Goal: Task Accomplishment & Management: Use online tool/utility

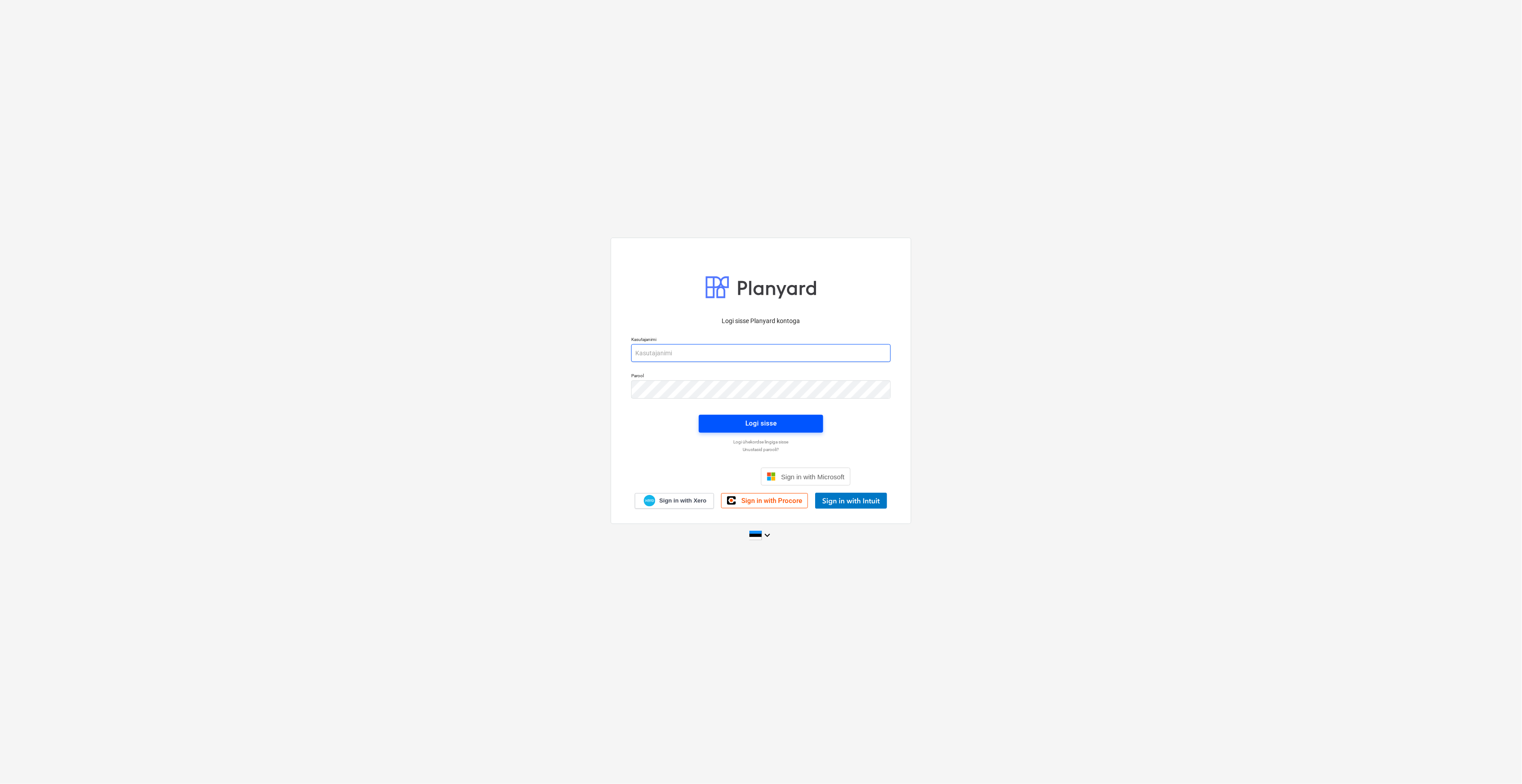
type input "[EMAIL_ADDRESS][DOMAIN_NAME]"
click at [712, 416] on button "Logi sisse" at bounding box center [761, 424] width 125 height 18
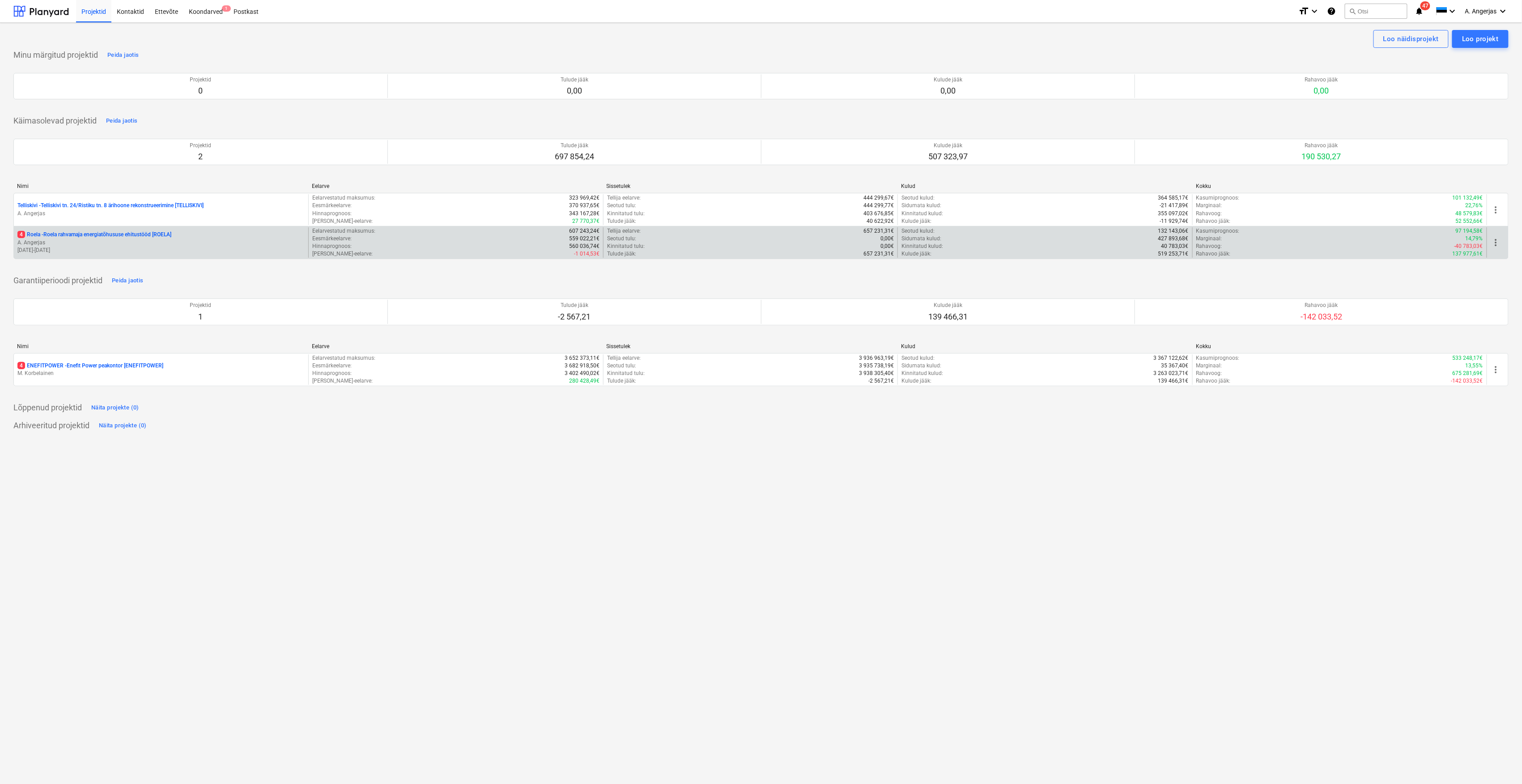
click at [140, 231] on div "4 Roela - Roela rahvamaja energiatõhususe ehitustööd [ROELA] A. Angerjas [DATE]…" at bounding box center [161, 243] width 294 height 31
click at [137, 236] on p "4 Roela - Roela rahvamaja energiatõhususe ehitustööd [ROELA]" at bounding box center [95, 235] width 154 height 8
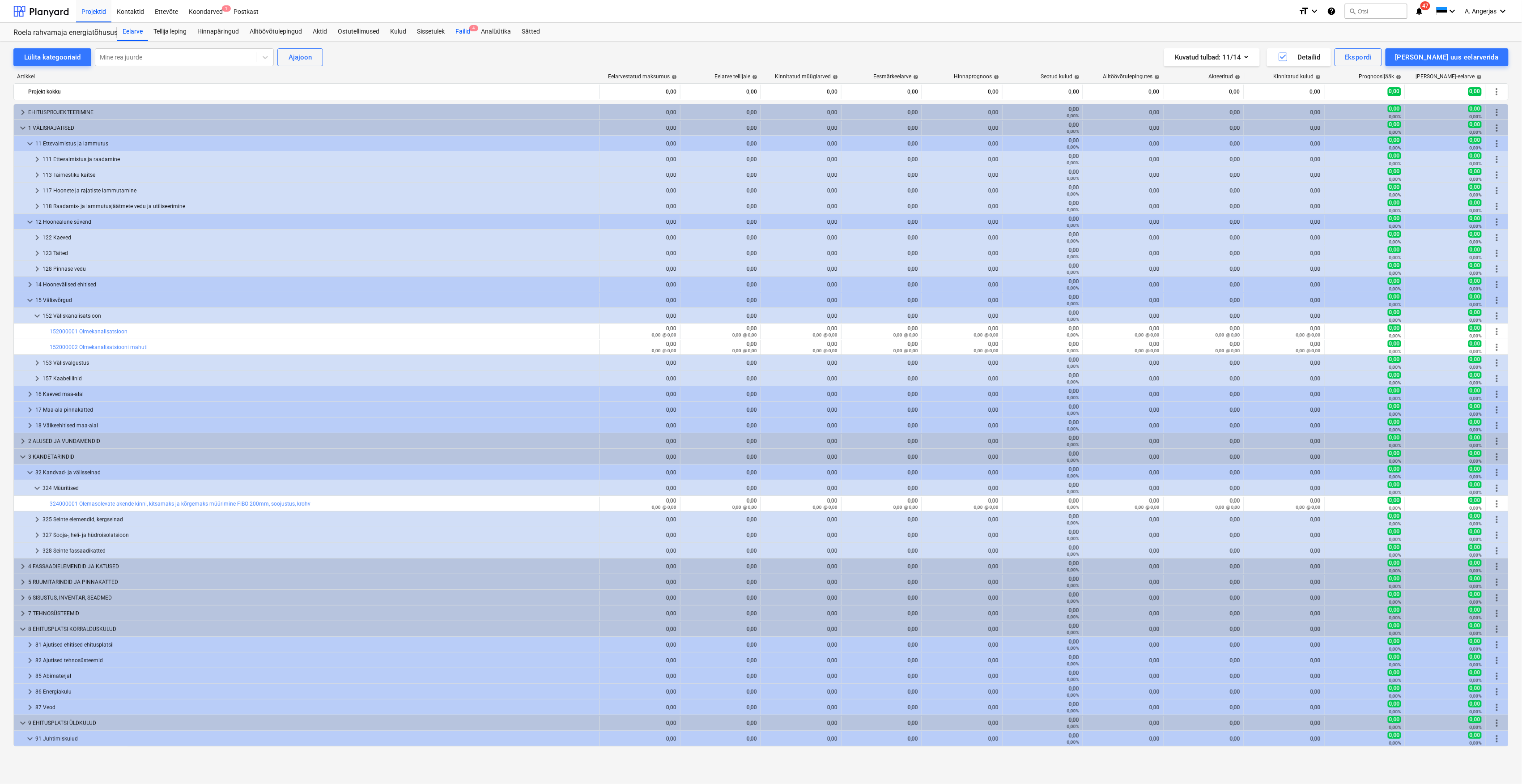
drag, startPoint x: 461, startPoint y: 30, endPoint x: 456, endPoint y: 26, distance: 6.4
click at [461, 30] on div "Failid 4" at bounding box center [463, 32] width 25 height 18
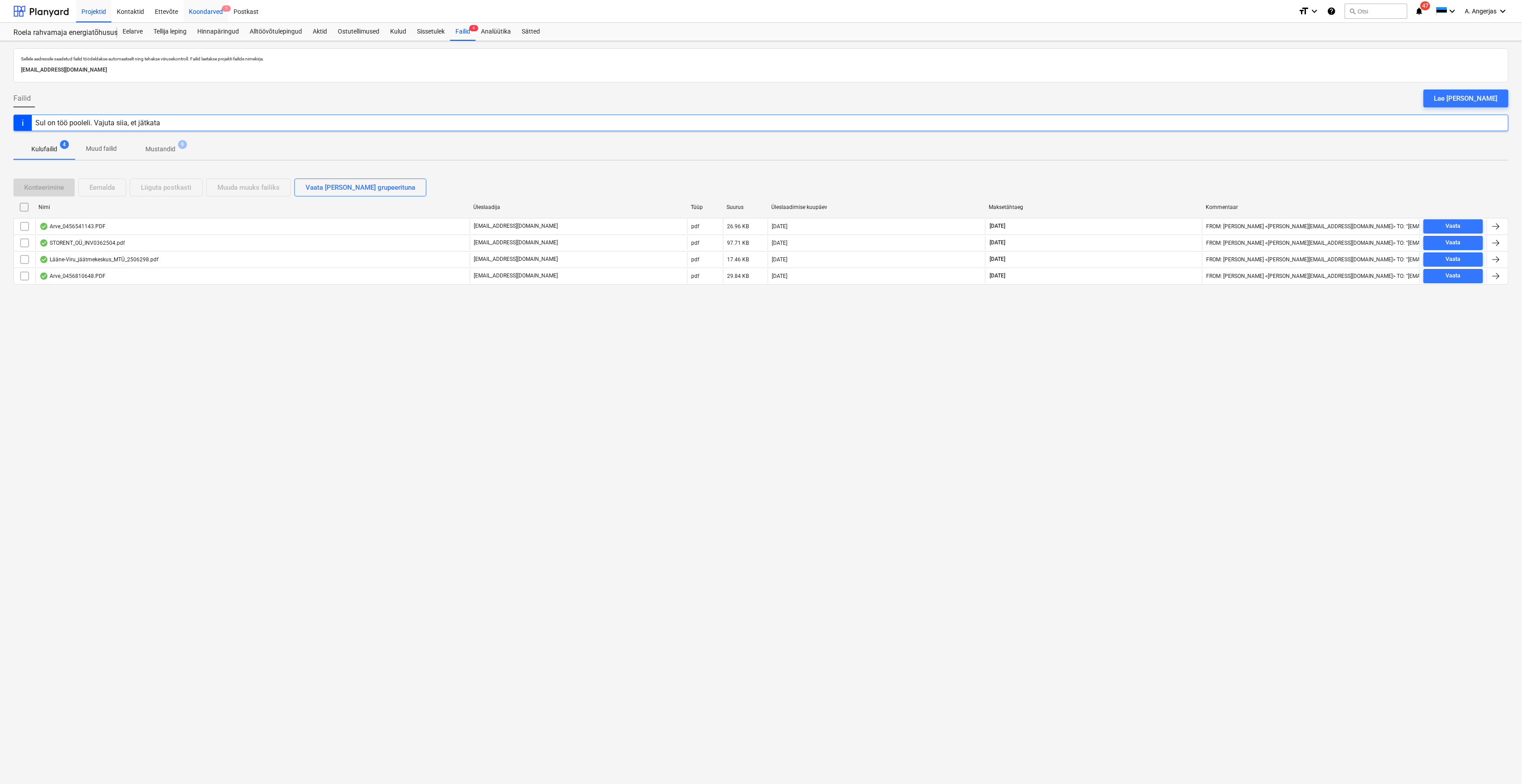
click at [213, 15] on div "Koondarved 1" at bounding box center [206, 11] width 45 height 23
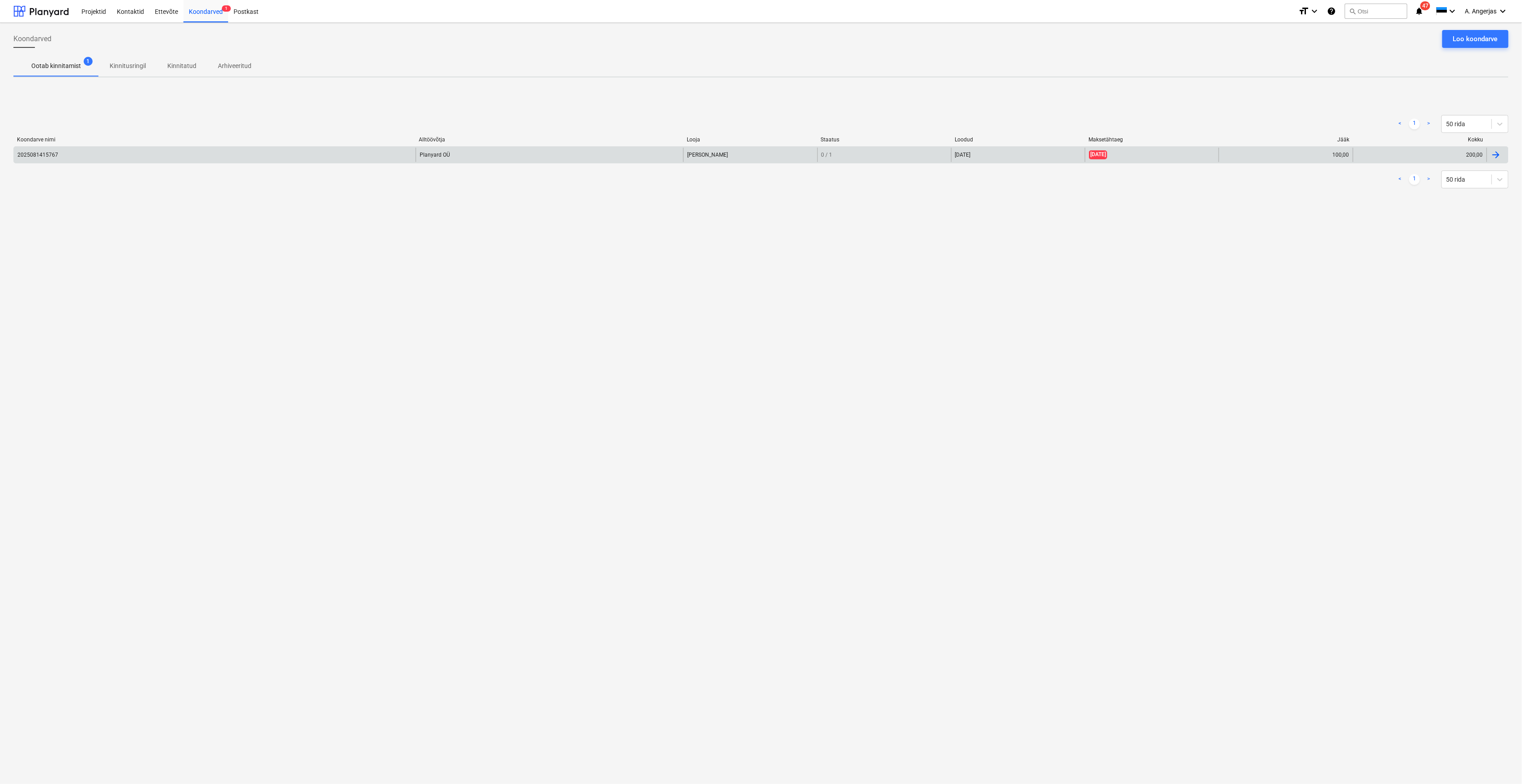
click at [275, 155] on div "2025081415767" at bounding box center [214, 155] width 402 height 14
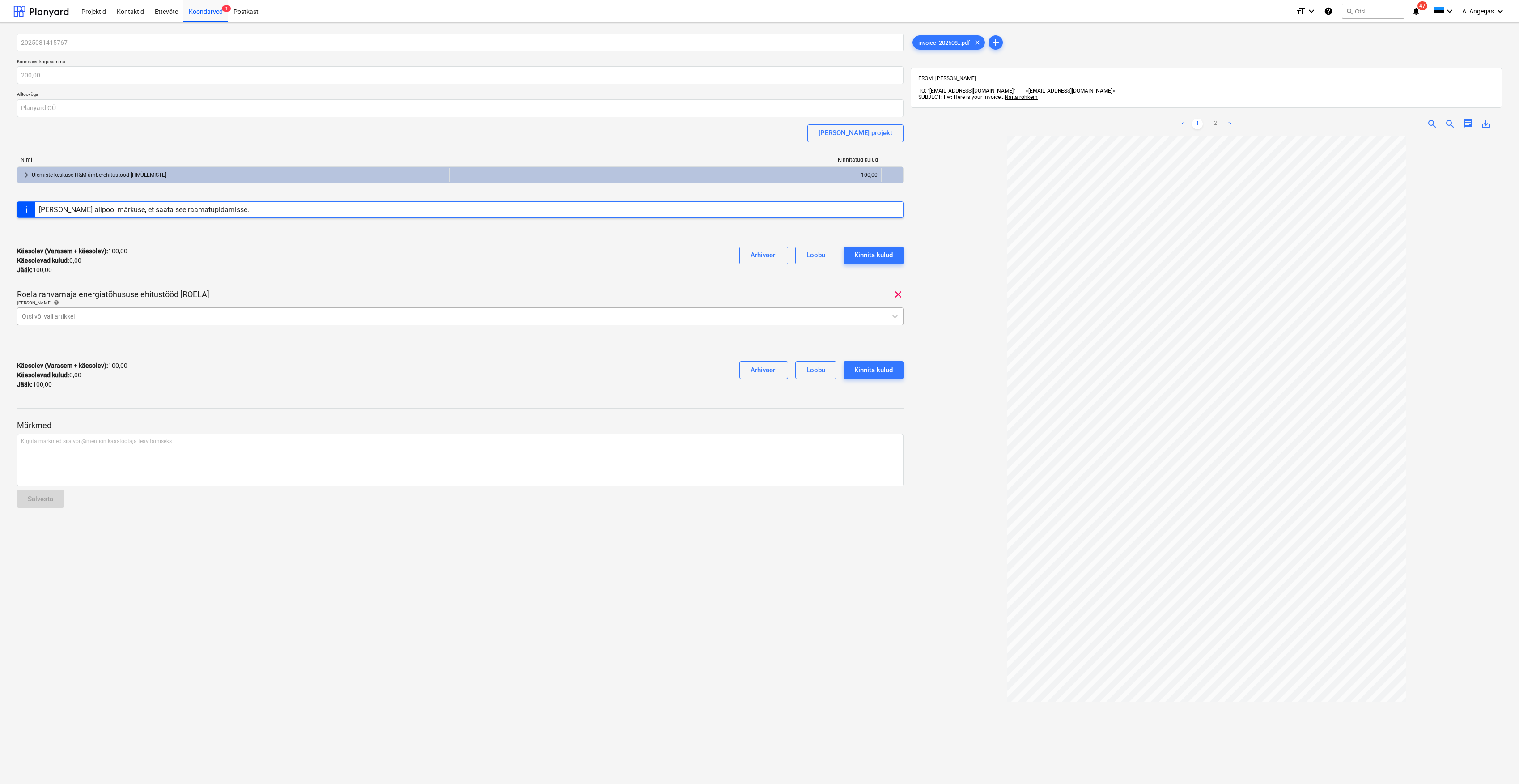
click at [675, 315] on div at bounding box center [452, 316] width 860 height 9
type input "planyard"
click at [264, 338] on div "-- -- 912 Kontori ülalpidamiskulud (Planyard, [GEOGRAPHIC_DATA], Telia)" at bounding box center [460, 339] width 887 height 14
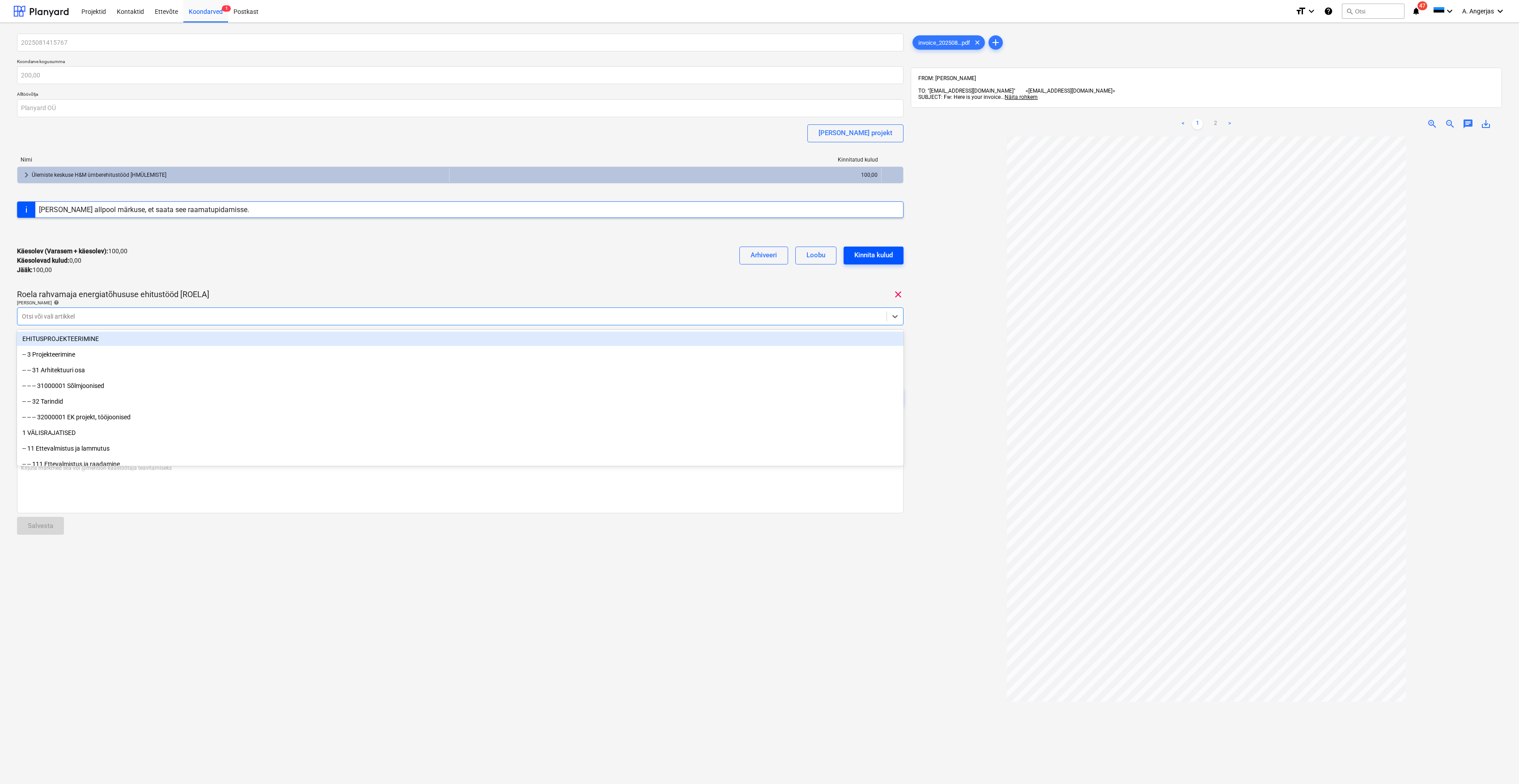
click at [883, 252] on div "Kinnita kulud" at bounding box center [873, 255] width 38 height 12
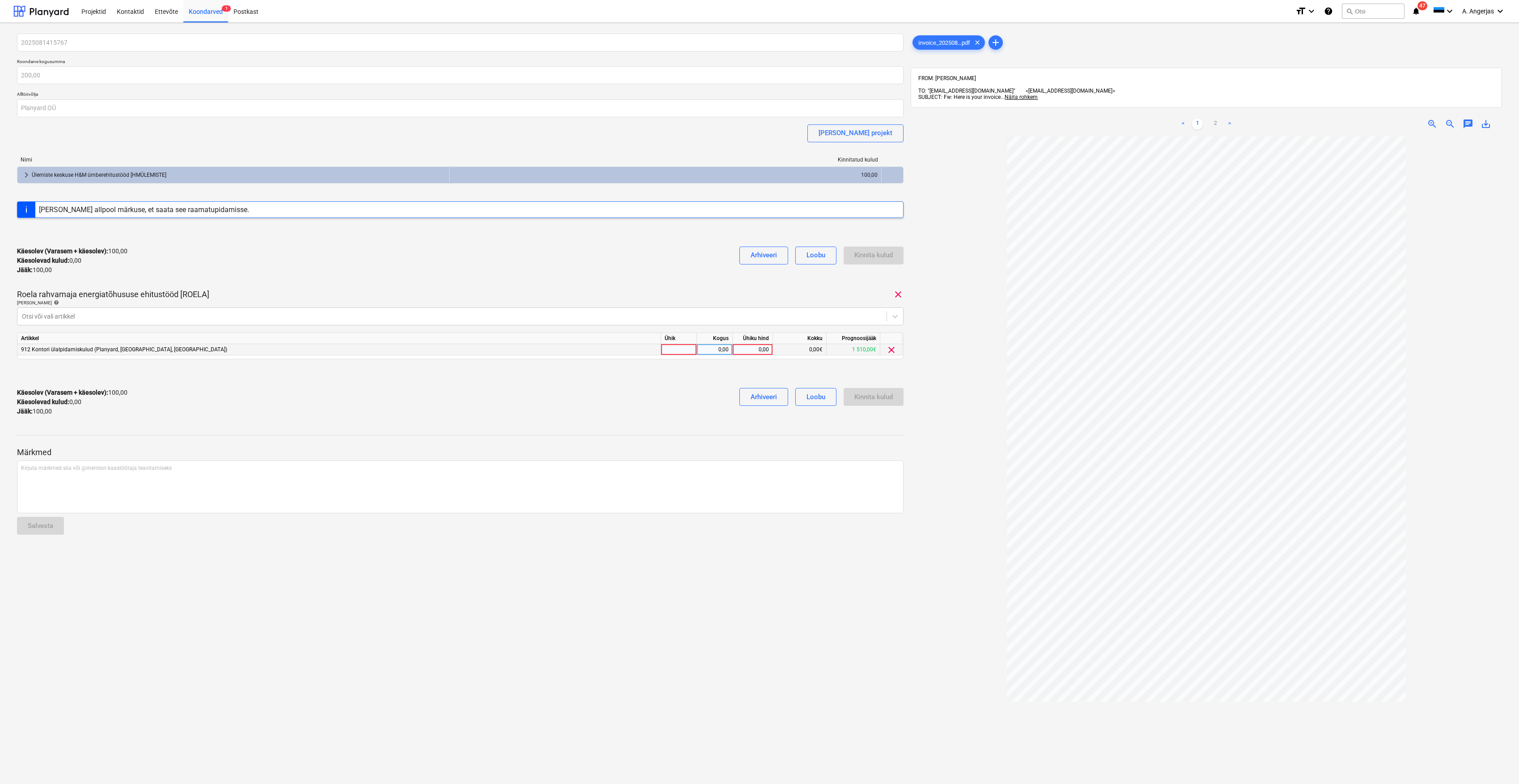
click at [694, 350] on div at bounding box center [679, 349] width 36 height 11
click at [696, 350] on input "tk" at bounding box center [679, 349] width 35 height 11
type input "tk"
type input "100"
click at [675, 385] on div "Käesolev (Varasem + käesolev) : 100,00 Käesolevad kulud : 0,00 Jääk : 100,00 Ar…" at bounding box center [460, 402] width 887 height 43
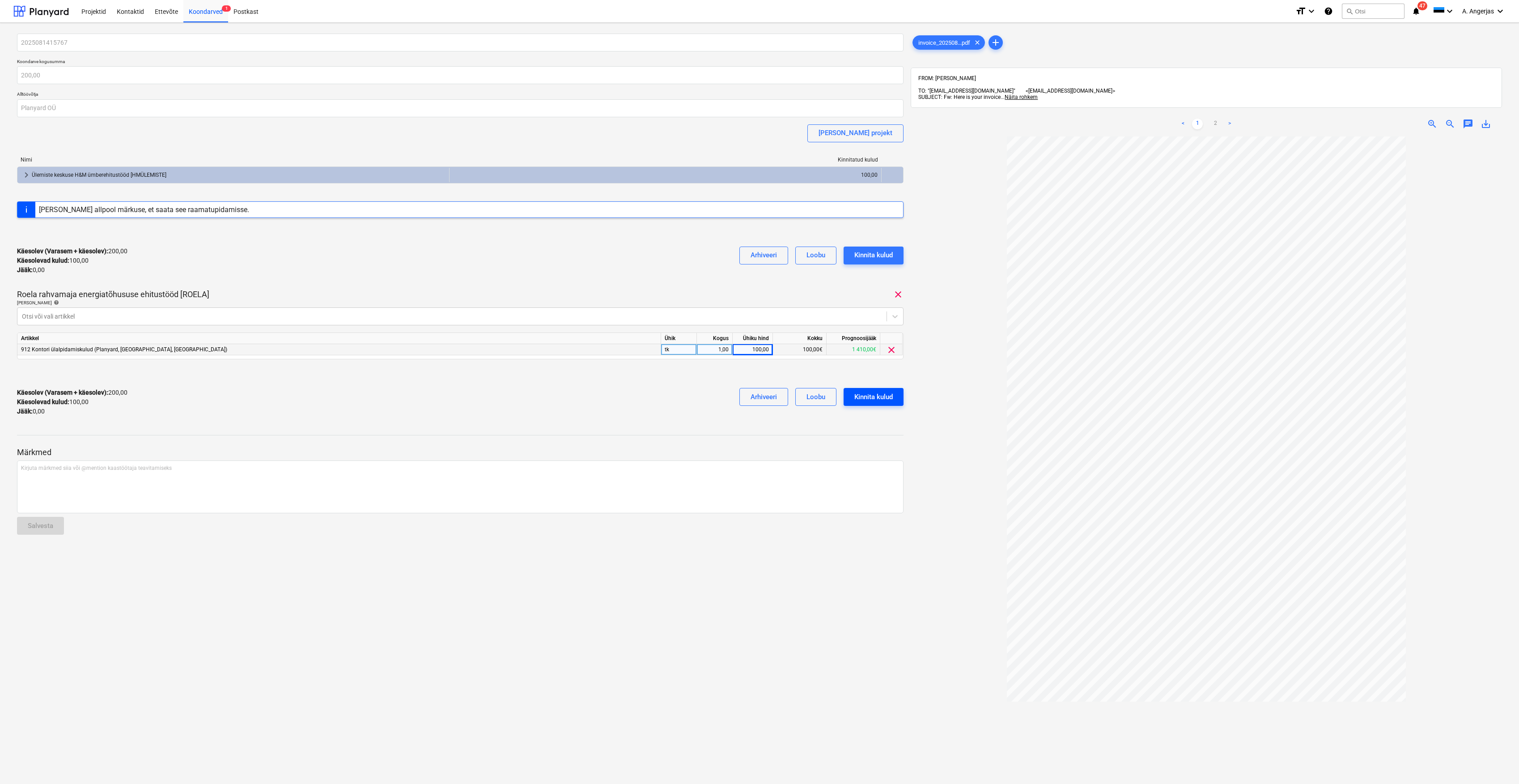
click at [873, 398] on div "Kinnita kulud" at bounding box center [873, 397] width 38 height 12
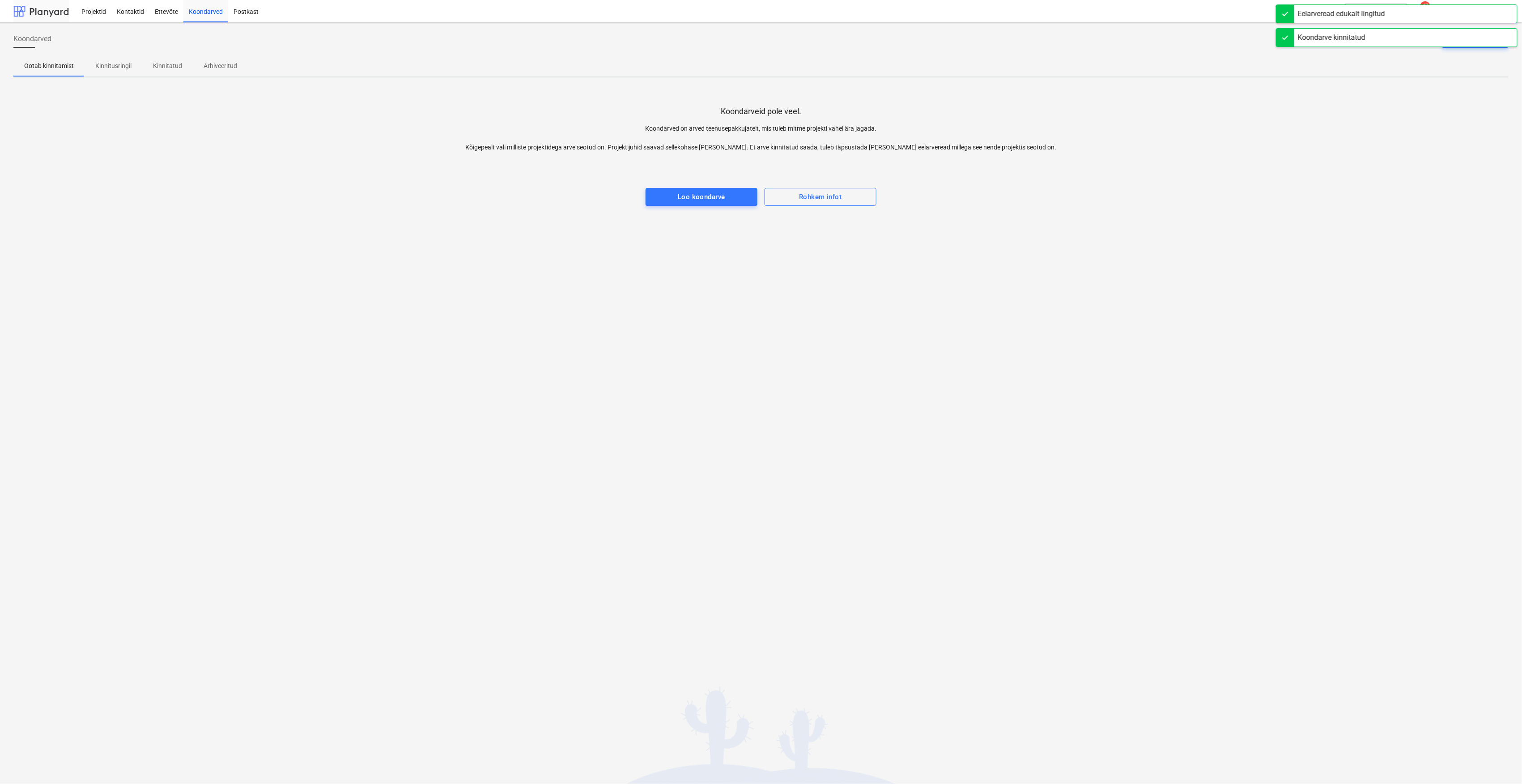
click at [47, 10] on div at bounding box center [41, 11] width 56 height 22
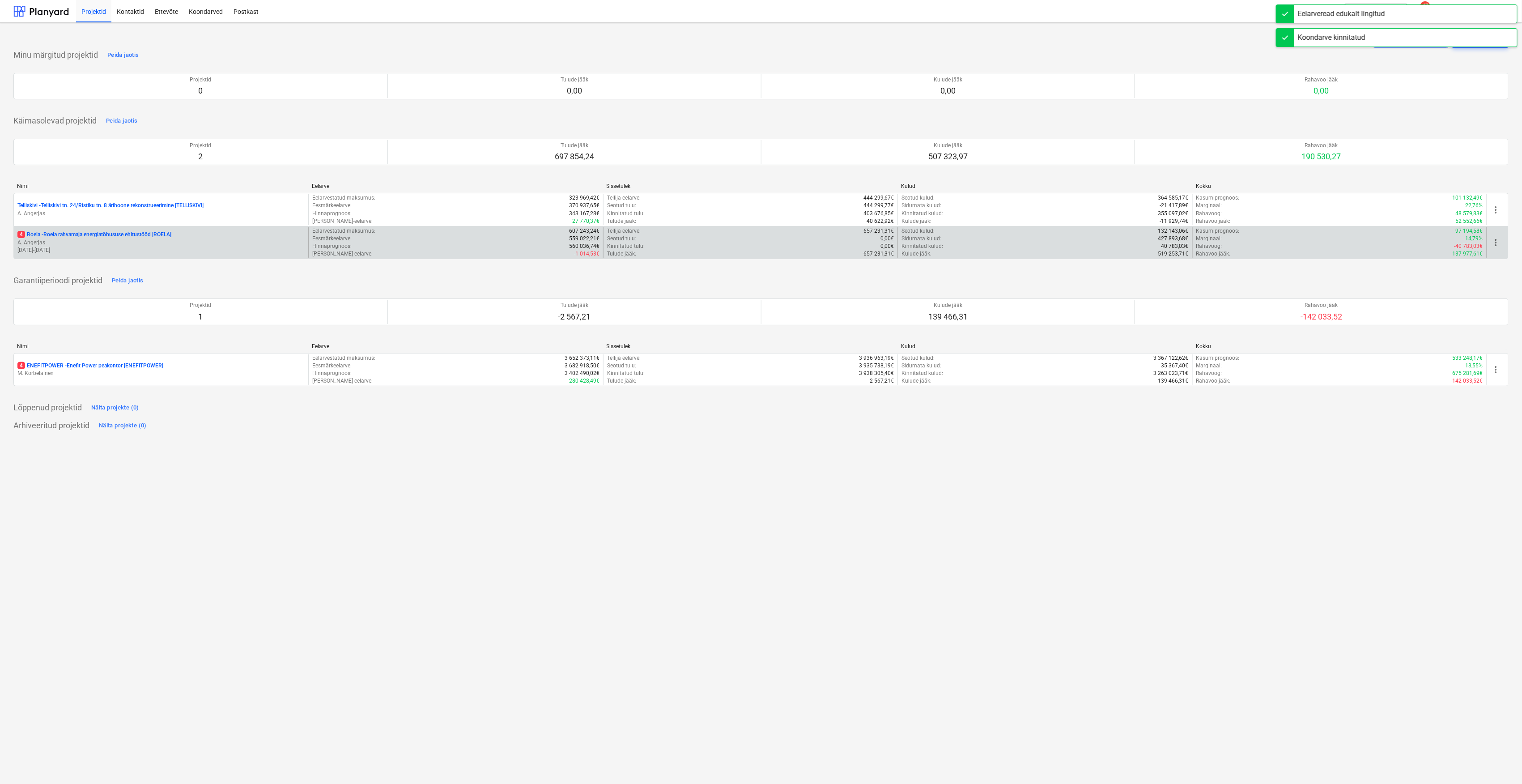
click at [79, 232] on p "4 Roela - Roela rahvamaja energiatõhususe ehitustööd [ROELA]" at bounding box center [95, 235] width 154 height 8
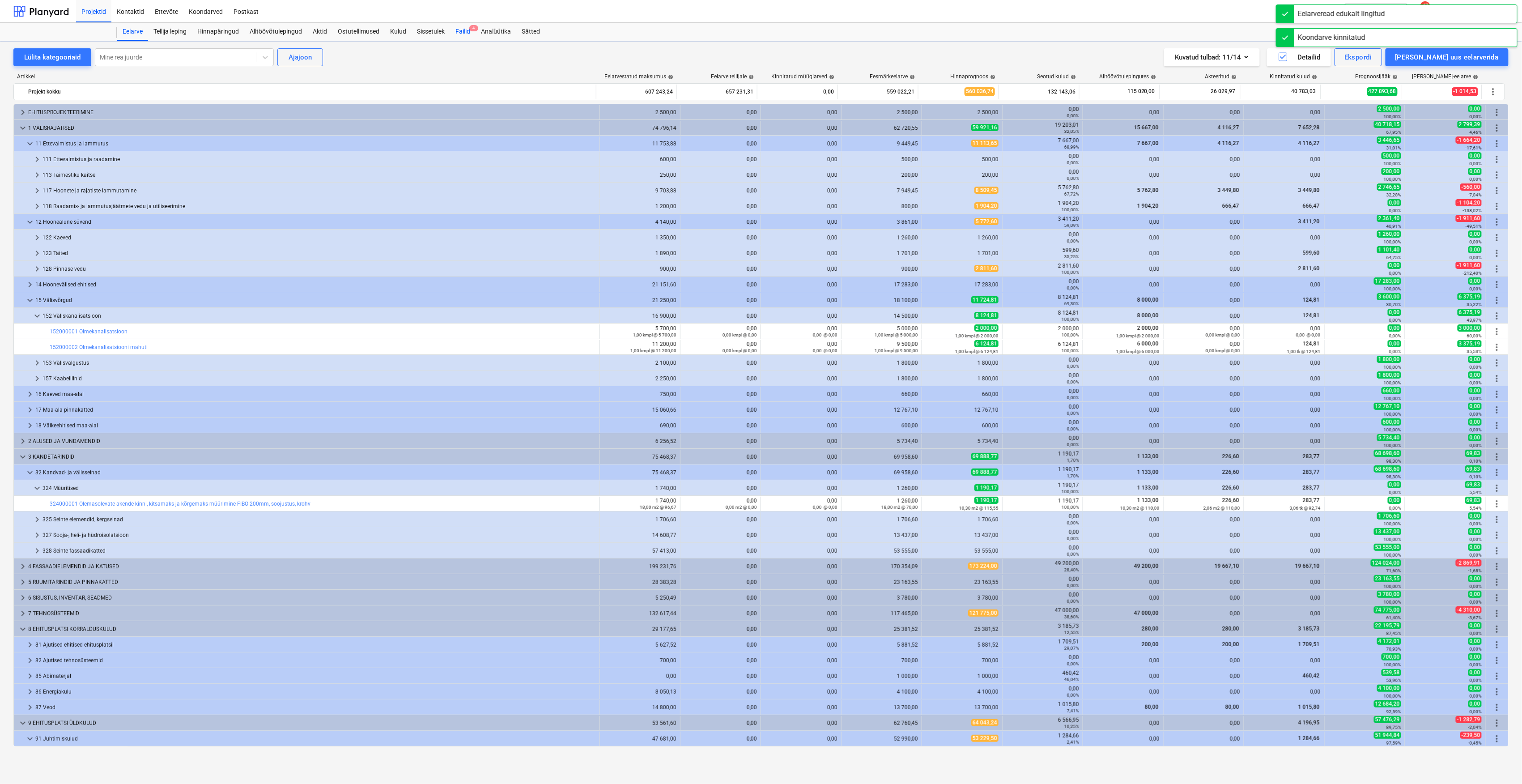
click at [469, 25] on div "Failid 4" at bounding box center [463, 32] width 25 height 18
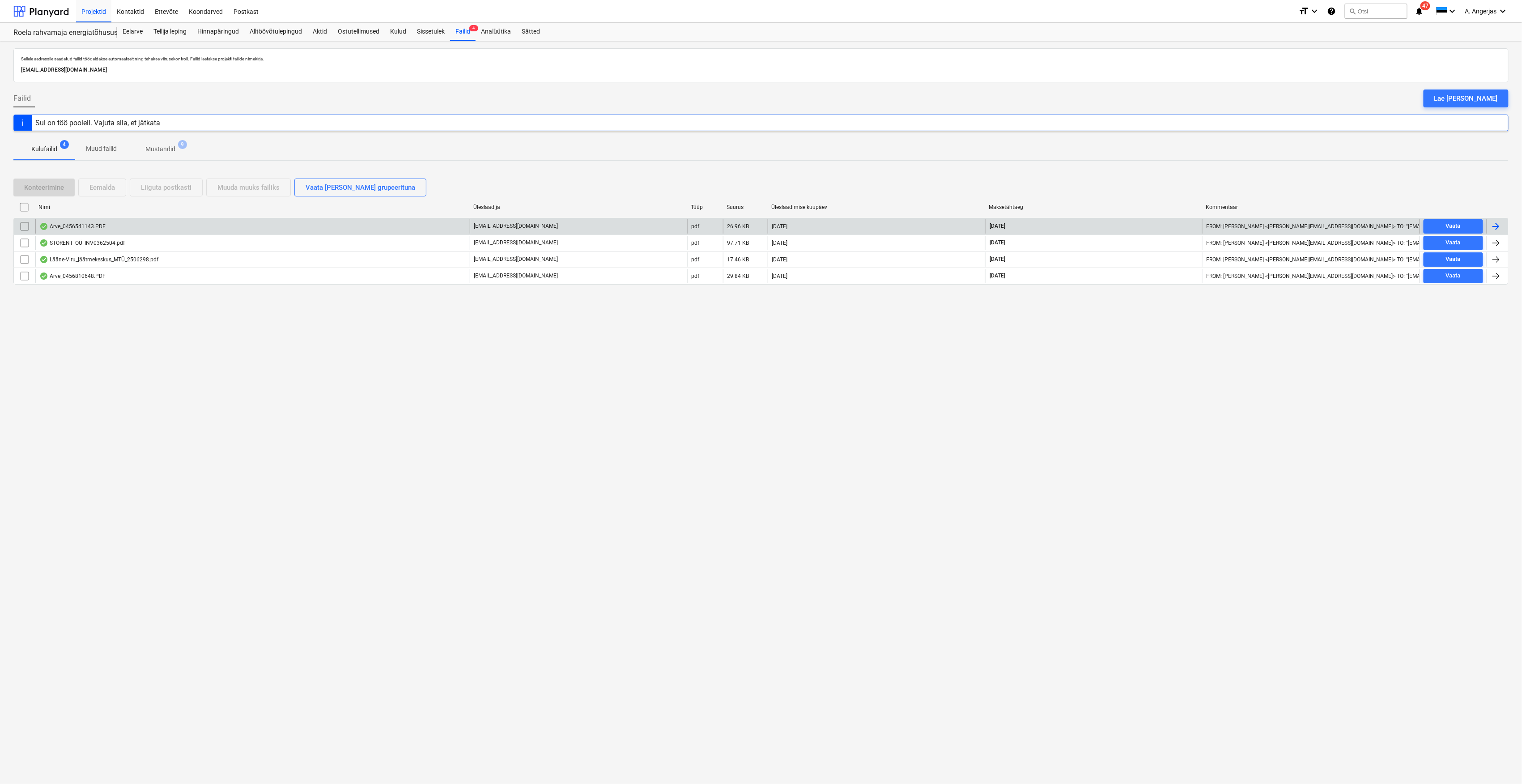
click at [125, 229] on div "Arve_0456541143.PDF" at bounding box center [252, 226] width 434 height 14
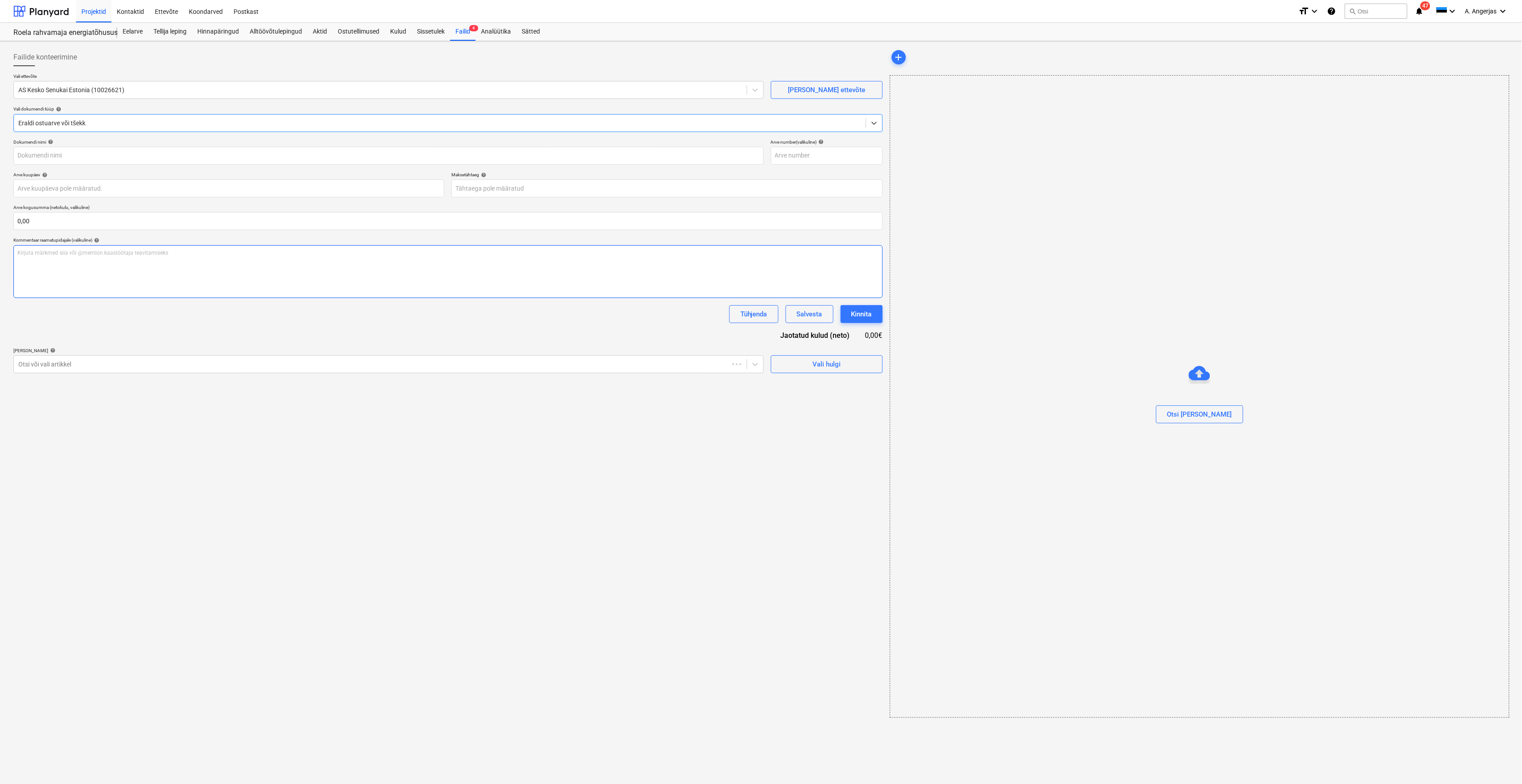
type input "456541143"
type input "[DATE]"
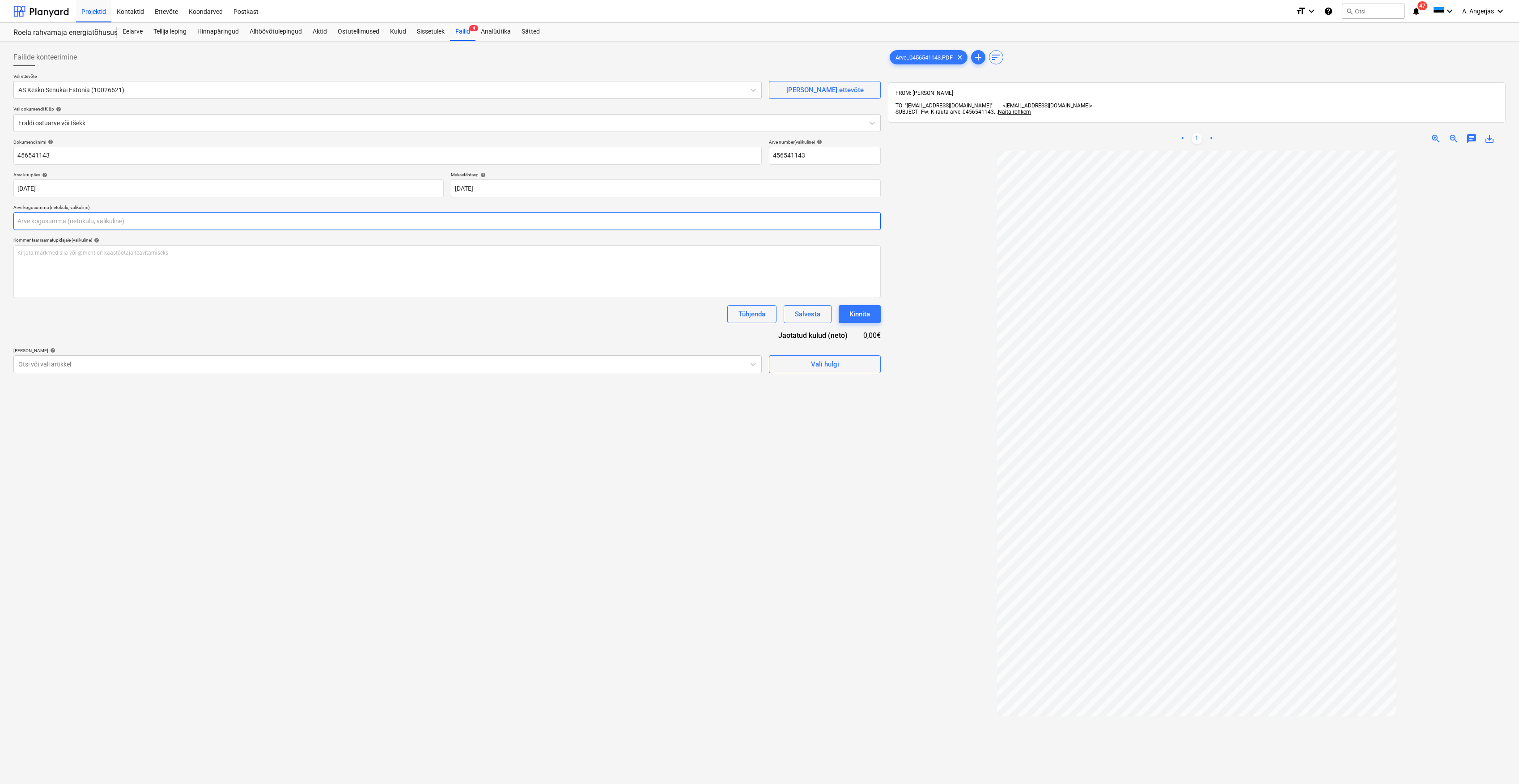
click at [84, 217] on input "text" at bounding box center [447, 221] width 867 height 18
click at [84, 217] on input "900" at bounding box center [447, 221] width 867 height 18
type input "9,00"
click at [73, 276] on div "Kirjuta märkmed siia või @mention kaastöötaja teavitamiseks ﻿" at bounding box center [447, 271] width 867 height 53
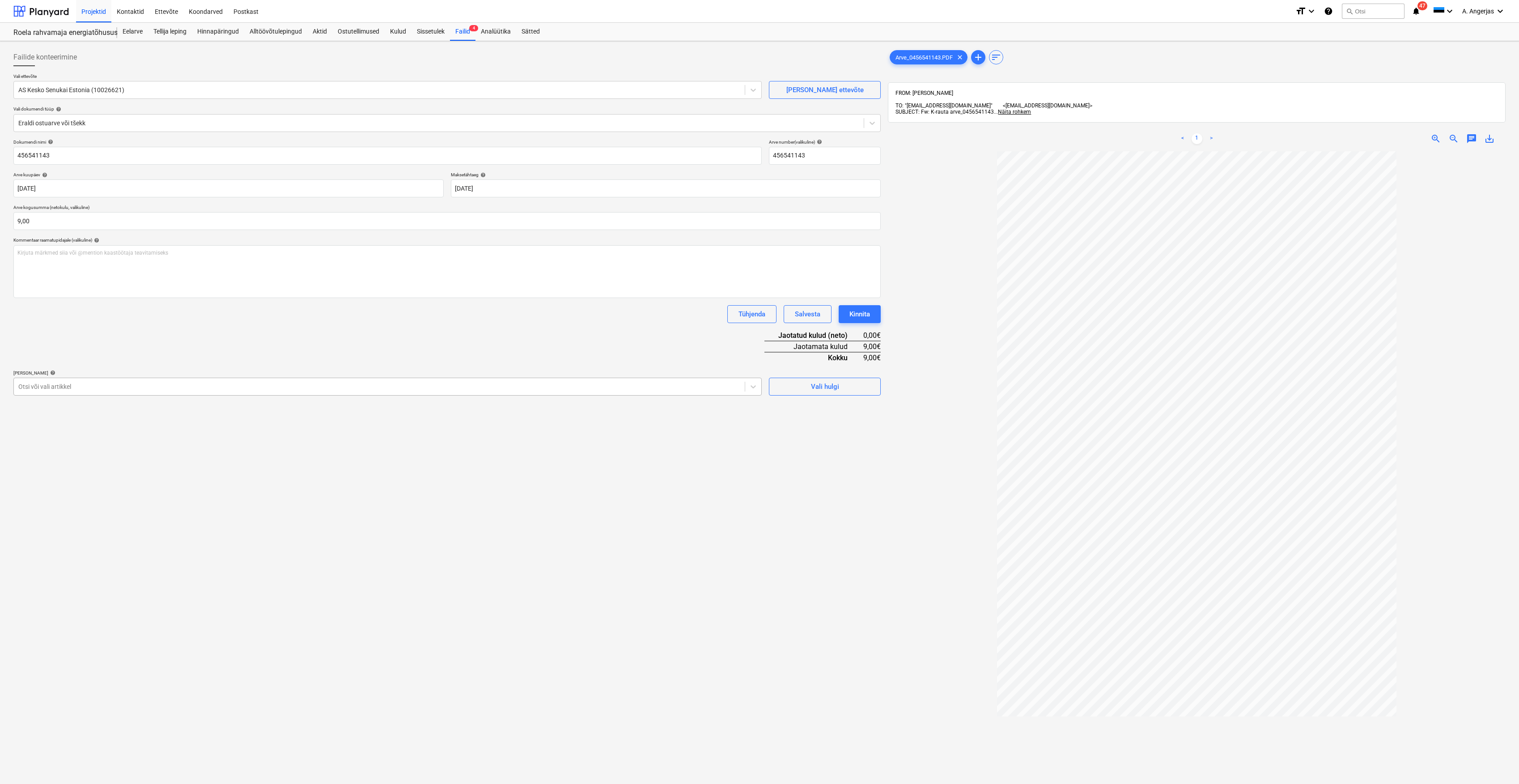
click at [73, 386] on div at bounding box center [379, 386] width 722 height 9
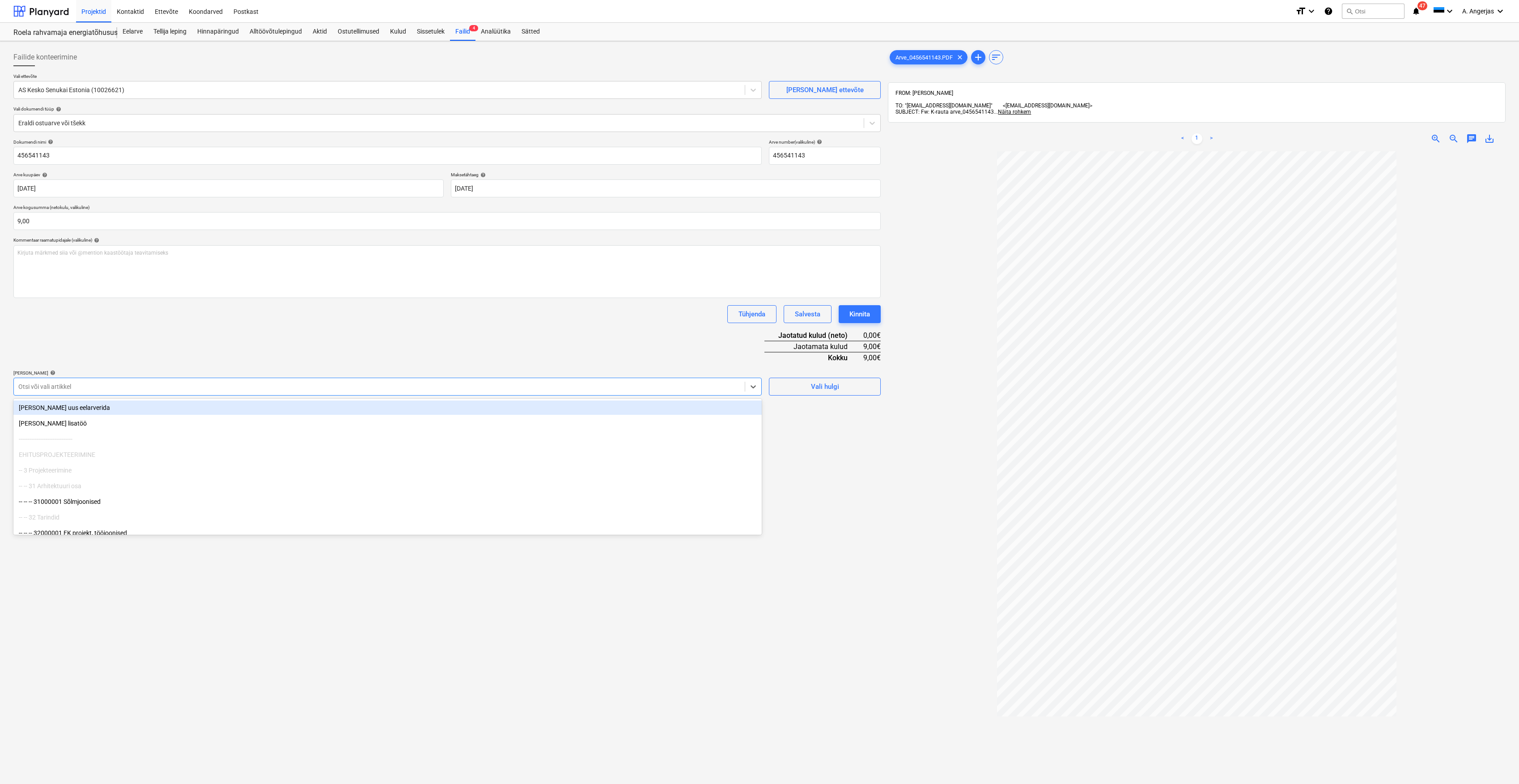
click at [93, 382] on div at bounding box center [379, 386] width 722 height 9
click at [69, 383] on div at bounding box center [379, 386] width 722 height 9
click at [207, 382] on div at bounding box center [379, 386] width 722 height 9
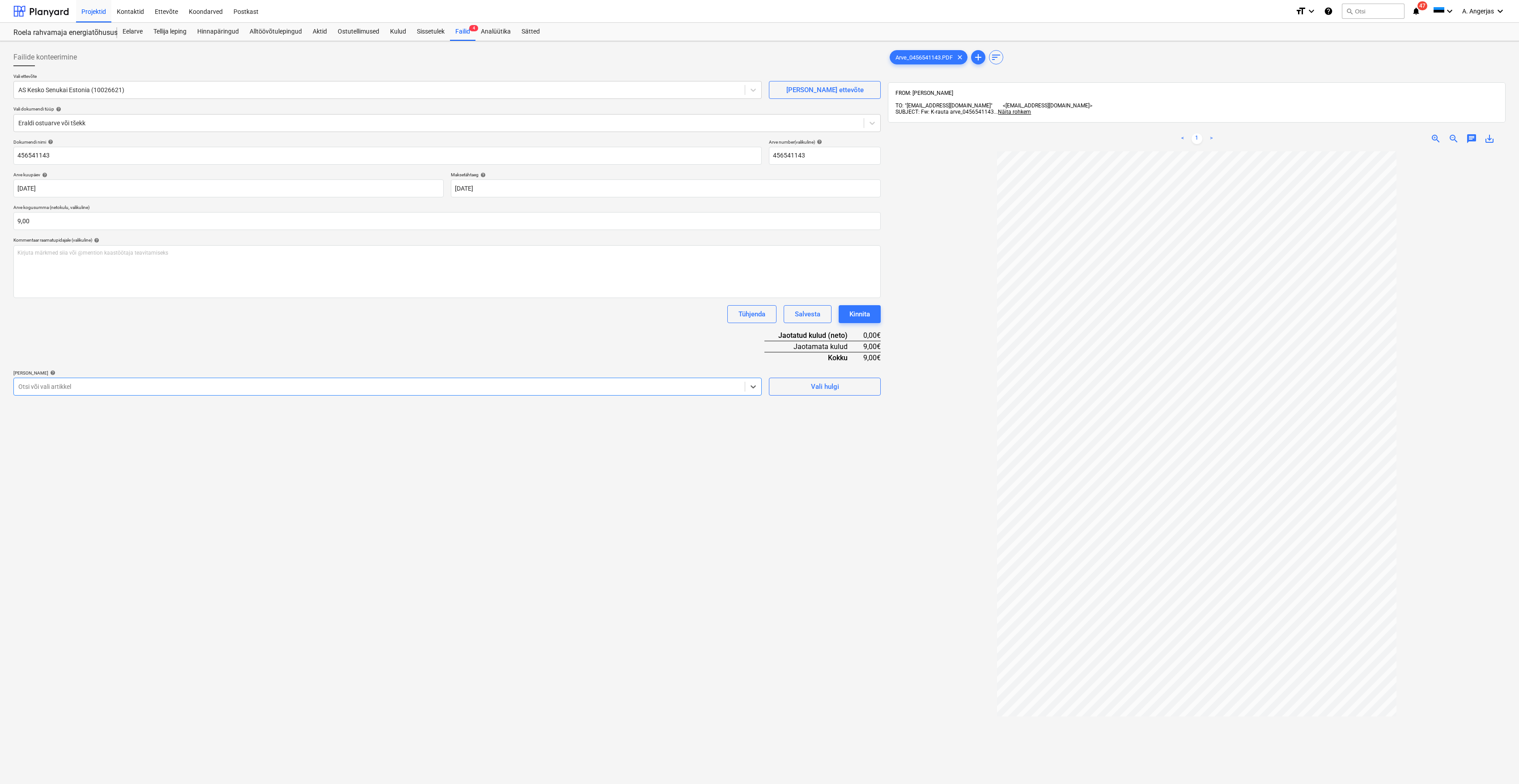
click at [190, 380] on div "Otsi või vali artikkel" at bounding box center [379, 386] width 731 height 12
drag, startPoint x: 108, startPoint y: 391, endPoint x: 113, endPoint y: 388, distance: 5.8
click at [110, 390] on div "Otsi või vali artikkel" at bounding box center [379, 386] width 731 height 12
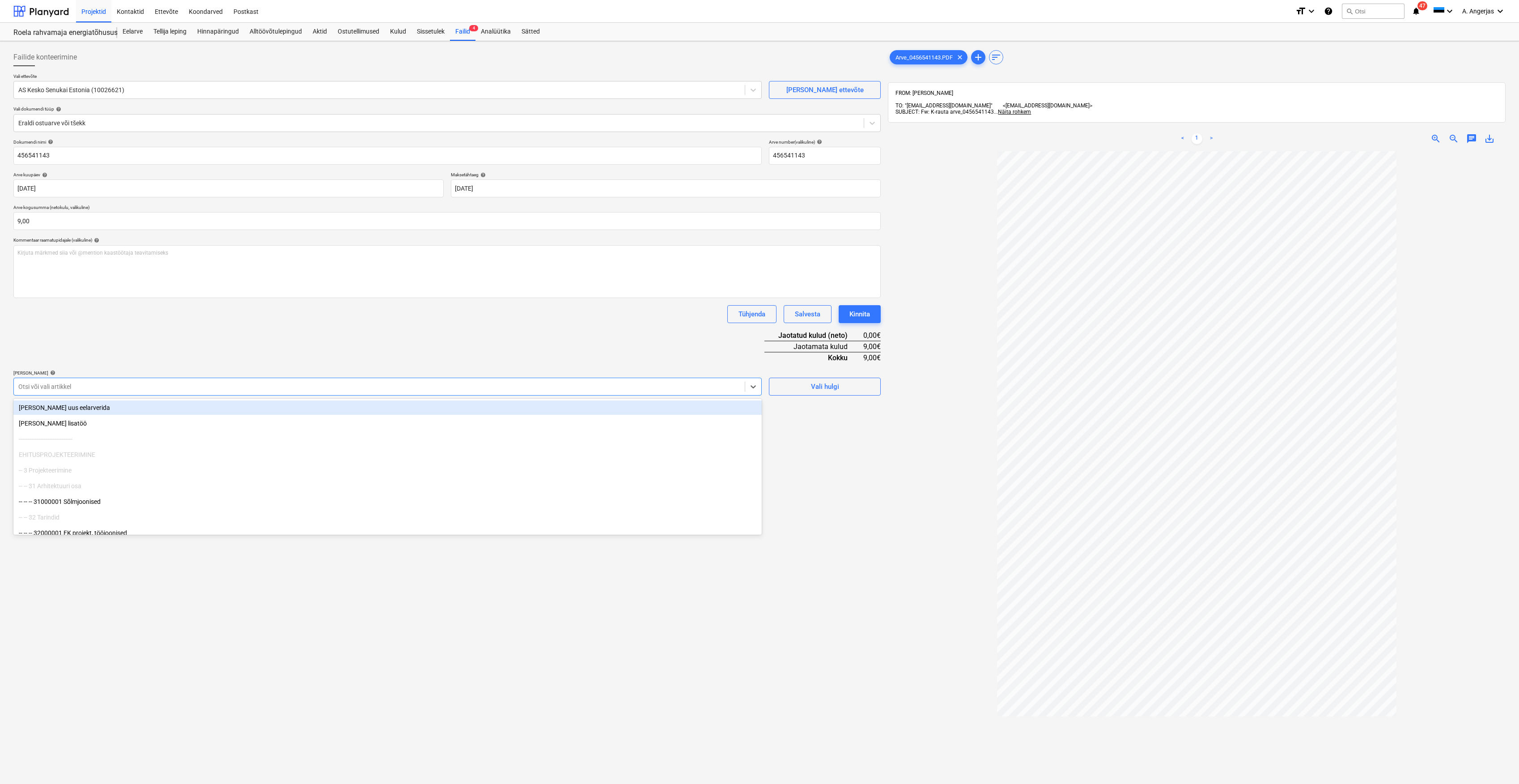
click at [113, 388] on div at bounding box center [379, 386] width 722 height 9
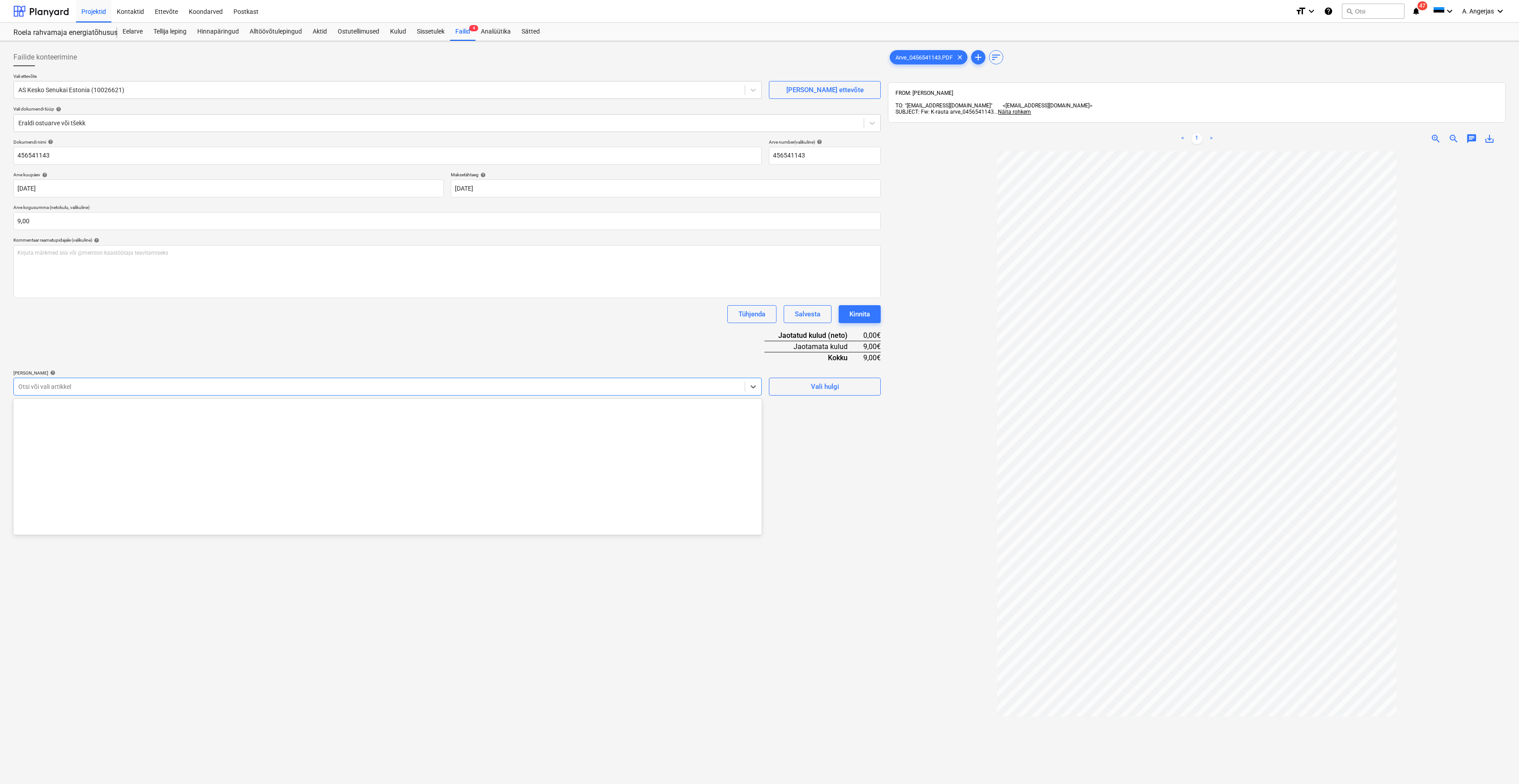
scroll to position [775, 0]
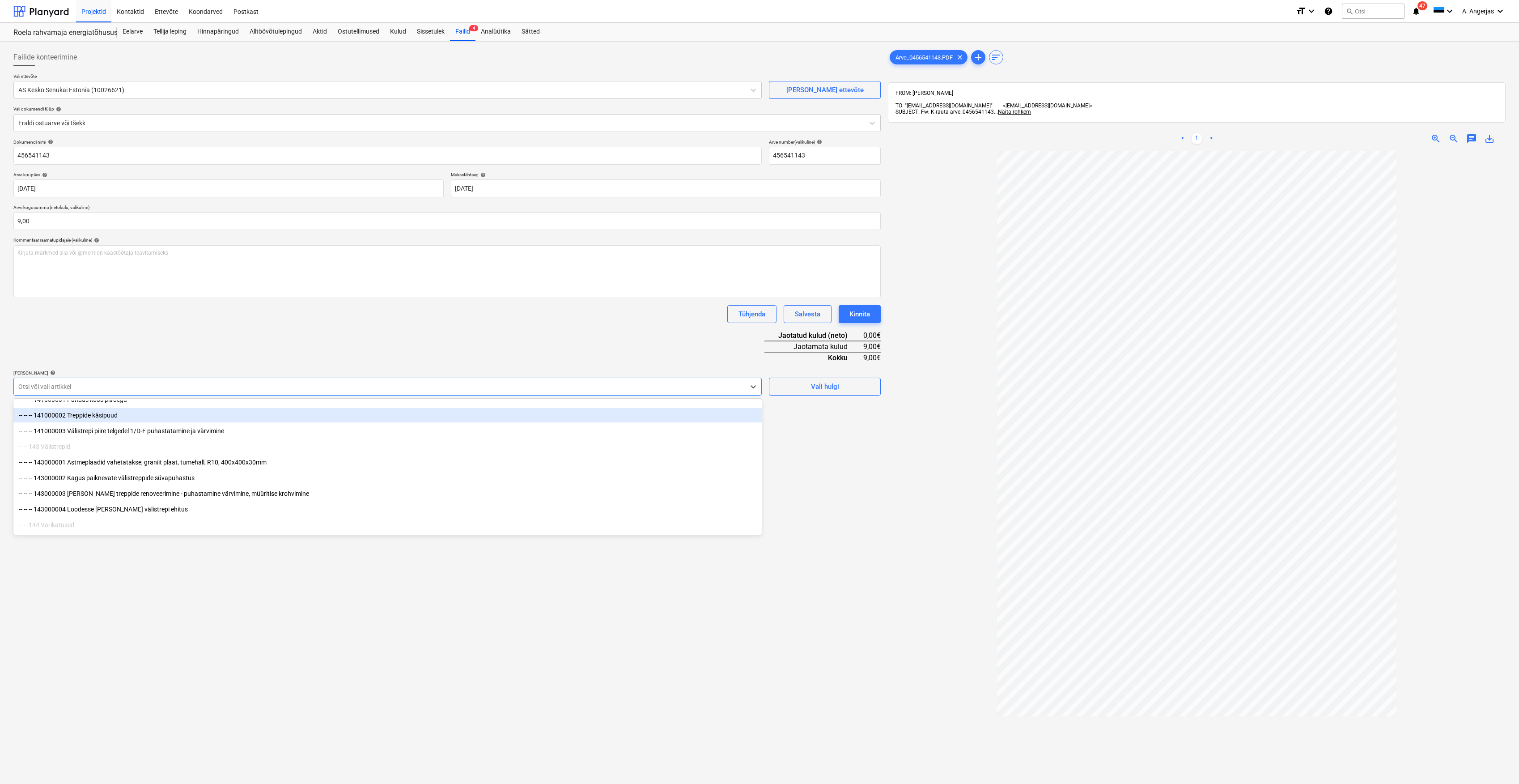
drag, startPoint x: 759, startPoint y: 419, endPoint x: 762, endPoint y: 432, distance: 13.3
click at [762, 432] on body "Projektid Kontaktid Ettevõte Koondarved Postkast format_size keyboard_arrow_dow…" at bounding box center [759, 392] width 1519 height 784
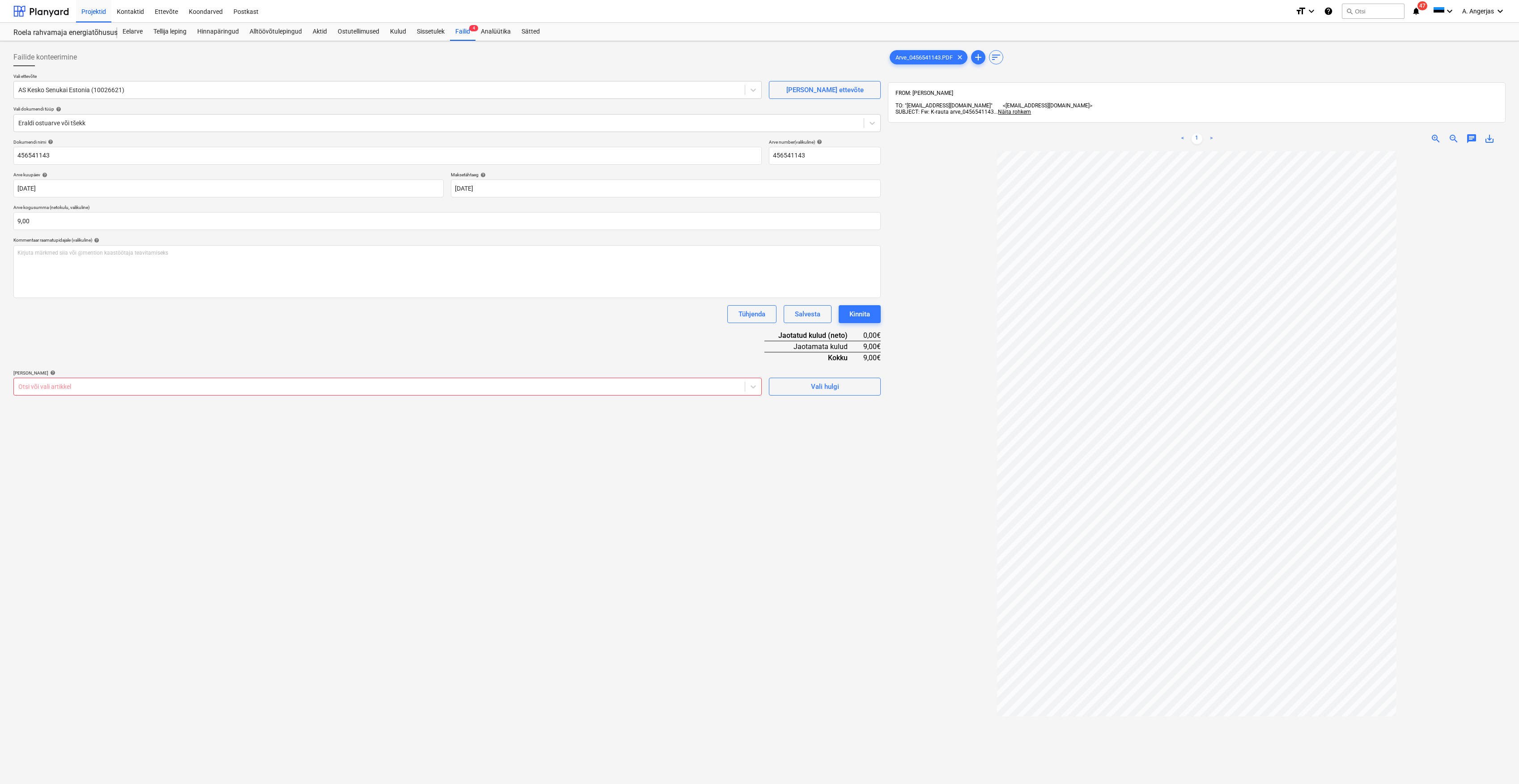
click at [762, 421] on div "Failide konteerimine Vali ettevõte AS Kesko Senukai Estonia (10026621) [PERSON_…" at bounding box center [447, 479] width 874 height 868
click at [756, 390] on icon at bounding box center [753, 386] width 9 height 9
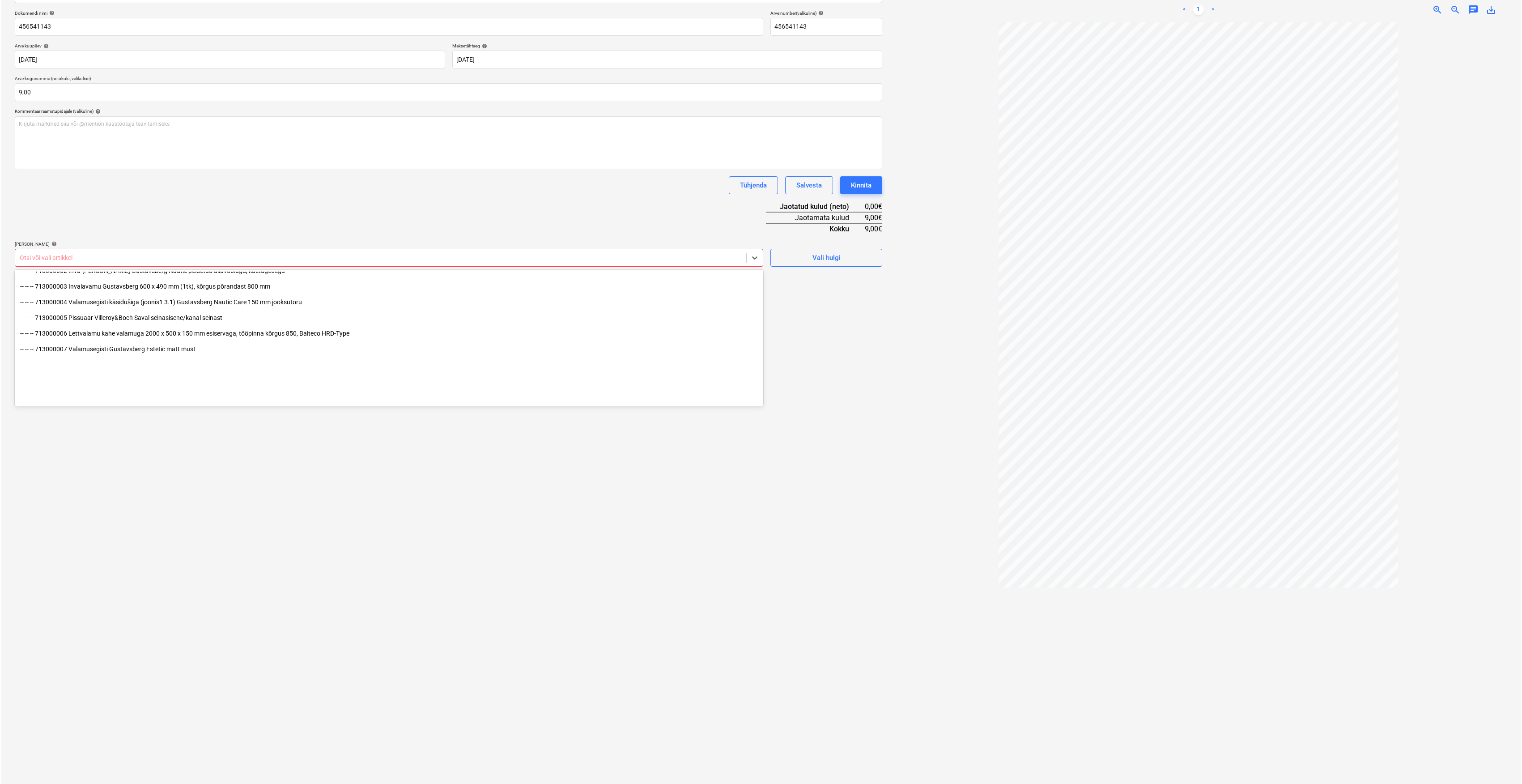
scroll to position [4354, 0]
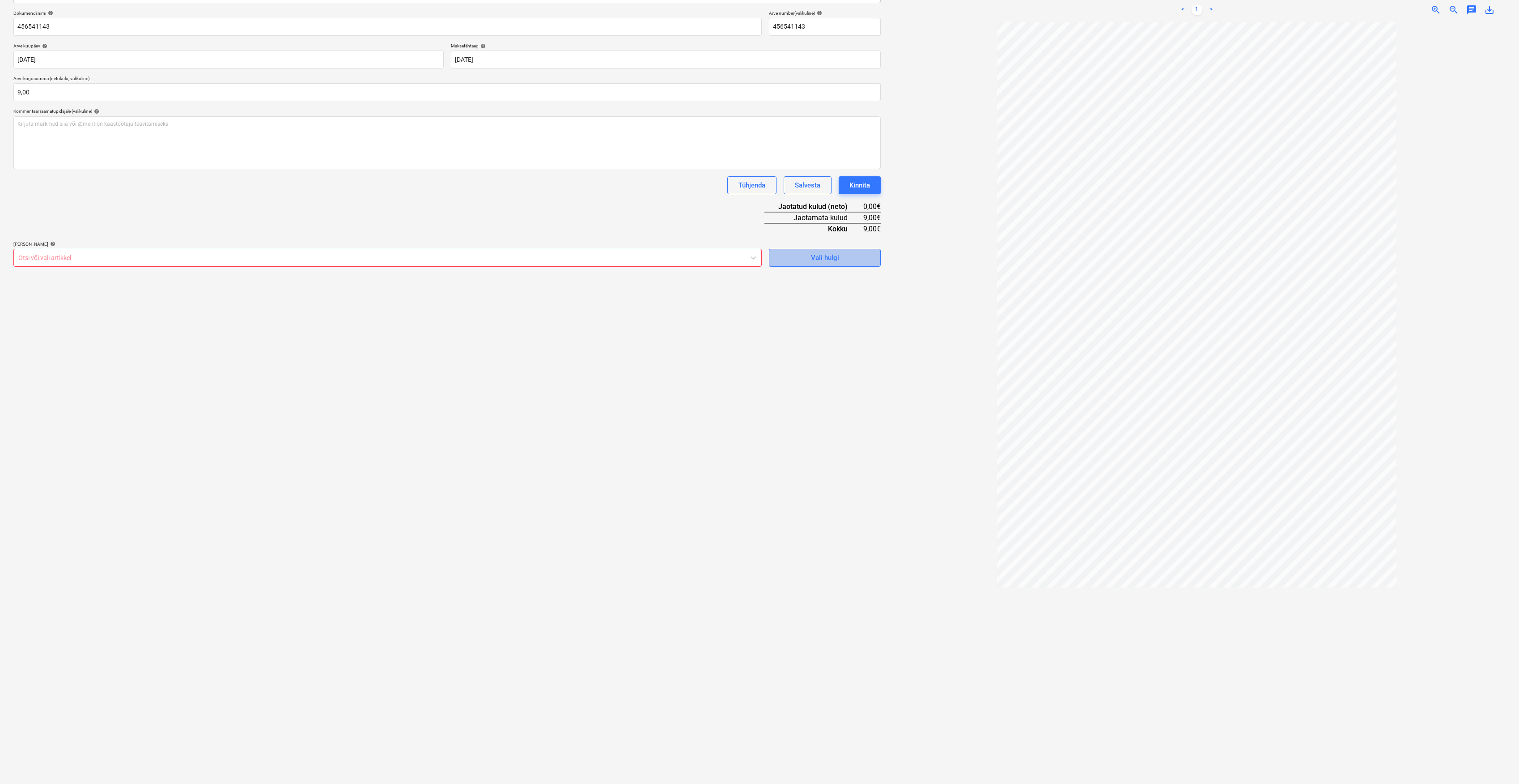
click at [804, 259] on span "Vali hulgi" at bounding box center [825, 258] width 89 height 12
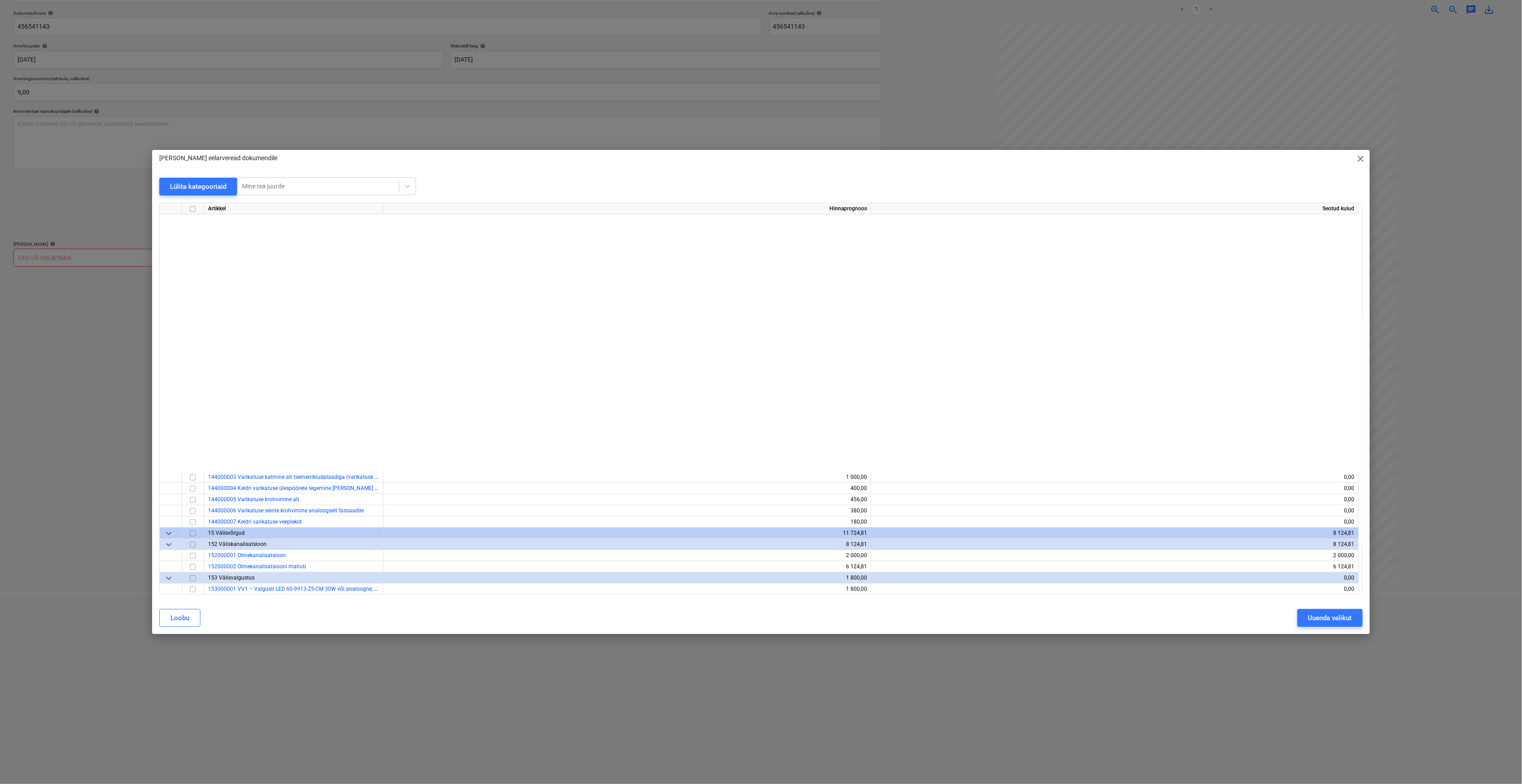
scroll to position [358, 0]
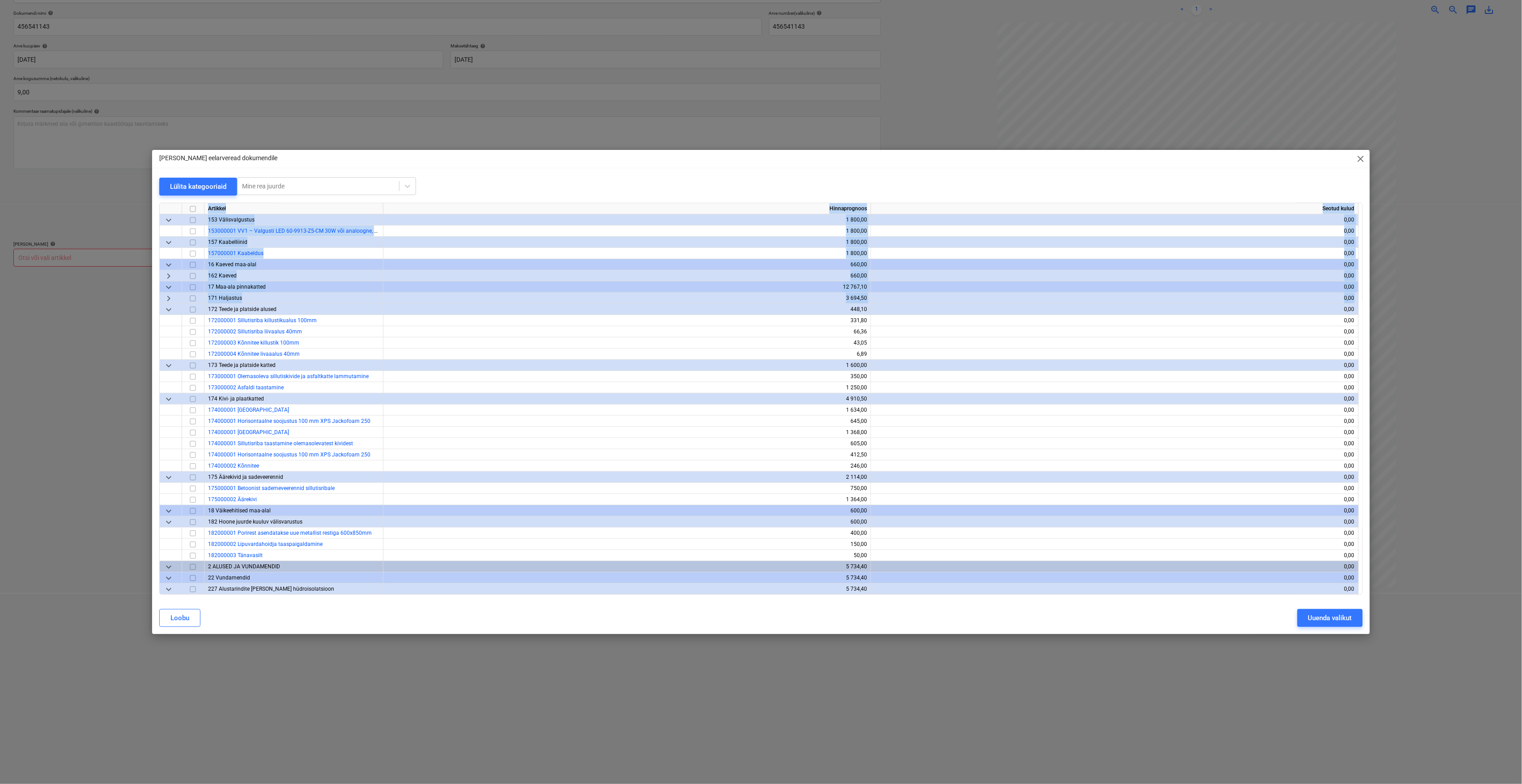
drag, startPoint x: 1362, startPoint y: 276, endPoint x: 1358, endPoint y: 300, distance: 24.3
click at [1358, 300] on div "Artikkel Hinnaprognoos Seotud kulud keyboard_arrow_down 15 Välisvõrgud 11 724,8…" at bounding box center [761, 398] width 1204 height 392
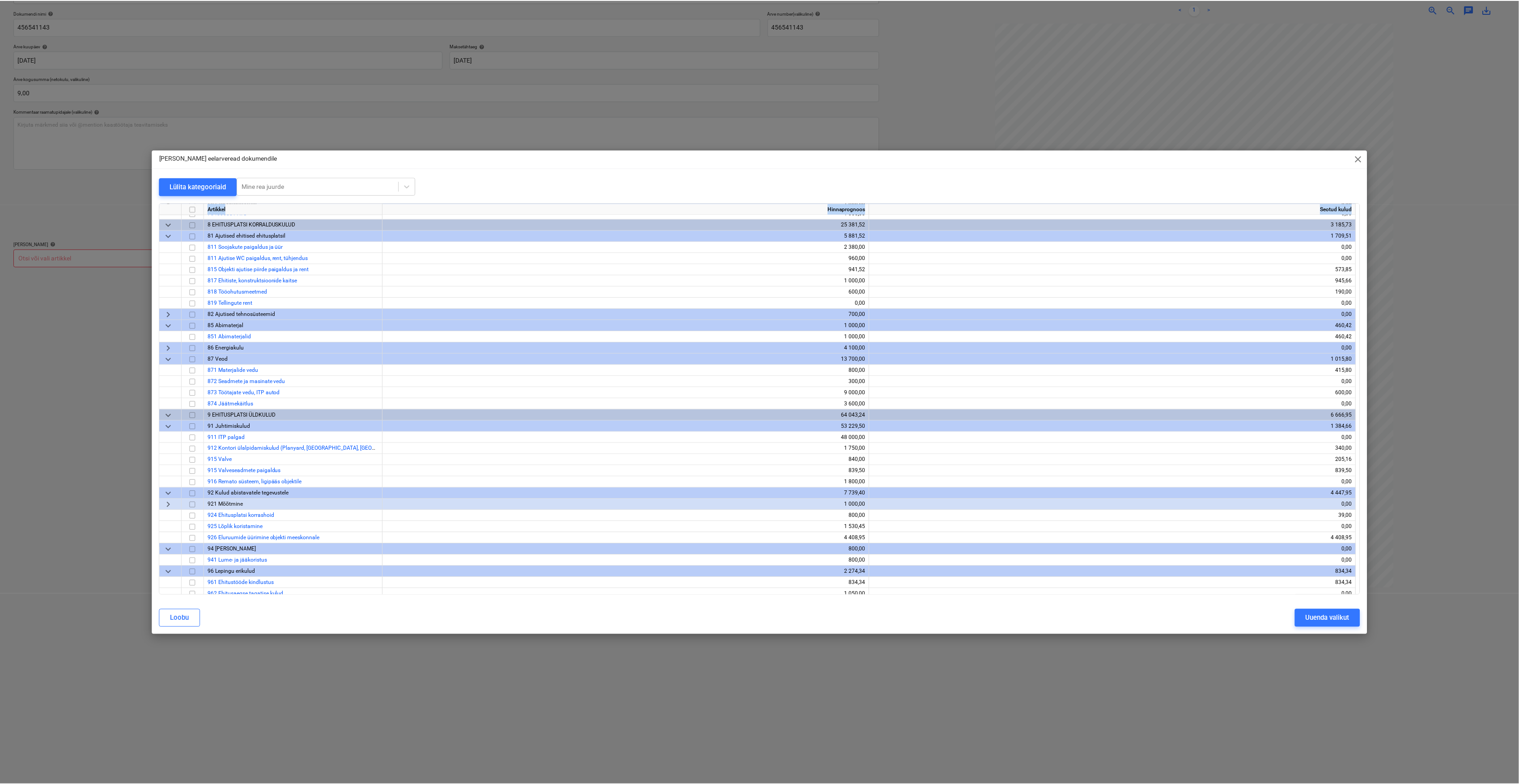
scroll to position [2448, 0]
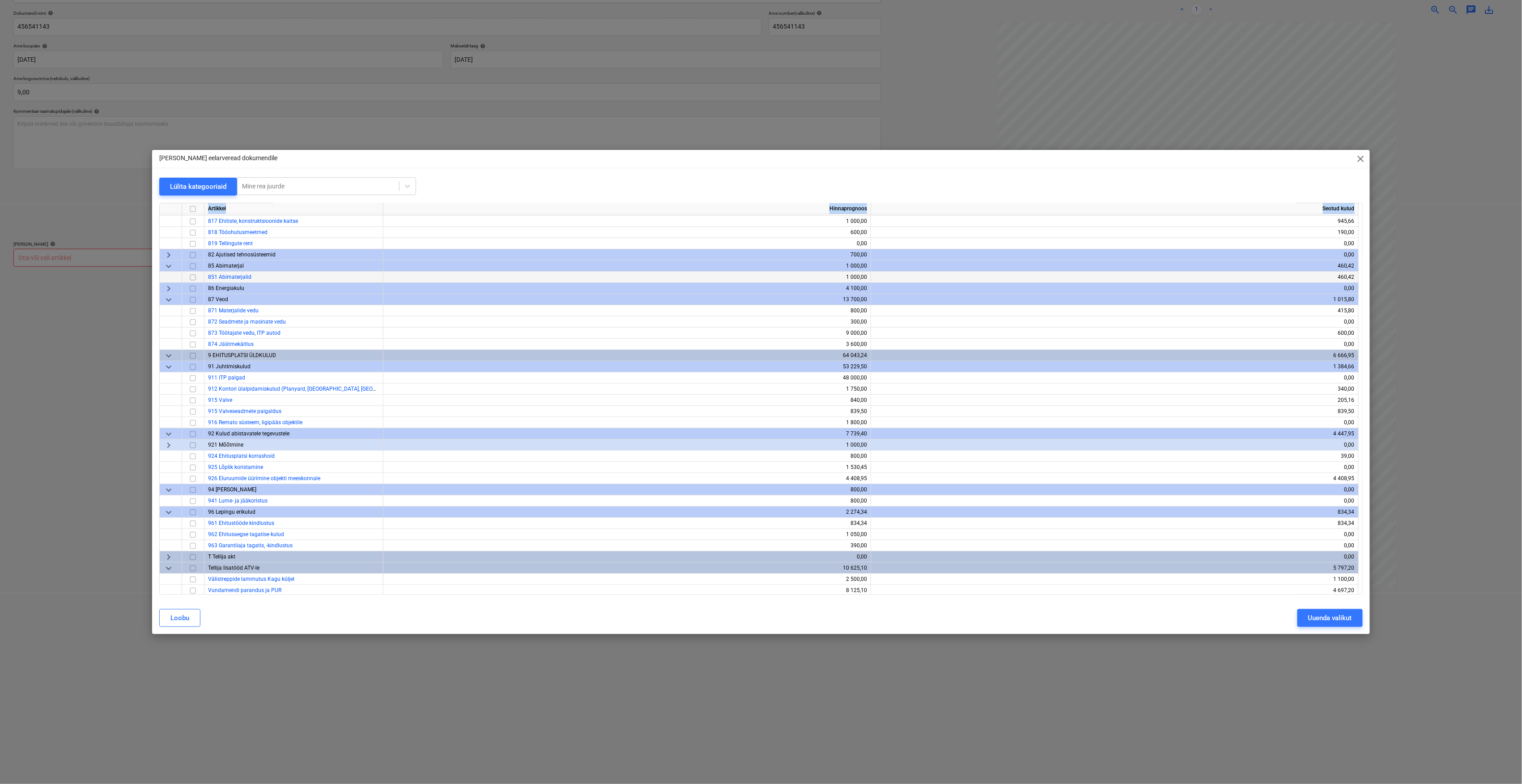
click at [193, 279] on input "checkbox" at bounding box center [193, 277] width 11 height 11
click at [1339, 618] on div "Uuenda valikut" at bounding box center [1330, 618] width 44 height 12
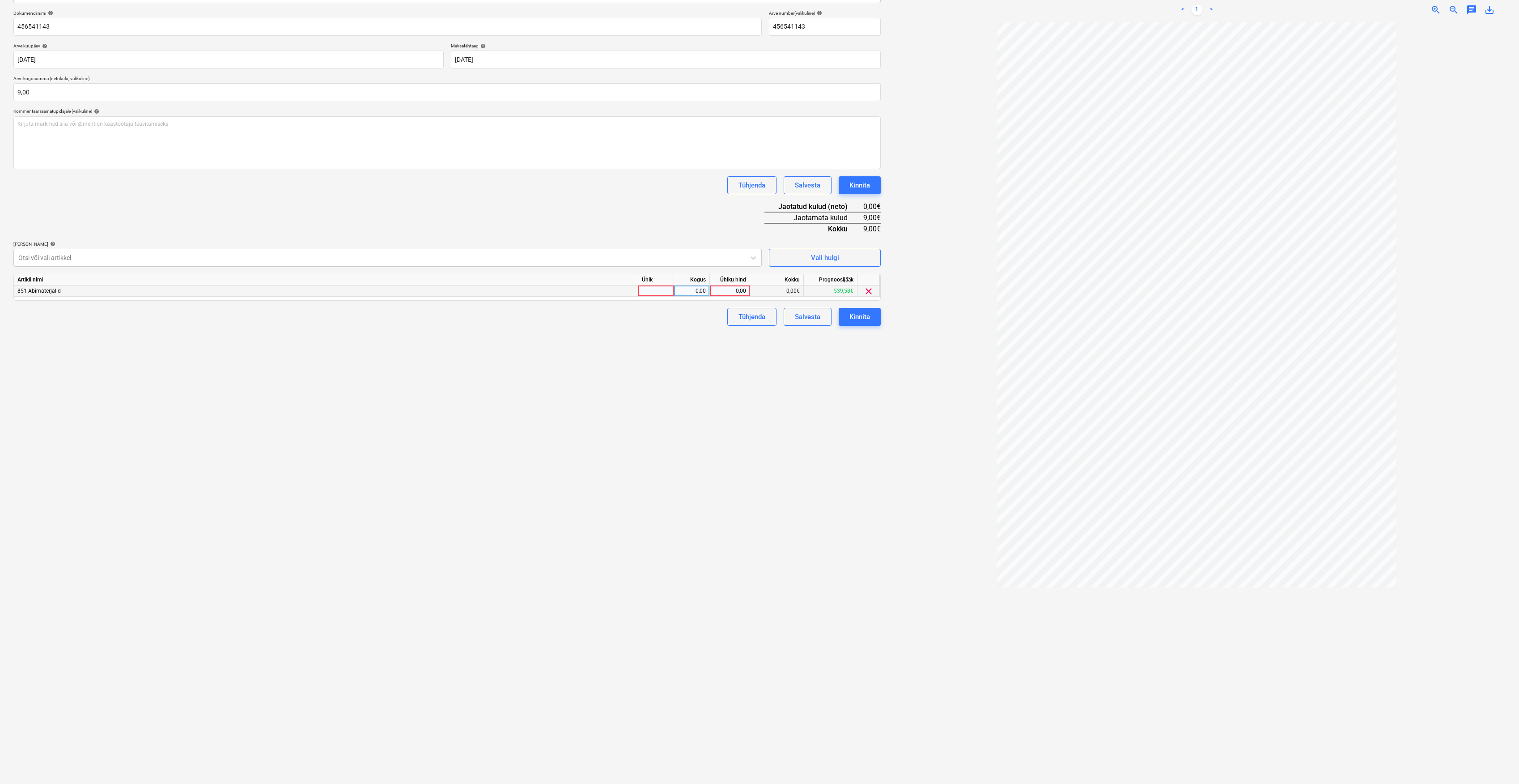
click at [659, 285] on div at bounding box center [656, 291] width 36 height 11
type input "tk"
click at [695, 288] on div "0,00" at bounding box center [692, 291] width 28 height 11
type input "1"
click at [720, 296] on div "0,00" at bounding box center [730, 291] width 32 height 11
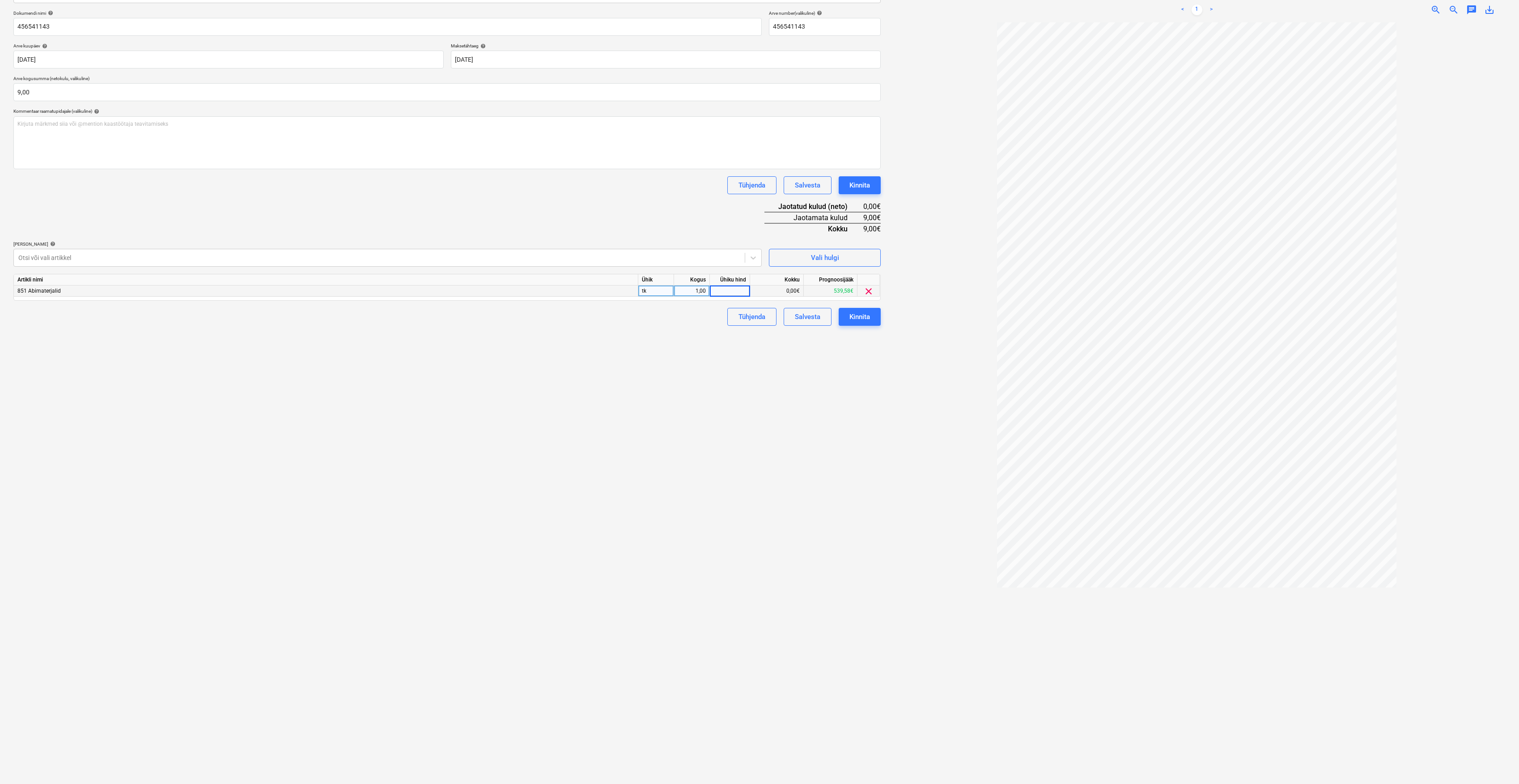
type input "9"
click at [605, 410] on div "Failide konteerimine Vali ettevõte AS Kesko Senukai Estonia (10026621) [PERSON_…" at bounding box center [447, 350] width 874 height 868
click at [740, 362] on div "Failide konteerimine Vali ettevõte AS Kesko Senukai Estonia (10026621) [PERSON_…" at bounding box center [447, 350] width 874 height 868
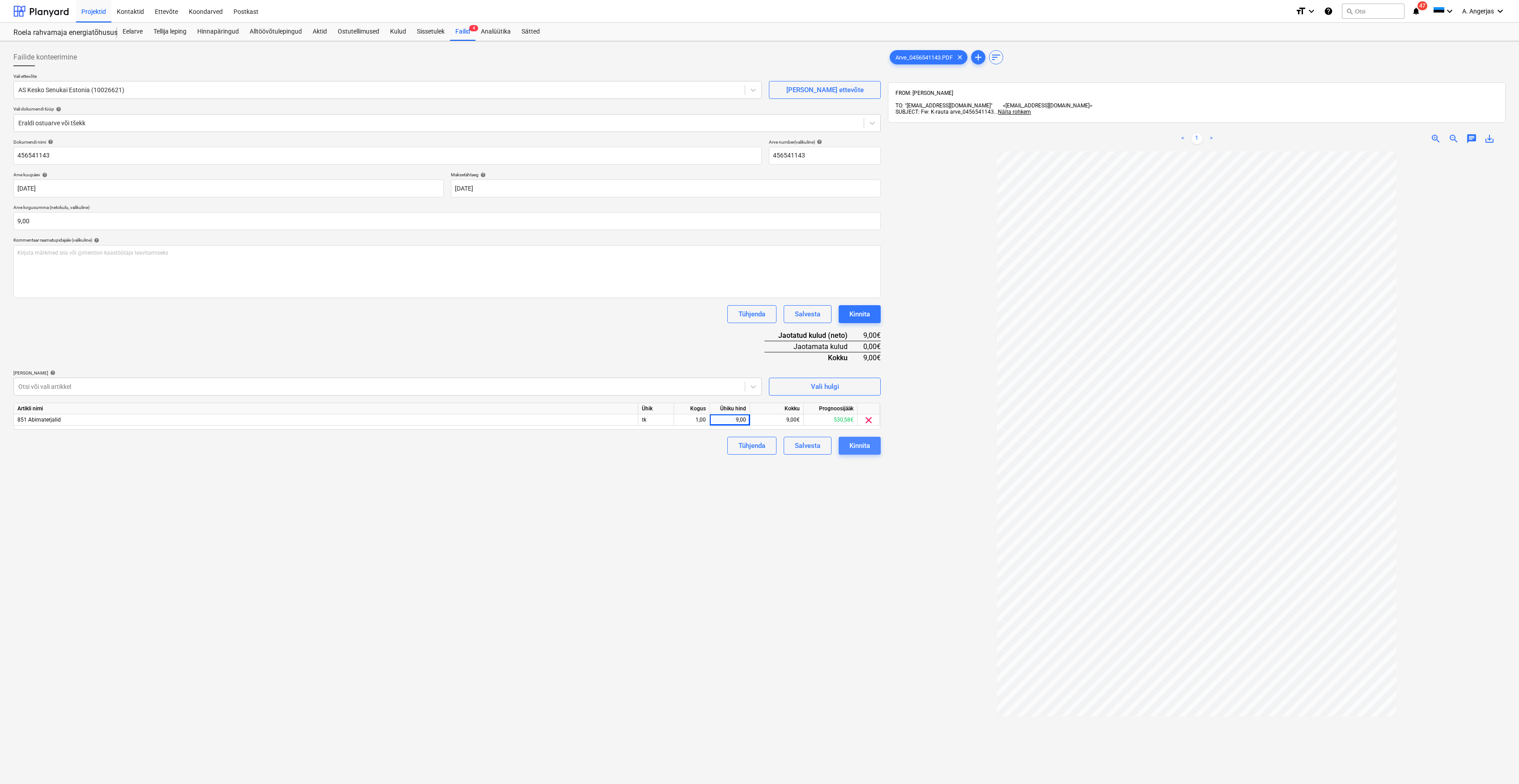
click at [863, 444] on div "Kinnita" at bounding box center [860, 445] width 21 height 12
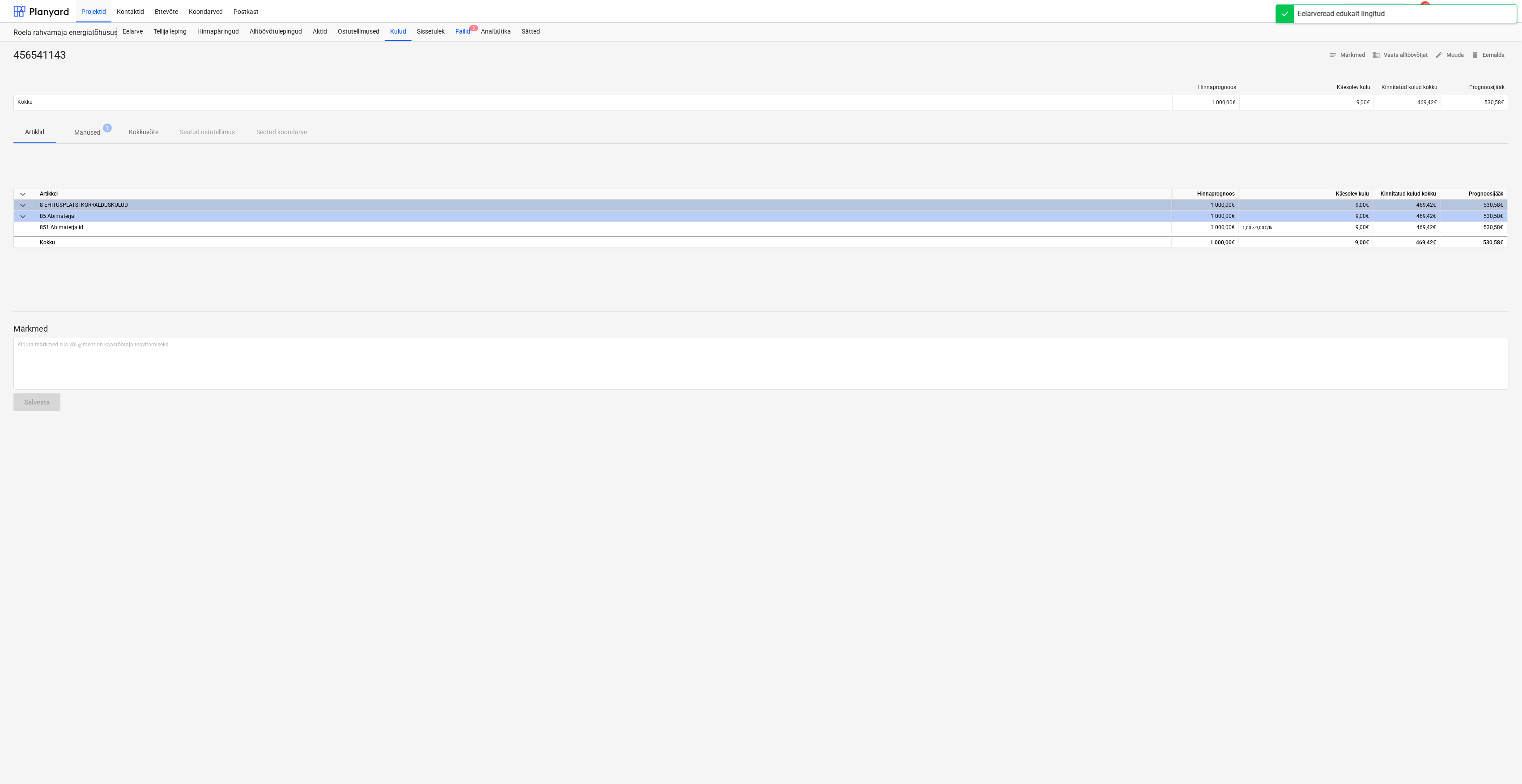
click at [458, 24] on div "Failid 3" at bounding box center [463, 32] width 25 height 18
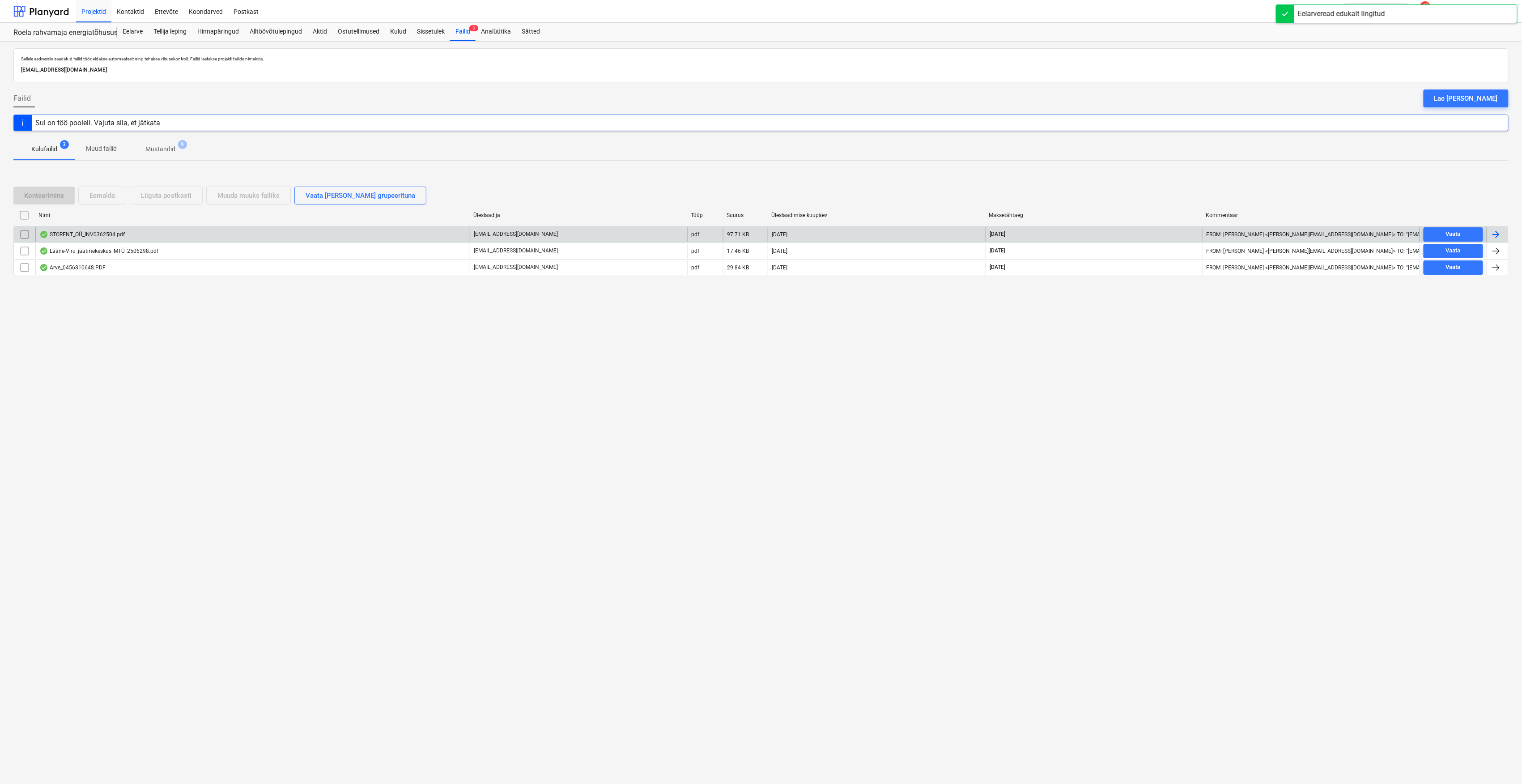
click at [178, 236] on div "STORENT_OÜ_INV0362504.pdf" at bounding box center [252, 235] width 434 height 14
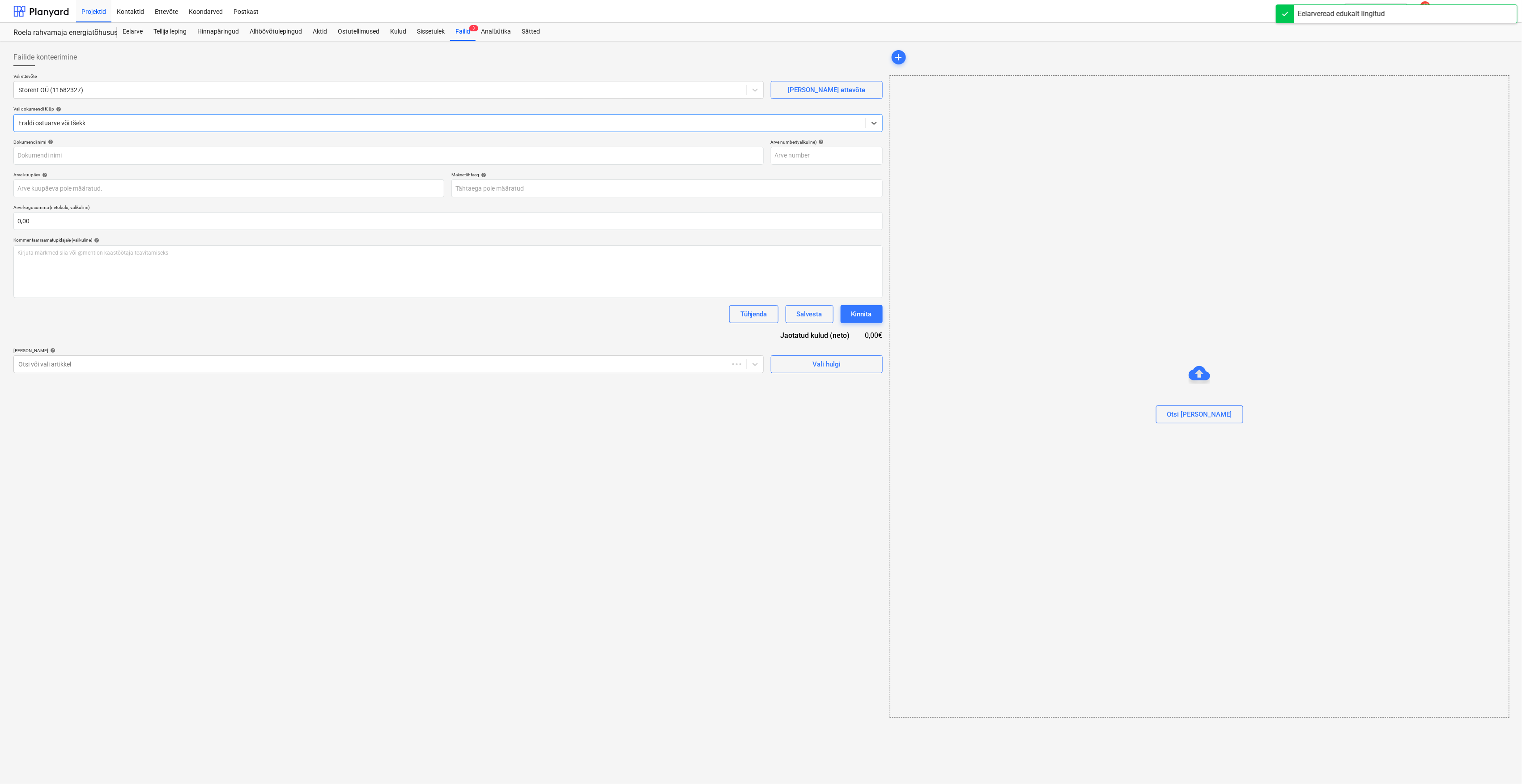
type input "INV0362504"
type input "[DATE]"
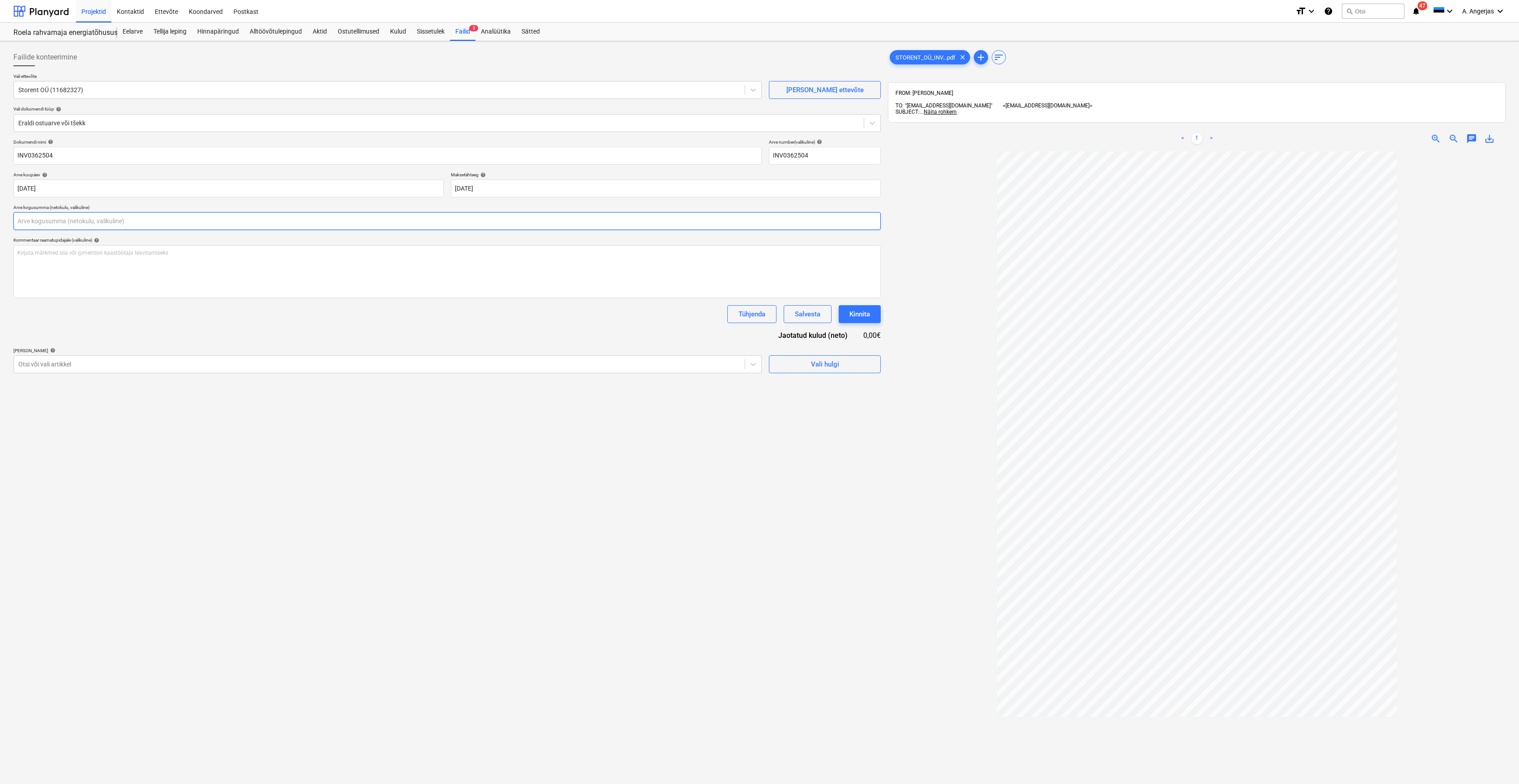
click at [365, 219] on input "text" at bounding box center [447, 221] width 867 height 18
type input "87,99"
click at [434, 441] on div "Failide konteerimine Vali ettevõte Storent OÜ (11682327) [PERSON_NAME] ettevõte…" at bounding box center [447, 479] width 874 height 868
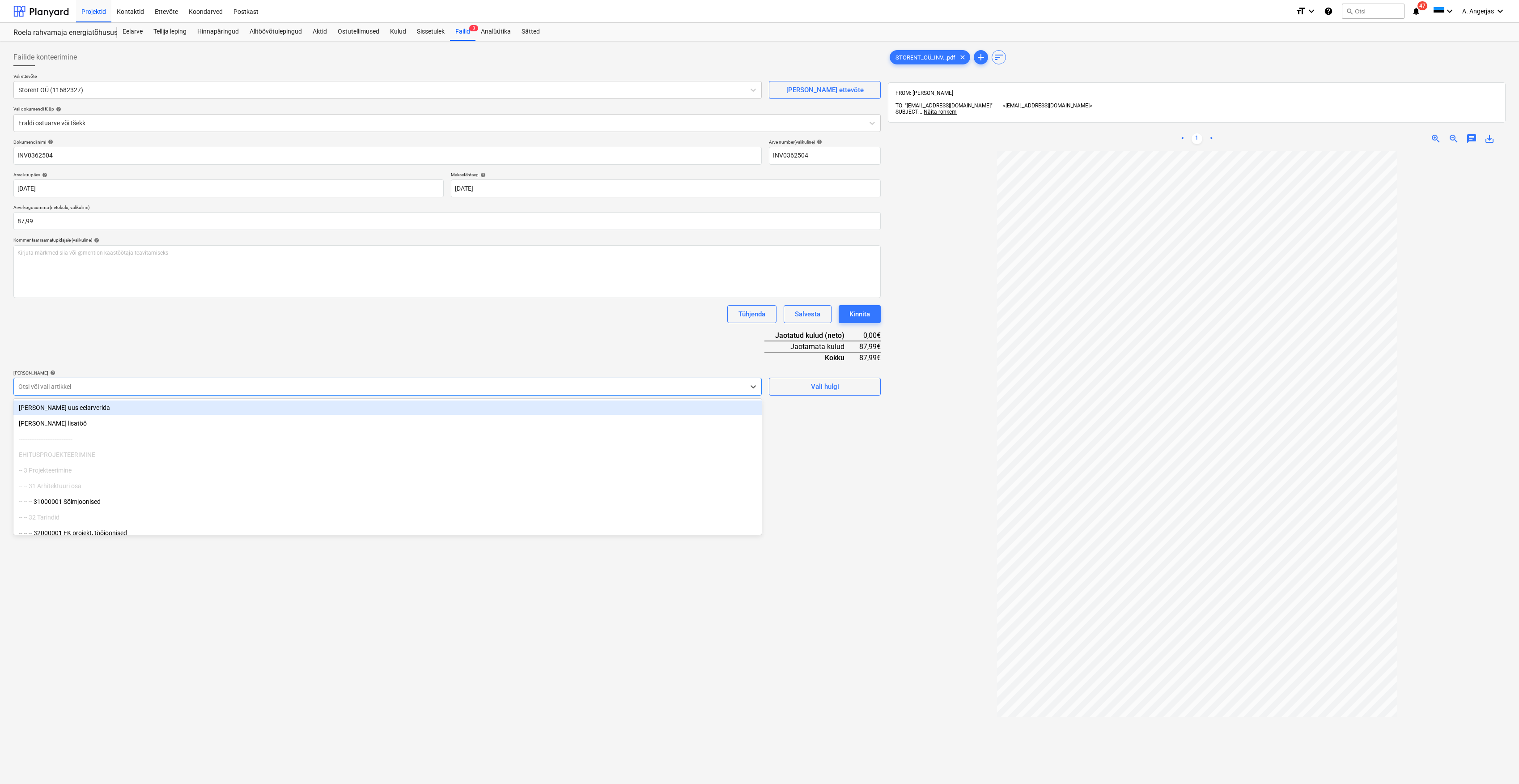
click at [87, 389] on div at bounding box center [379, 386] width 722 height 9
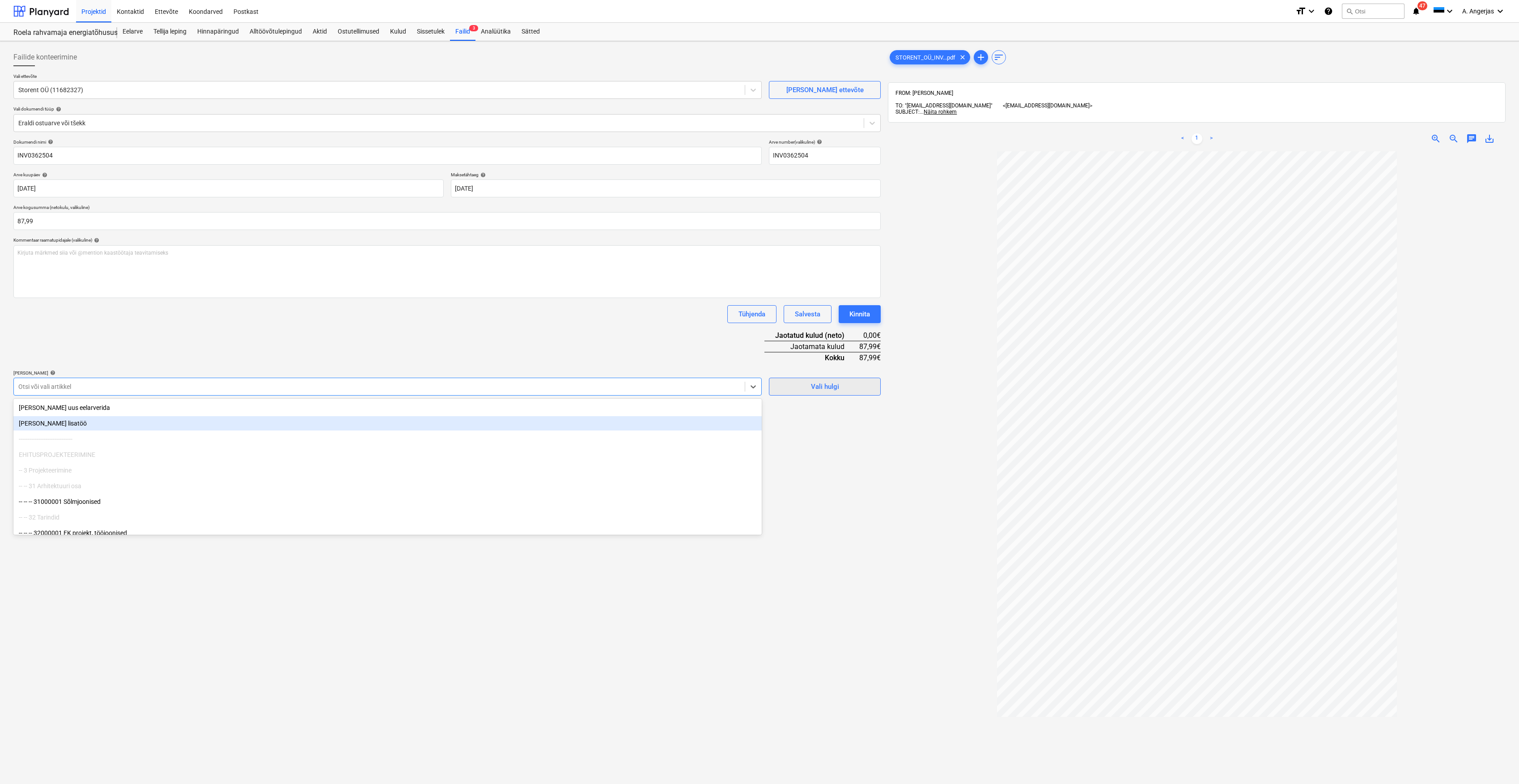
click at [838, 382] on div "Vali hulgi" at bounding box center [825, 386] width 28 height 12
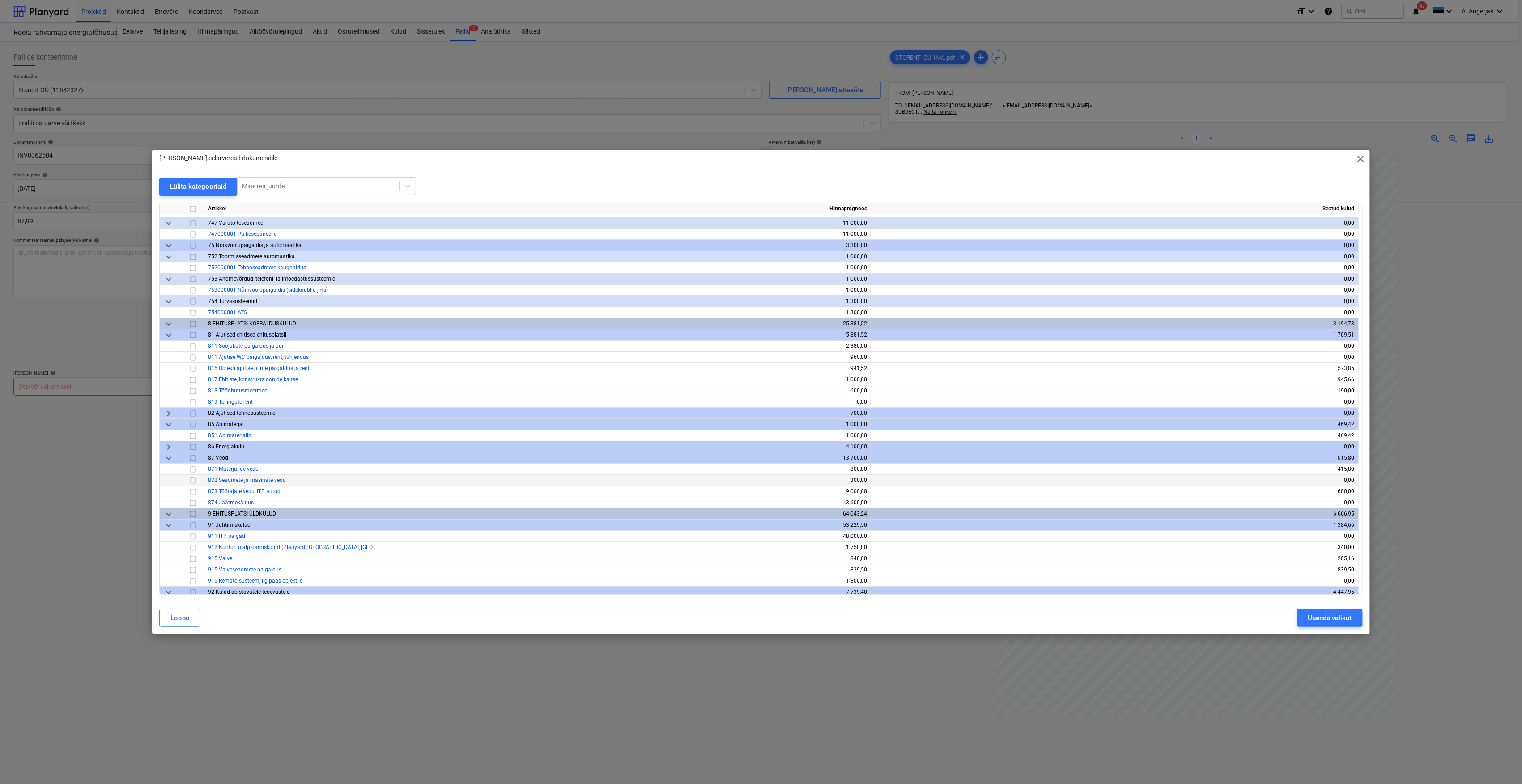
scroll to position [2282, 0]
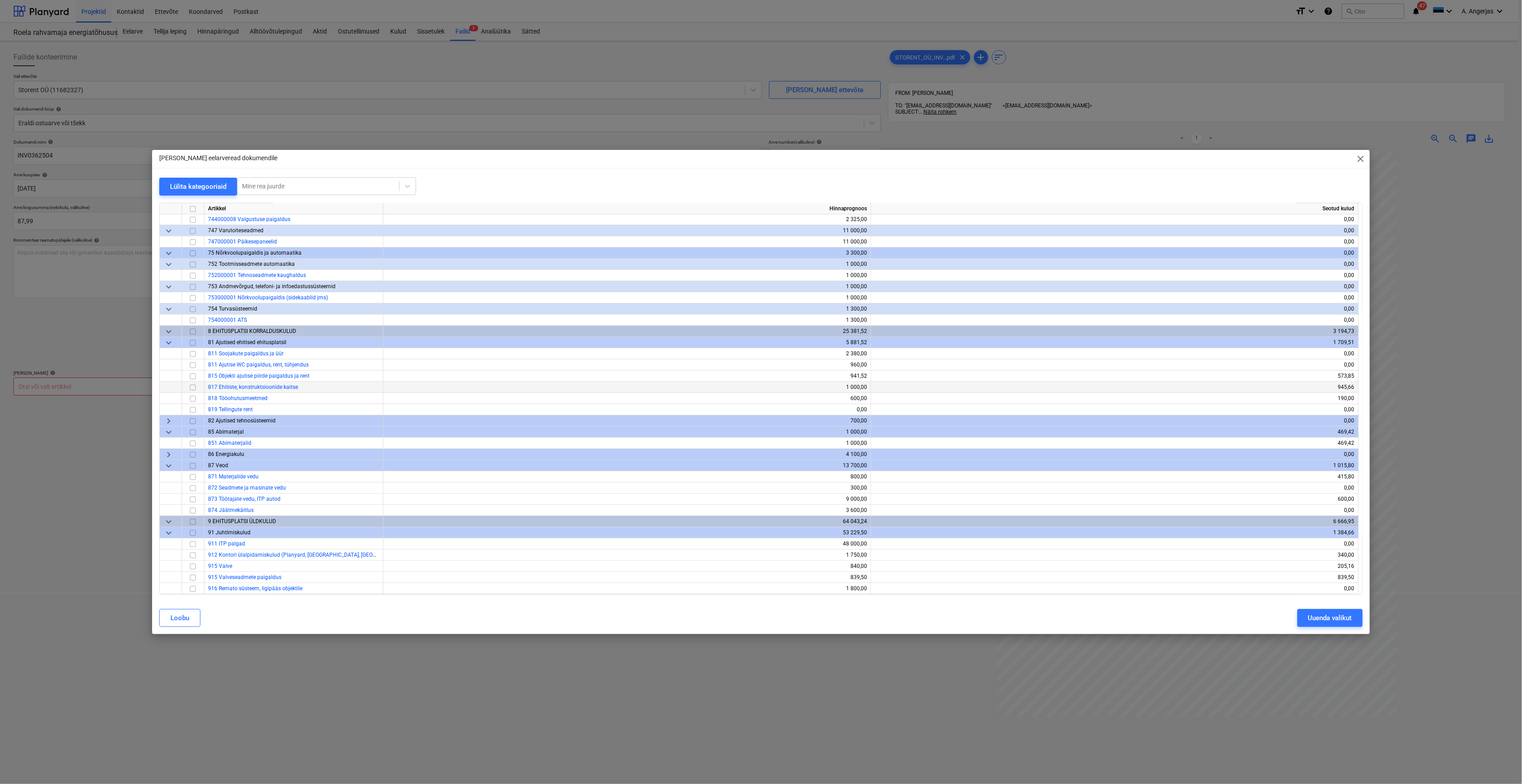
click at [196, 386] on input "checkbox" at bounding box center [193, 388] width 11 height 11
click at [1316, 618] on div "Uuenda valikut" at bounding box center [1330, 618] width 44 height 12
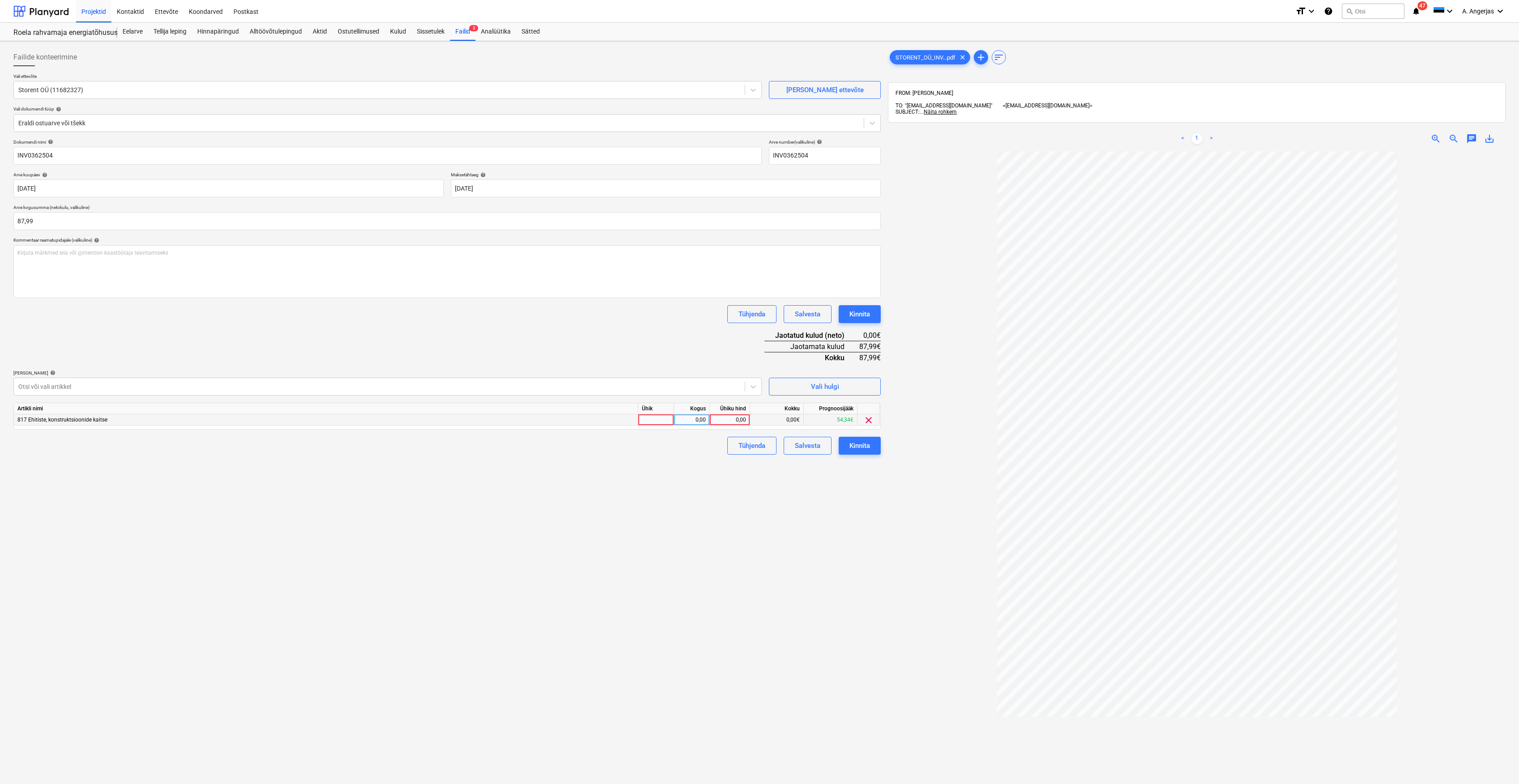
click at [868, 423] on span "clear" at bounding box center [869, 420] width 11 height 11
click at [847, 392] on button "Vali hulgi" at bounding box center [825, 386] width 112 height 18
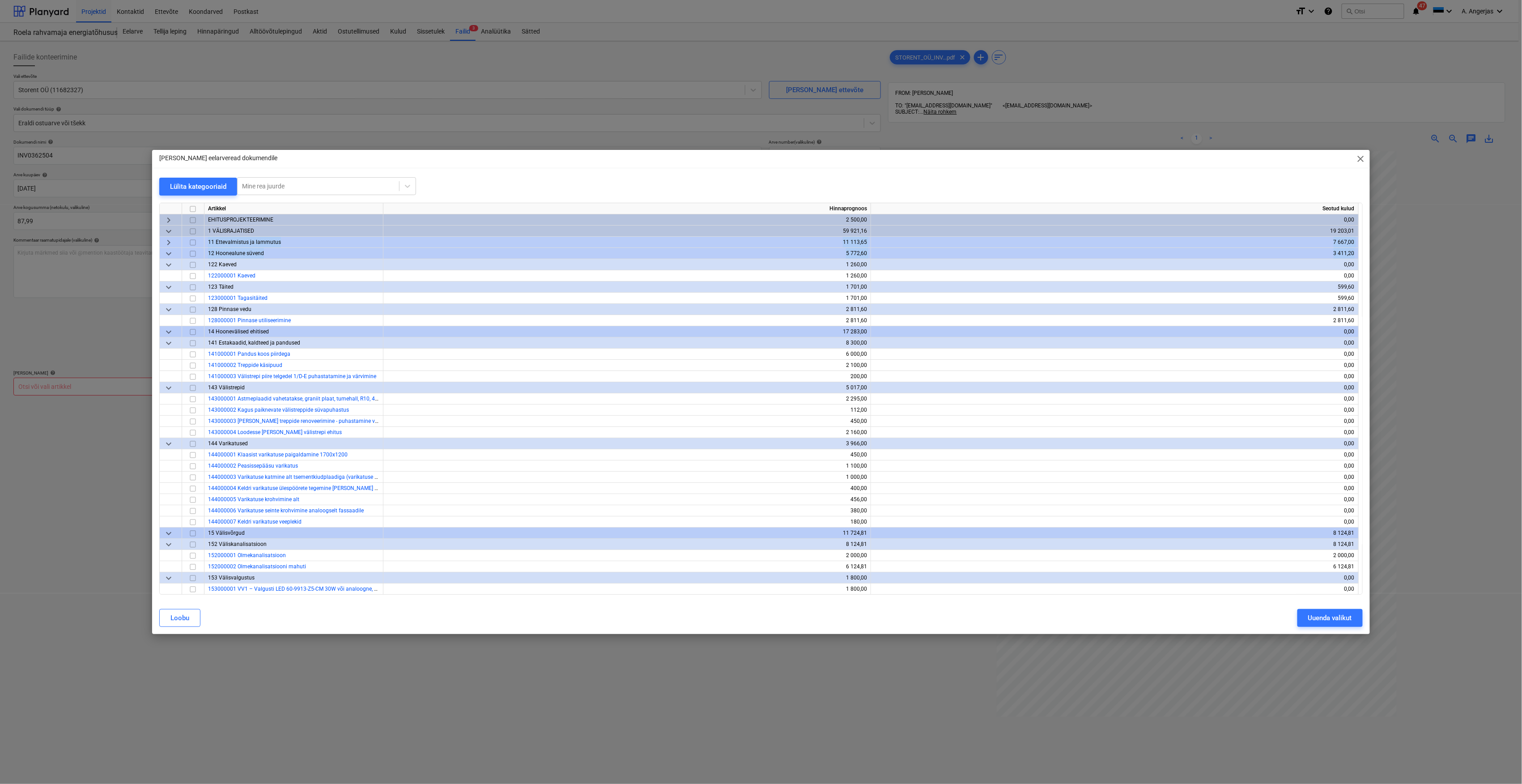
drag, startPoint x: 1359, startPoint y: 227, endPoint x: 1358, endPoint y: 255, distance: 28.0
click at [1358, 255] on div "Artikkel Hinnaprognoos Seotud kulud keyboard_arrow_right EHITUSPROJEKTEERIMINE …" at bounding box center [761, 398] width 1204 height 392
drag, startPoint x: 1358, startPoint y: 255, endPoint x: 1364, endPoint y: 254, distance: 6.1
click at [1364, 254] on div "Lülita kategooriaid Mine rea juurde Artikkel Hinnaprognoos Seotud kulud keyboar…" at bounding box center [760, 389] width 1218 height 425
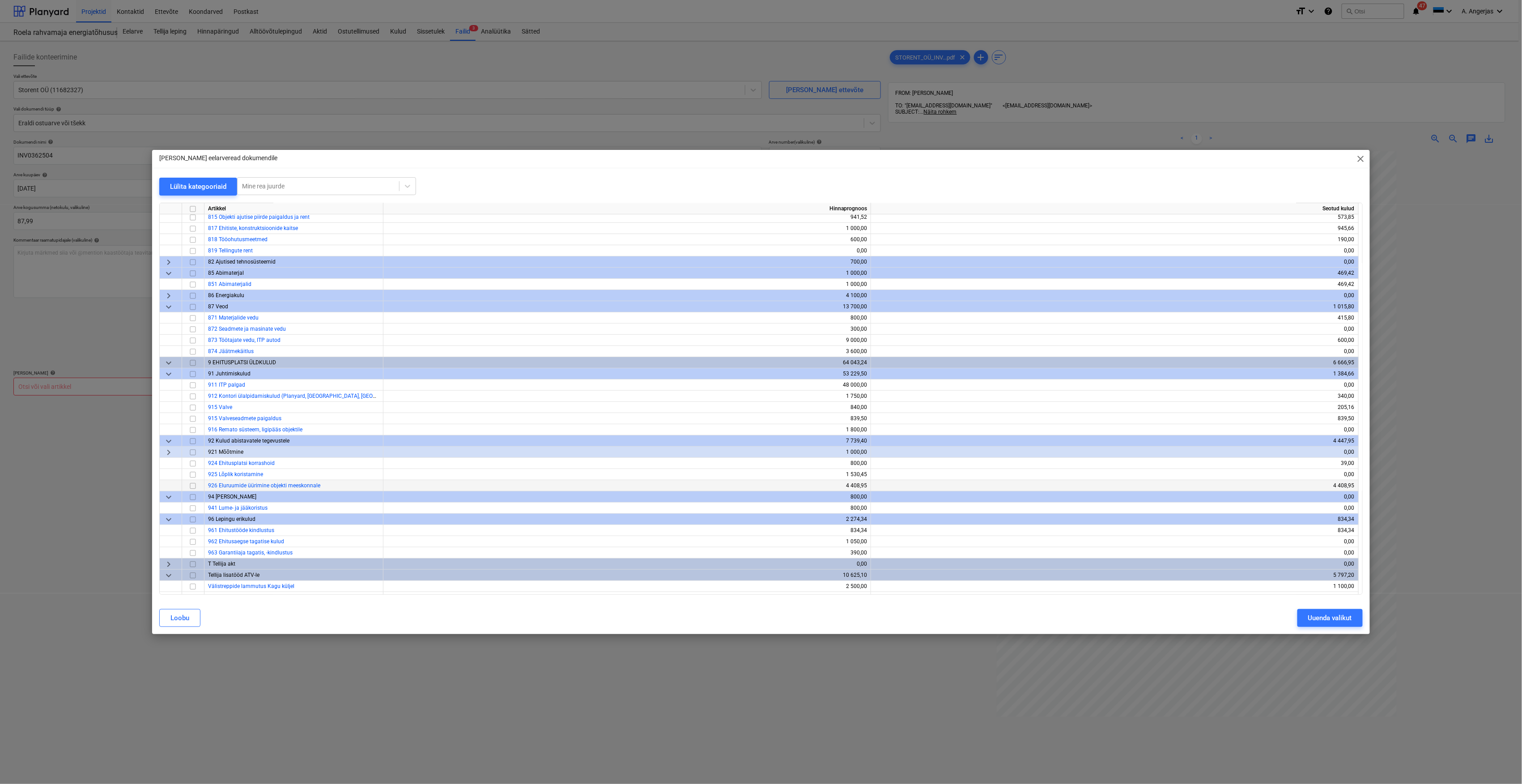
scroll to position [2461, 0]
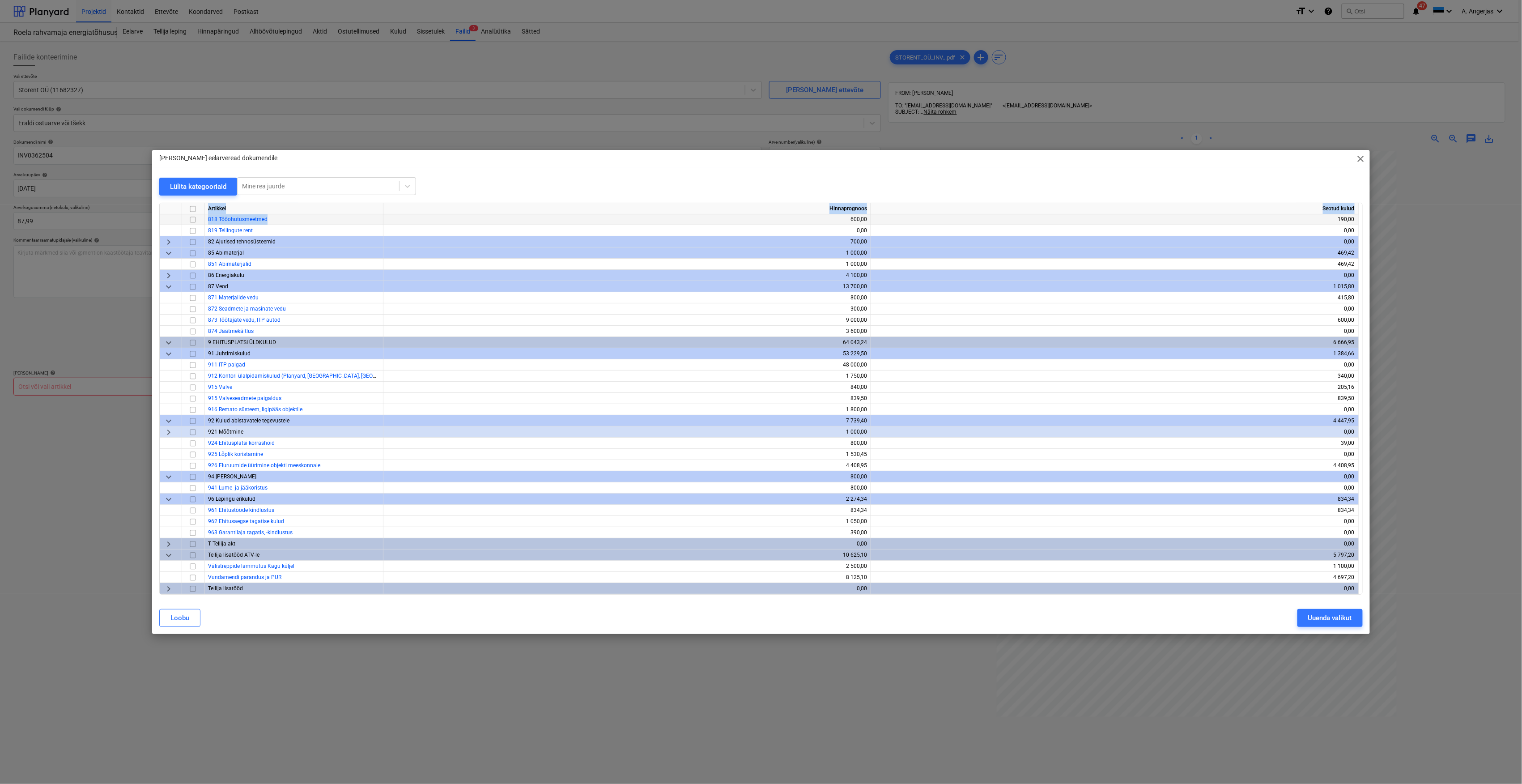
drag, startPoint x: 752, startPoint y: 174, endPoint x: 710, endPoint y: 215, distance: 58.7
click at [710, 215] on div "[PERSON_NAME] eelarveread dokumendile close Lülita kategooriaid Mine rea juurde…" at bounding box center [760, 392] width 1218 height 484
drag, startPoint x: 710, startPoint y: 215, endPoint x: 567, endPoint y: 181, distance: 147.0
click at [567, 181] on div "Lülita kategooriaid Mine rea juurde" at bounding box center [761, 186] width 1204 height 18
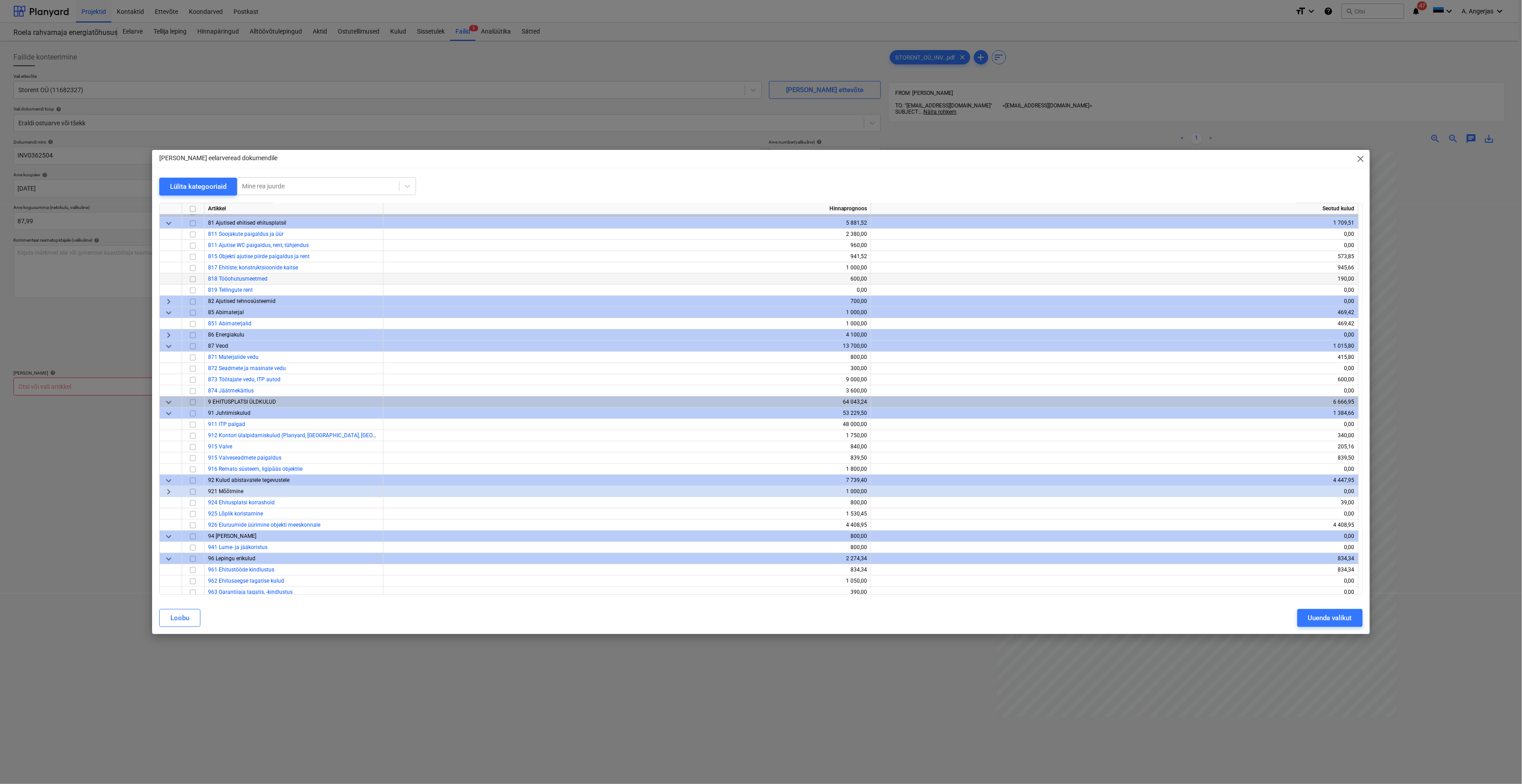
click at [196, 279] on input "checkbox" at bounding box center [193, 279] width 11 height 11
click at [1325, 612] on div "Uuenda valikut" at bounding box center [1330, 618] width 44 height 12
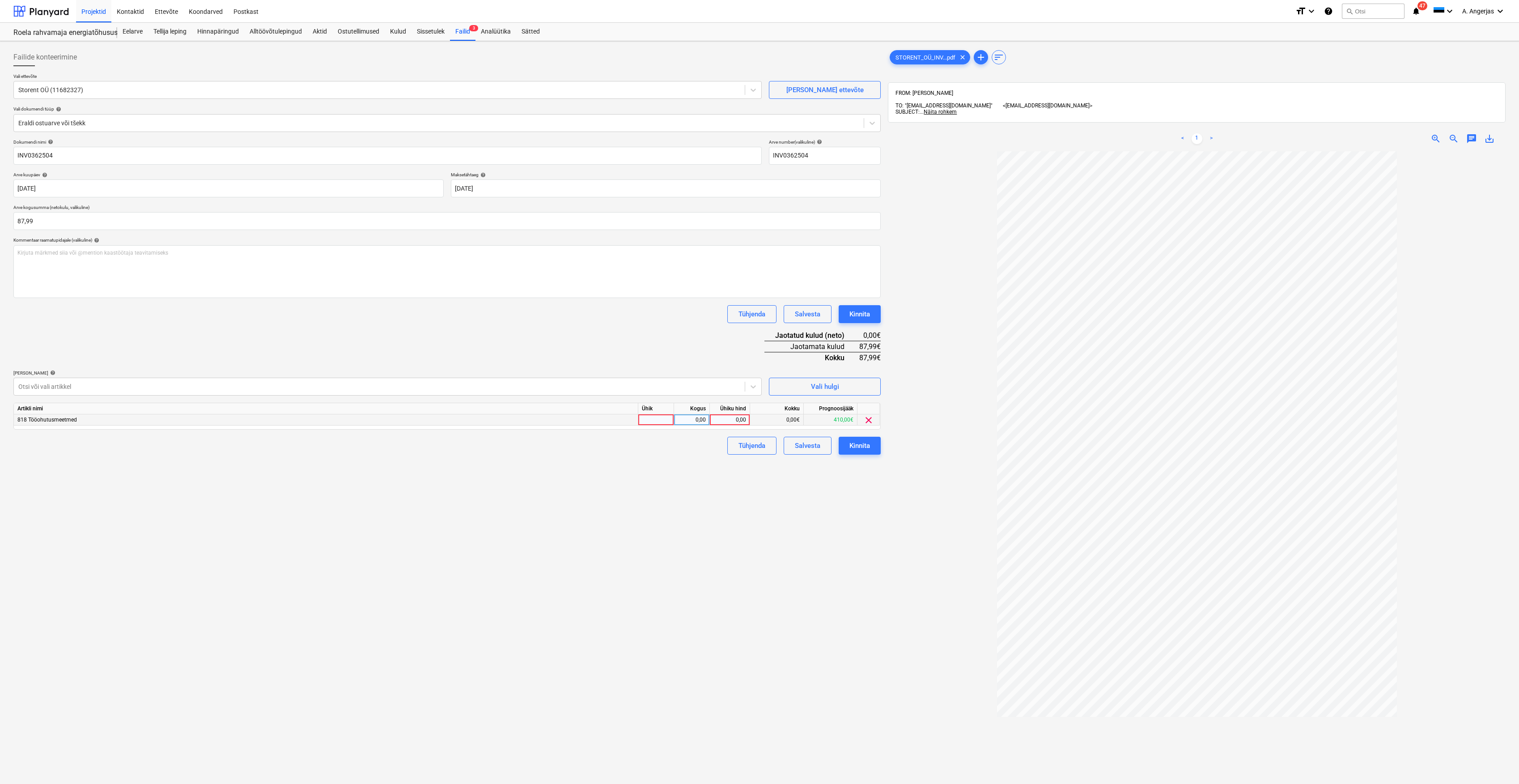
click at [661, 415] on div at bounding box center [656, 419] width 36 height 11
type input "tk"
click at [684, 423] on div "0,00" at bounding box center [692, 419] width 28 height 11
type input "1"
click at [727, 415] on div "0,00" at bounding box center [730, 419] width 32 height 11
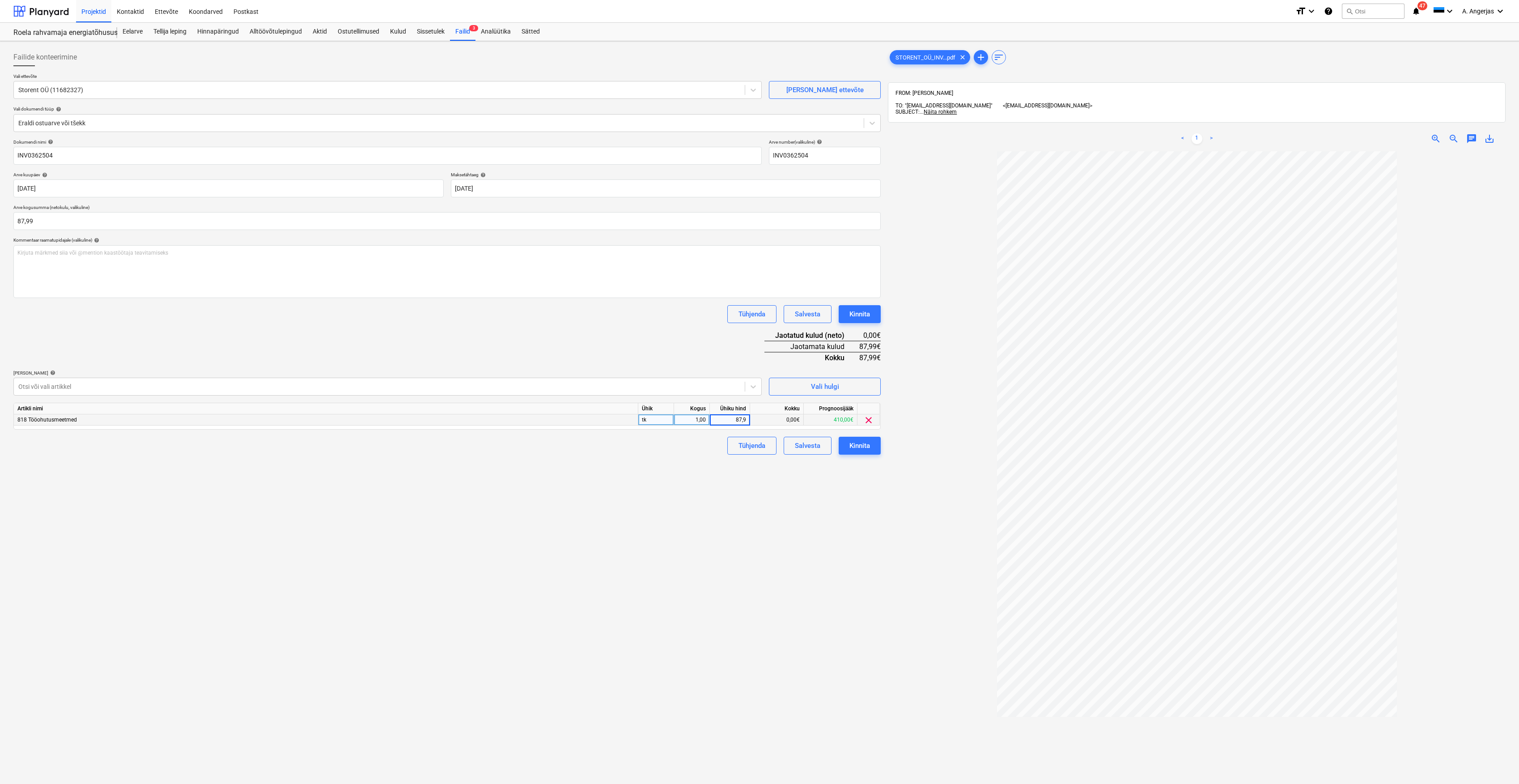
type input "87,99"
click at [704, 456] on div "Failide konteerimine Vali ettevõte Storent OÜ (11682327) [PERSON_NAME] ettevõte…" at bounding box center [447, 479] width 874 height 868
click at [861, 450] on div "Kinnita" at bounding box center [860, 445] width 21 height 12
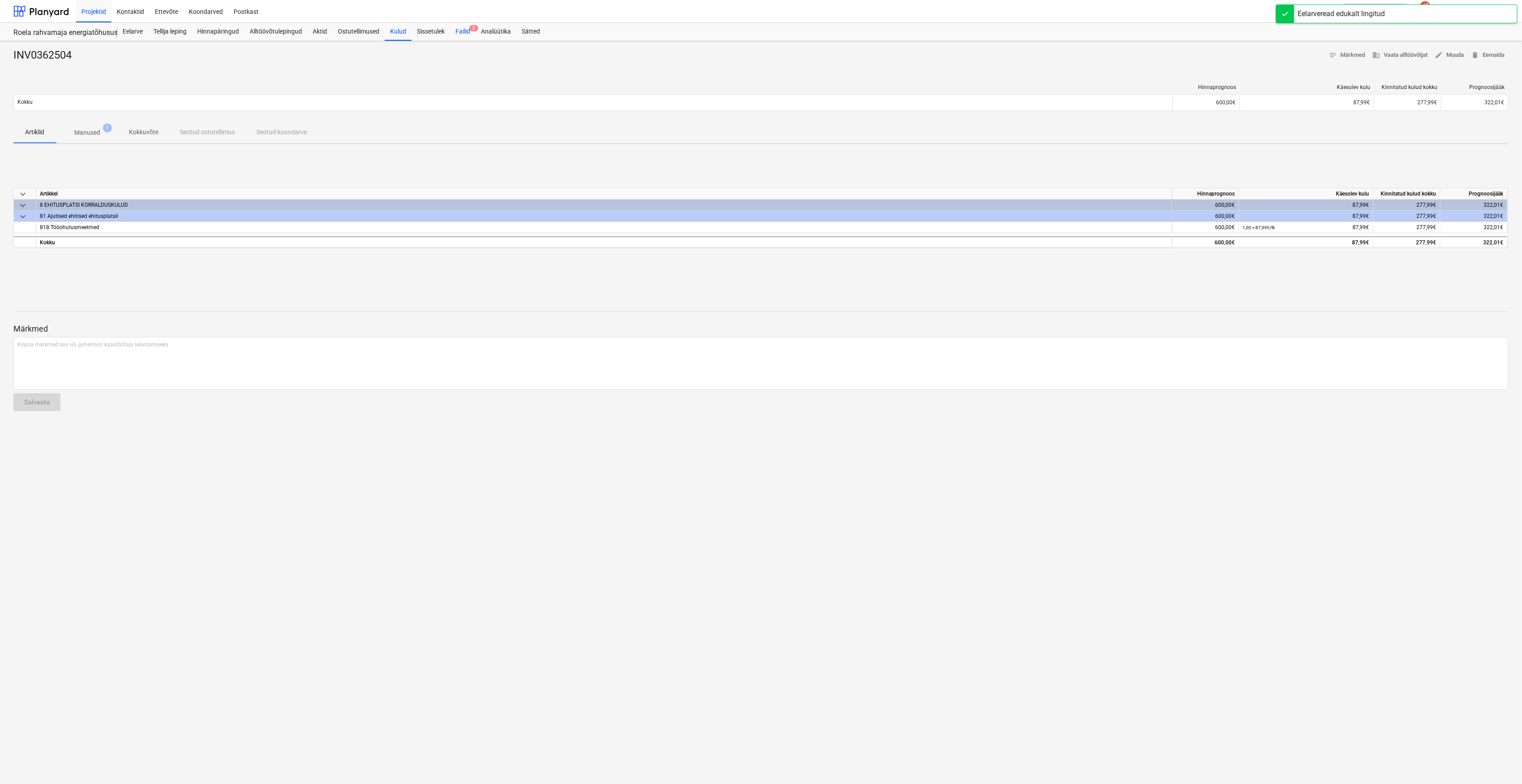
click at [458, 28] on div "Failid 2" at bounding box center [463, 32] width 25 height 18
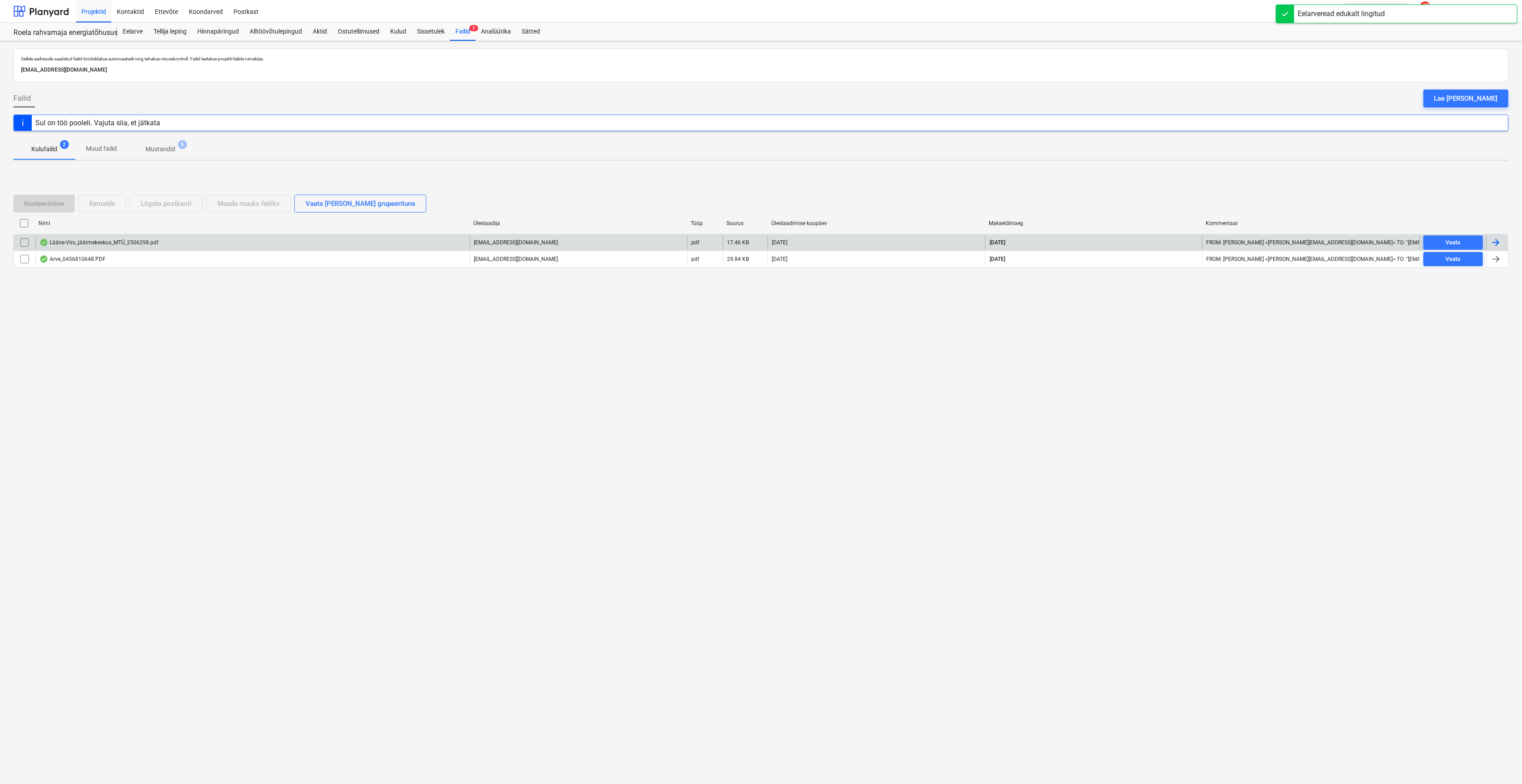
click at [115, 237] on div "Lääne-Viru_jäätmekeskus_MTÜ_2506298.pdf" at bounding box center [252, 242] width 434 height 14
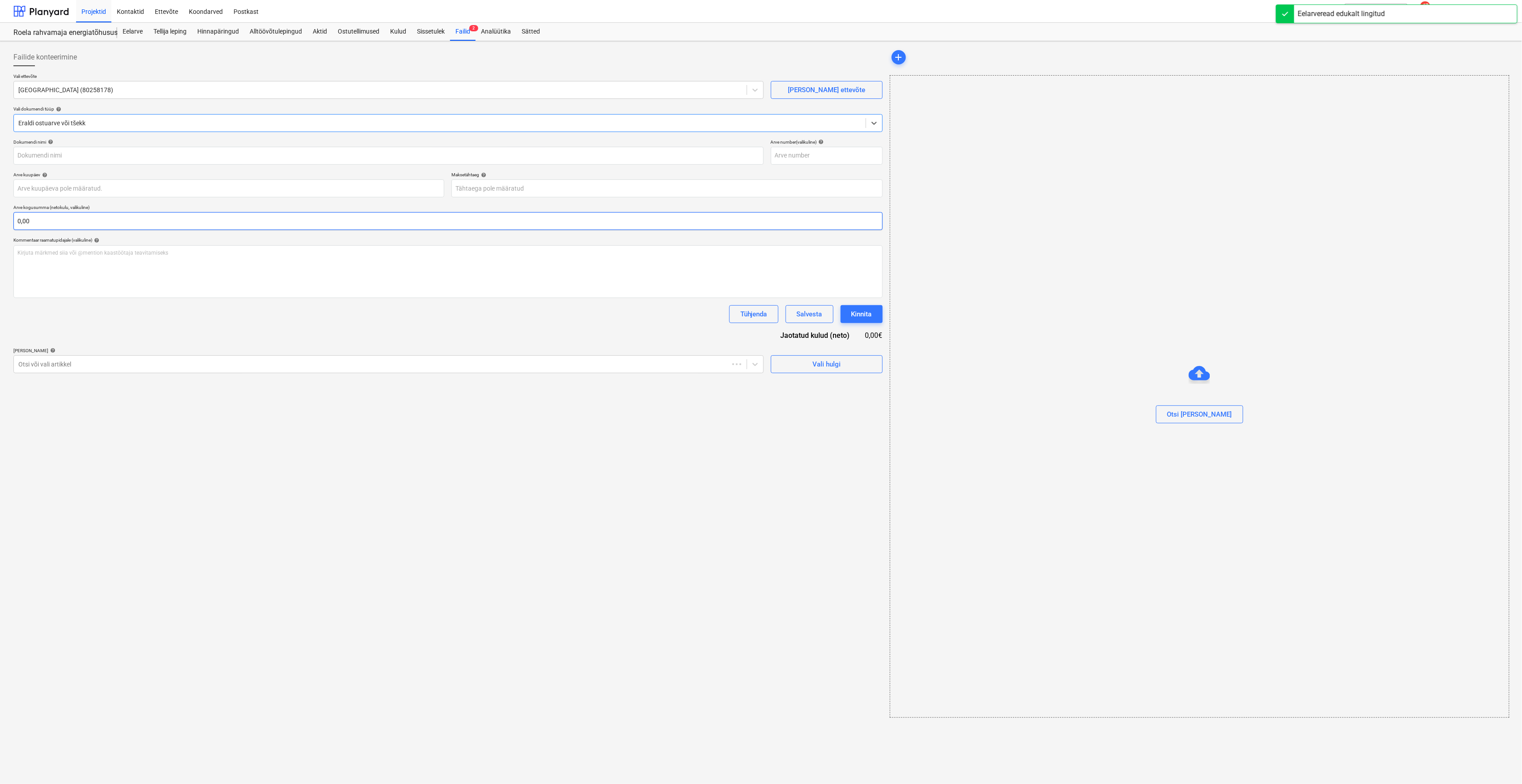
type input "2506298"
type input "[DATE]"
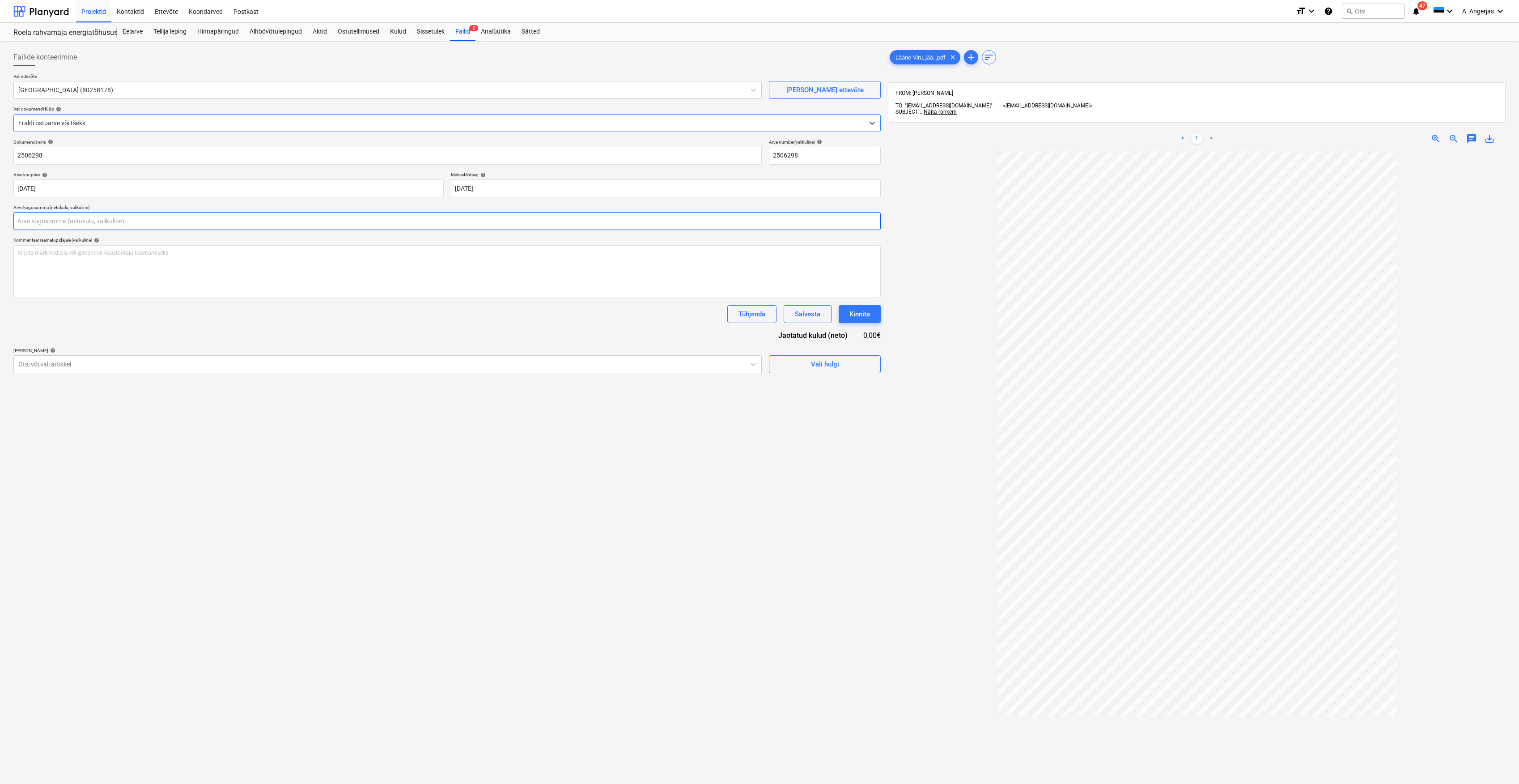
click at [73, 214] on input "text" at bounding box center [447, 221] width 867 height 18
type input "9"
click at [186, 219] on input "text" at bounding box center [447, 221] width 867 height 18
type input "914,60"
click at [227, 434] on div "Failide konteerimine Vali ettevõte Lääne-Viru Jäätmekeskus MTÜ (80258178) [PERS…" at bounding box center [447, 479] width 874 height 868
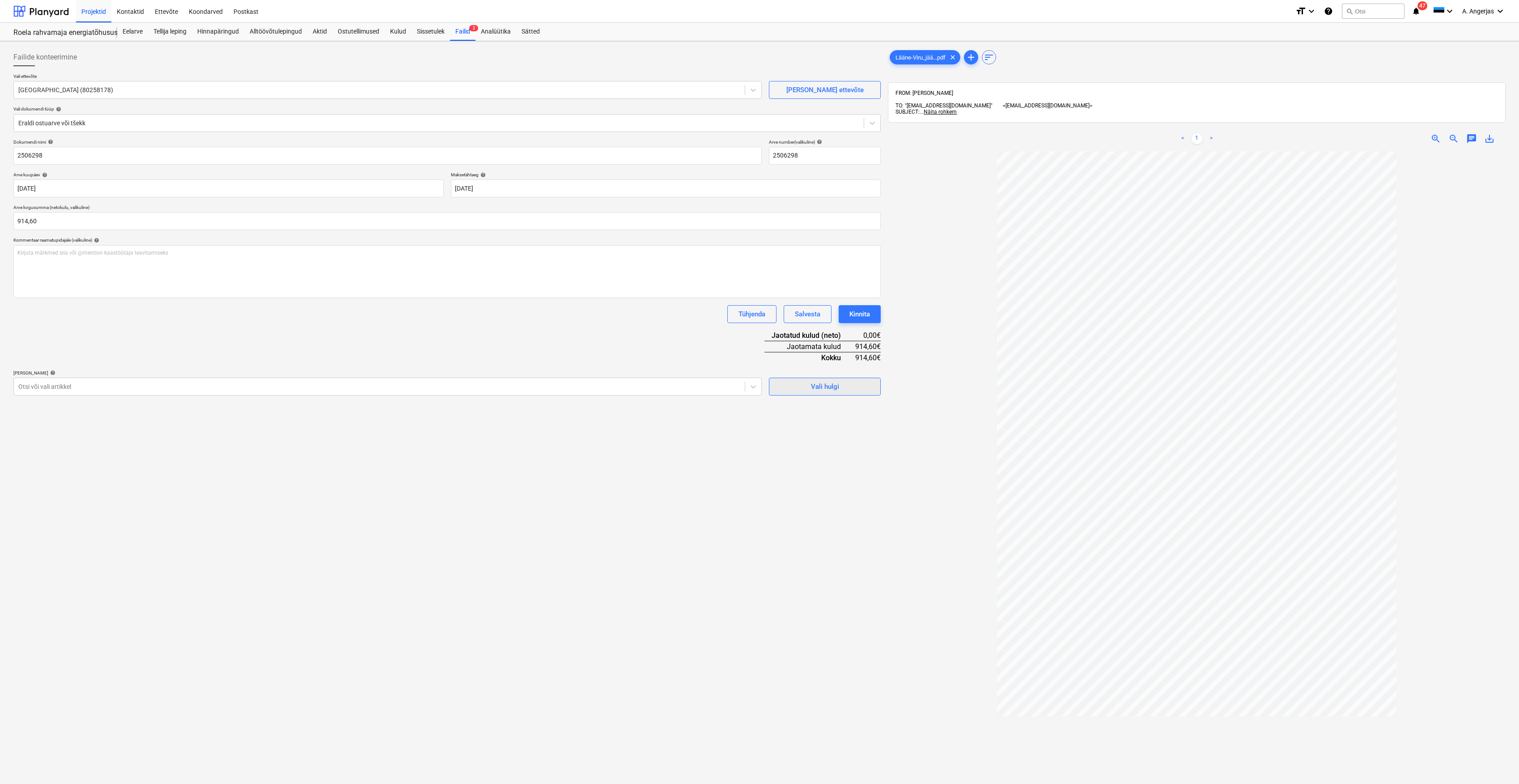
click at [792, 388] on span "Vali hulgi" at bounding box center [825, 386] width 89 height 12
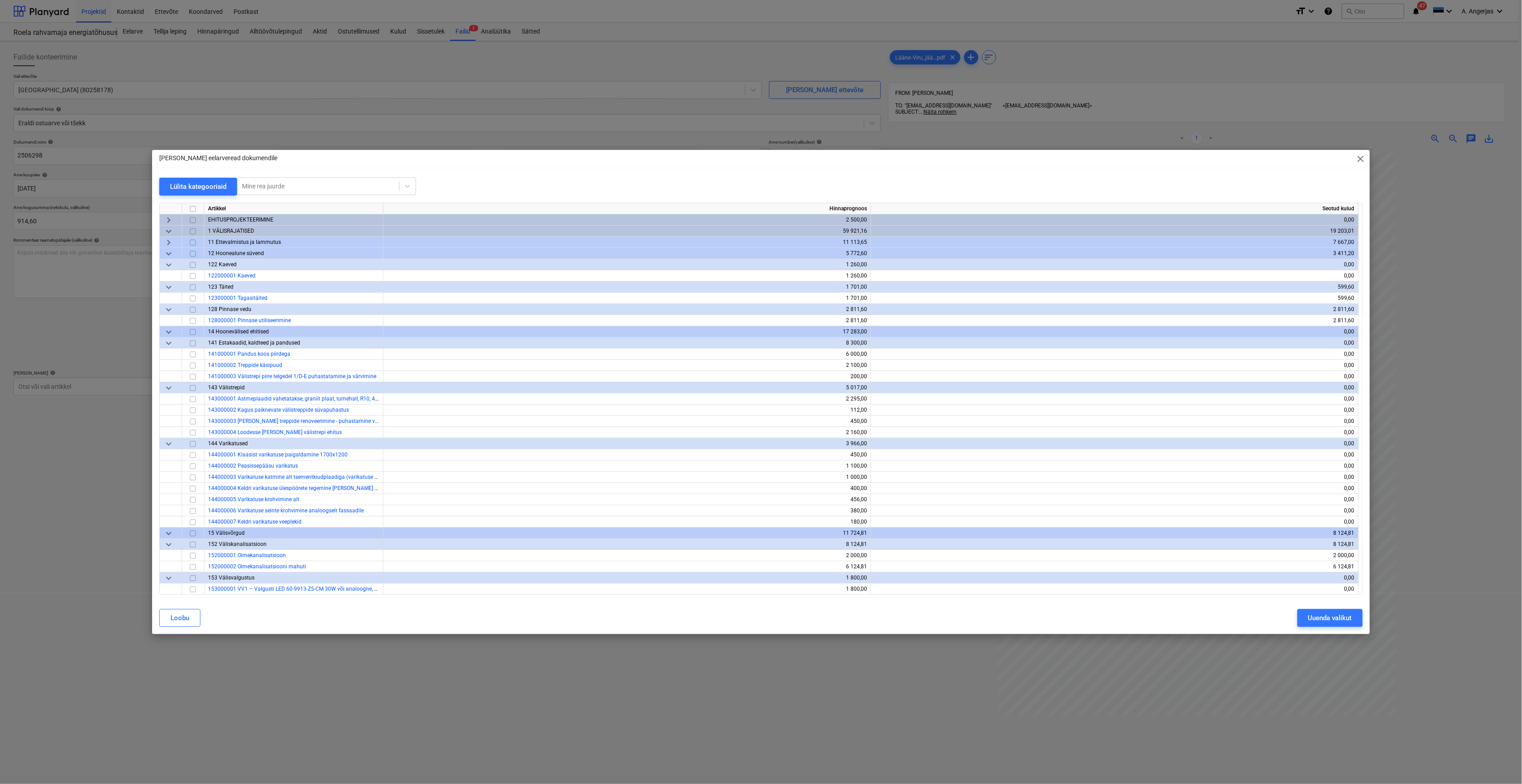
click at [168, 242] on span "keyboard_arrow_right" at bounding box center [168, 242] width 11 height 11
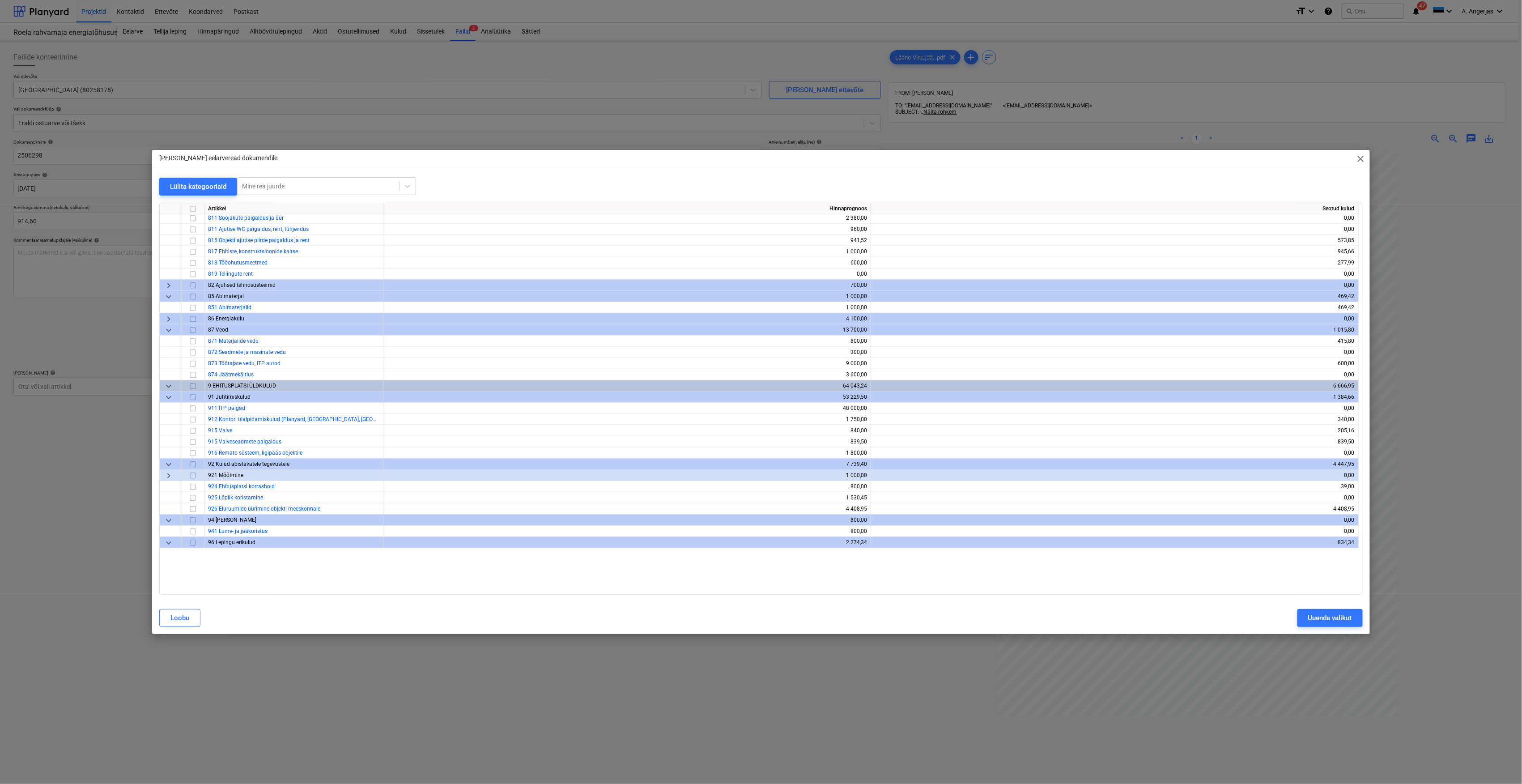
scroll to position [2785, 0]
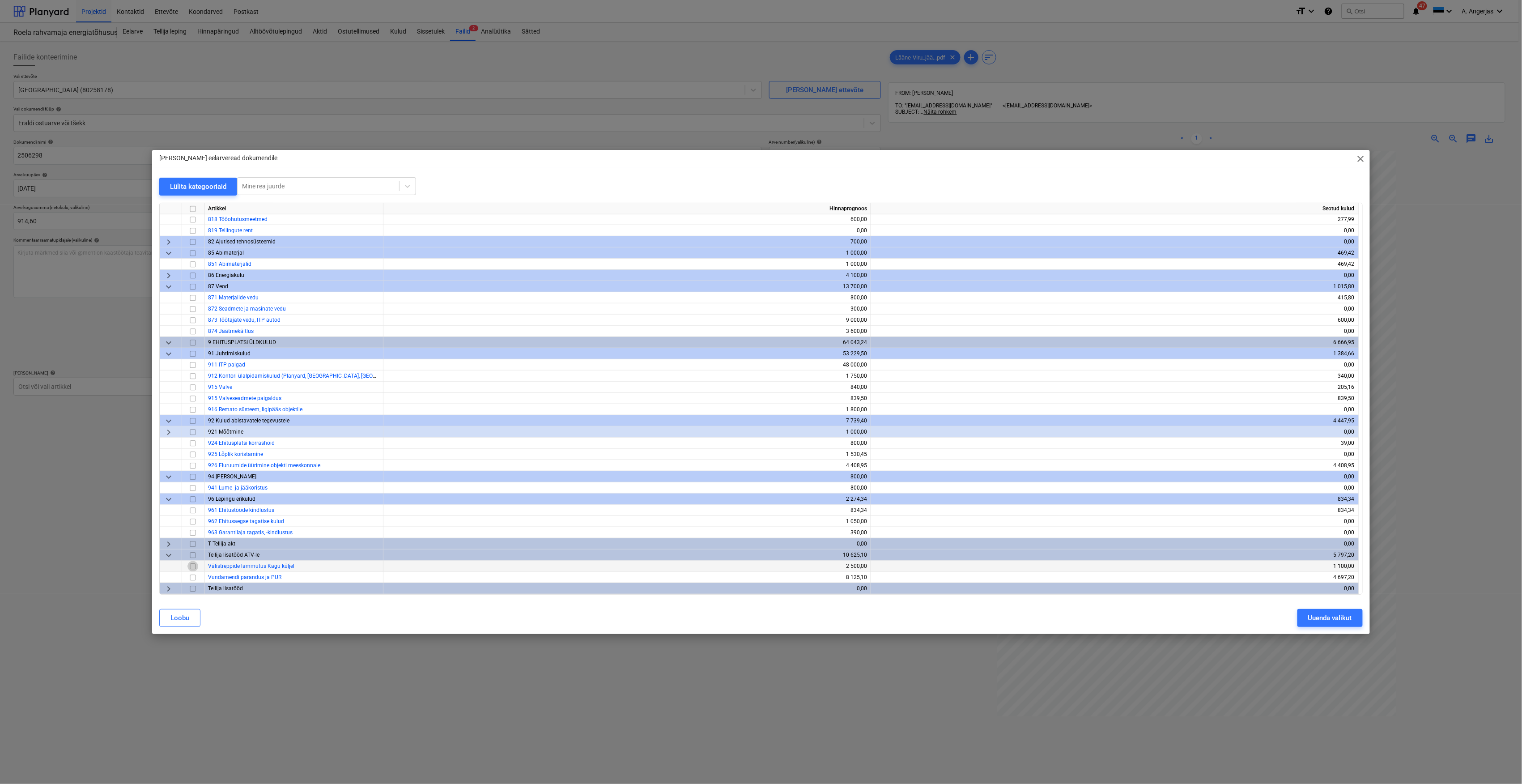
click at [194, 570] on input "checkbox" at bounding box center [193, 567] width 11 height 11
click at [1357, 623] on button "Uuenda valikut" at bounding box center [1330, 618] width 66 height 18
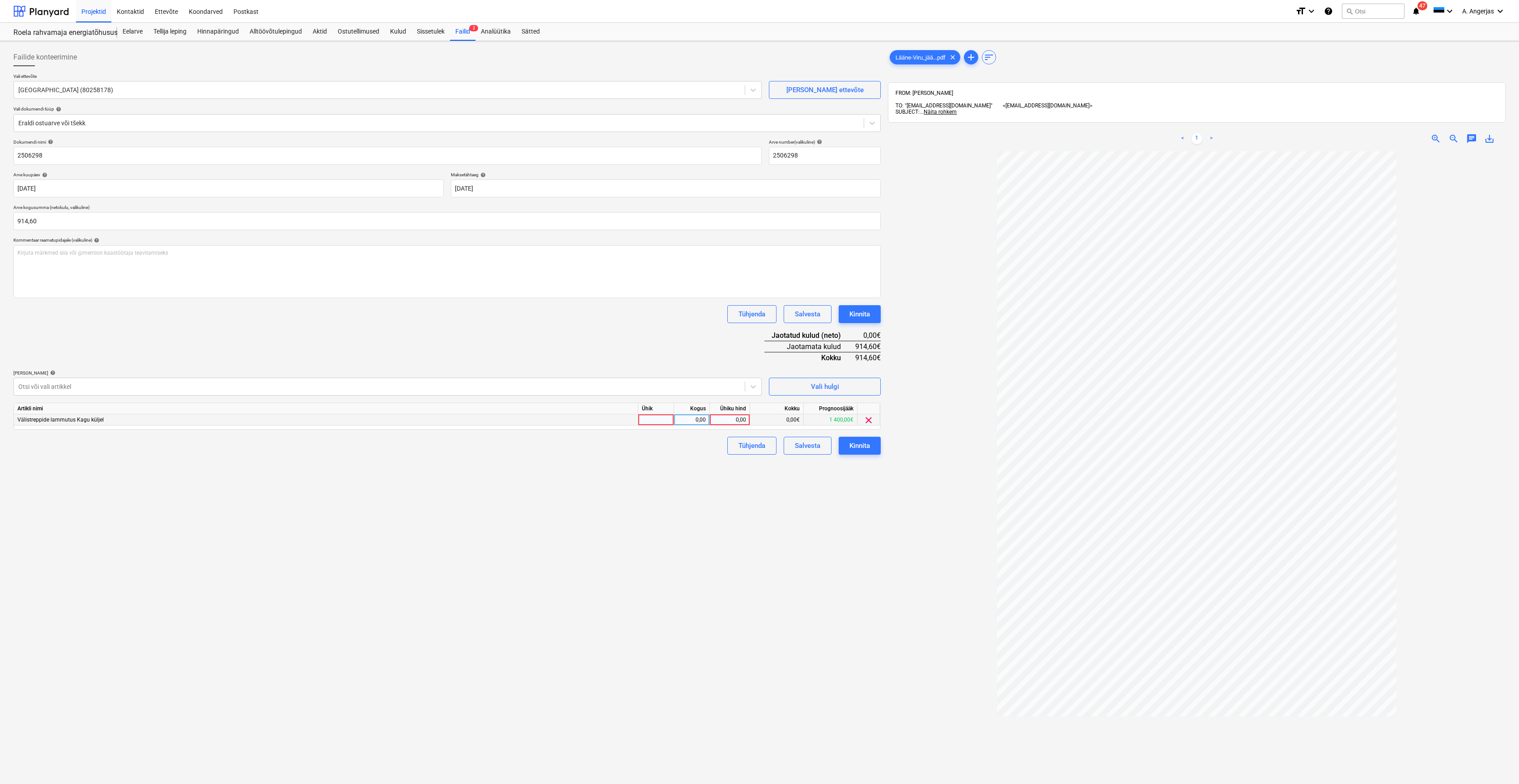
click at [655, 419] on div at bounding box center [656, 419] width 36 height 11
drag, startPoint x: 672, startPoint y: 419, endPoint x: 606, endPoint y: 419, distance: 66.0
click at [0, 0] on div "Välistreppide [PERSON_NAME] küljel 914,6 0,00 0,00 0,00€ 1 400,00€ clear" at bounding box center [0, 0] width 0 height 0
type input "tk"
click at [692, 412] on div "Kogus" at bounding box center [692, 408] width 36 height 11
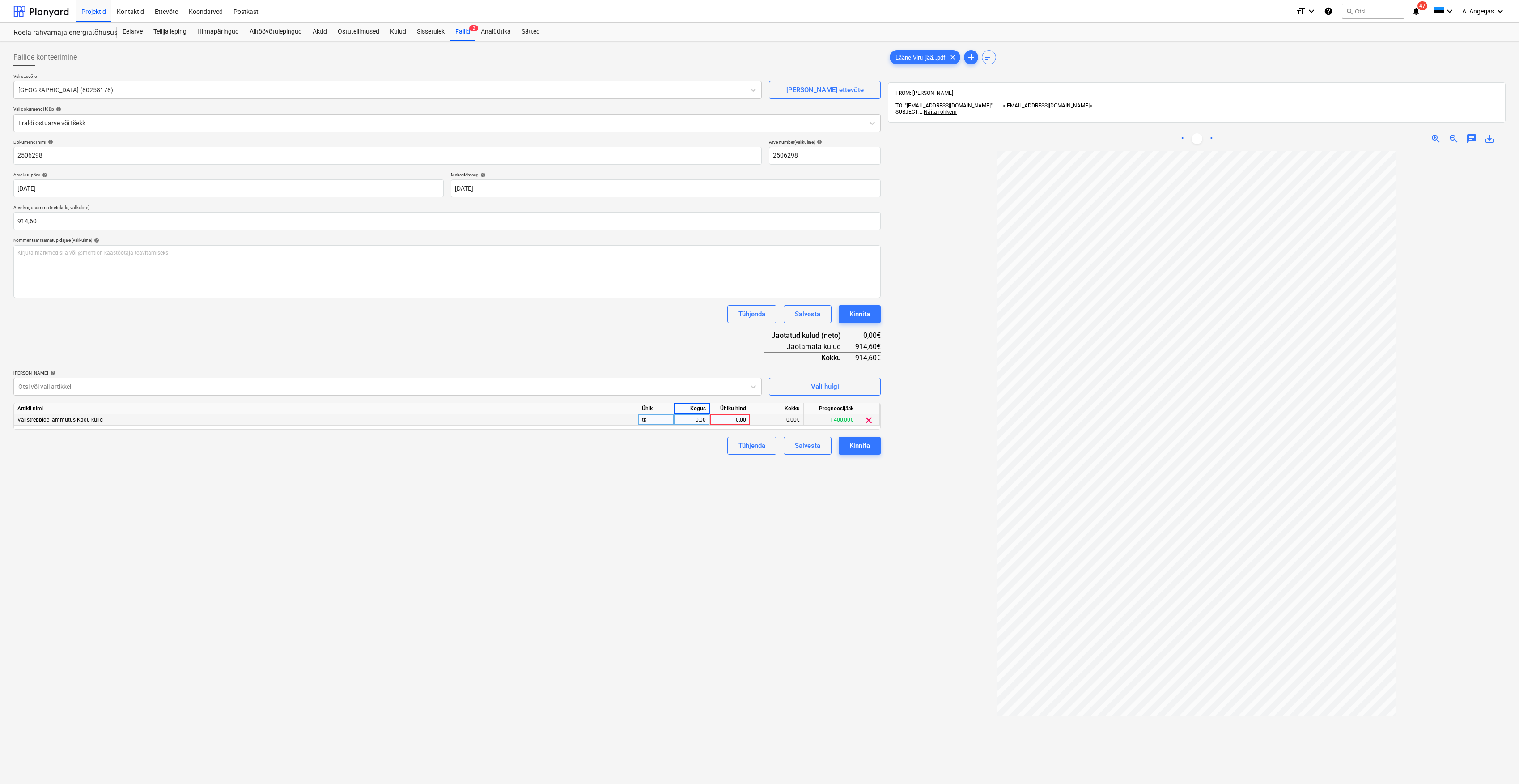
click at [689, 423] on div "0,00" at bounding box center [692, 419] width 28 height 11
type input "1"
click at [711, 423] on div "0,00" at bounding box center [730, 419] width 40 height 11
type input "914,6"
click at [765, 487] on div "Failide konteerimine Vali ettevõte Lääne-Viru Jäätmekeskus MTÜ (80258178) [PERS…" at bounding box center [447, 479] width 874 height 868
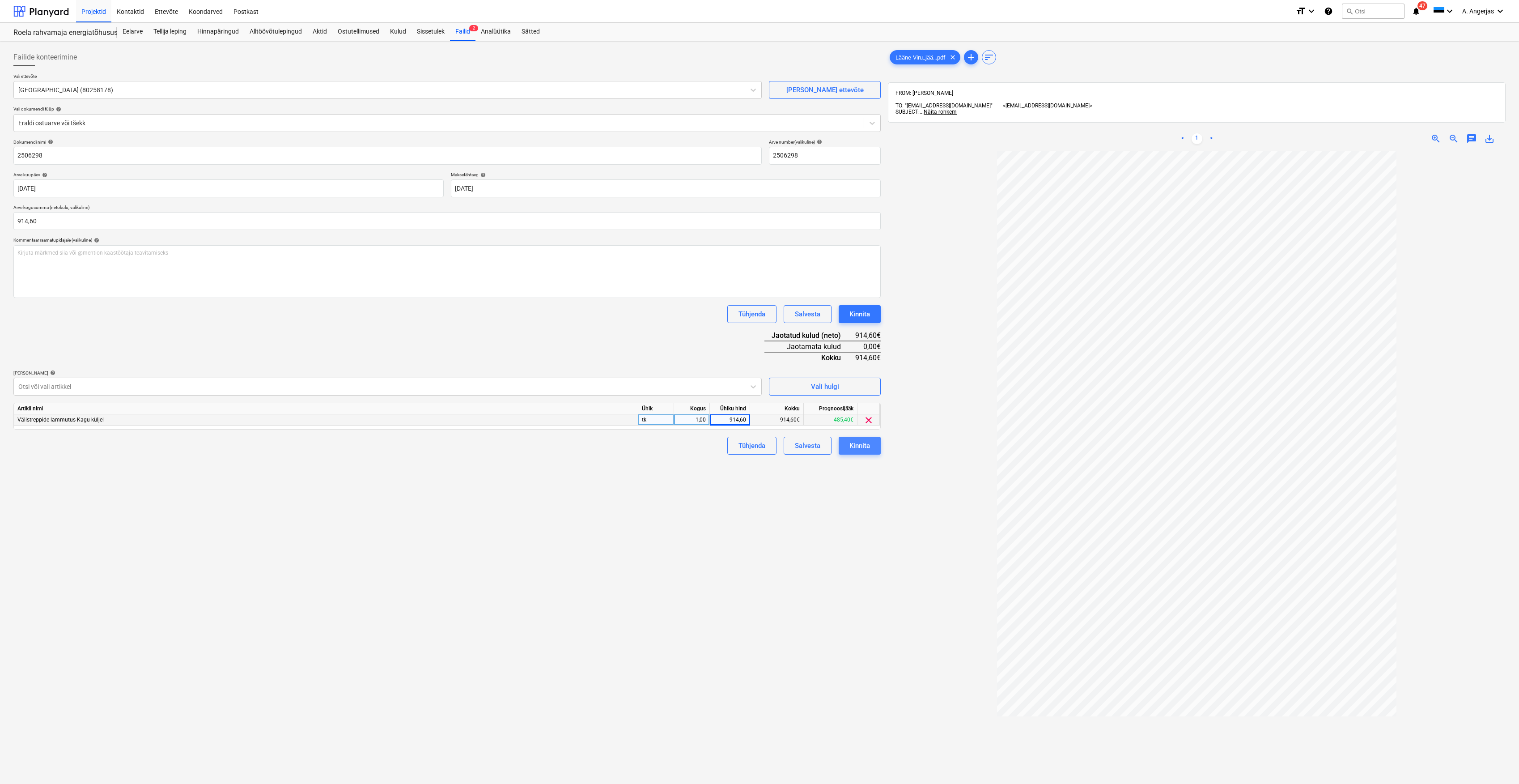
click at [859, 444] on div "Kinnita" at bounding box center [860, 445] width 21 height 12
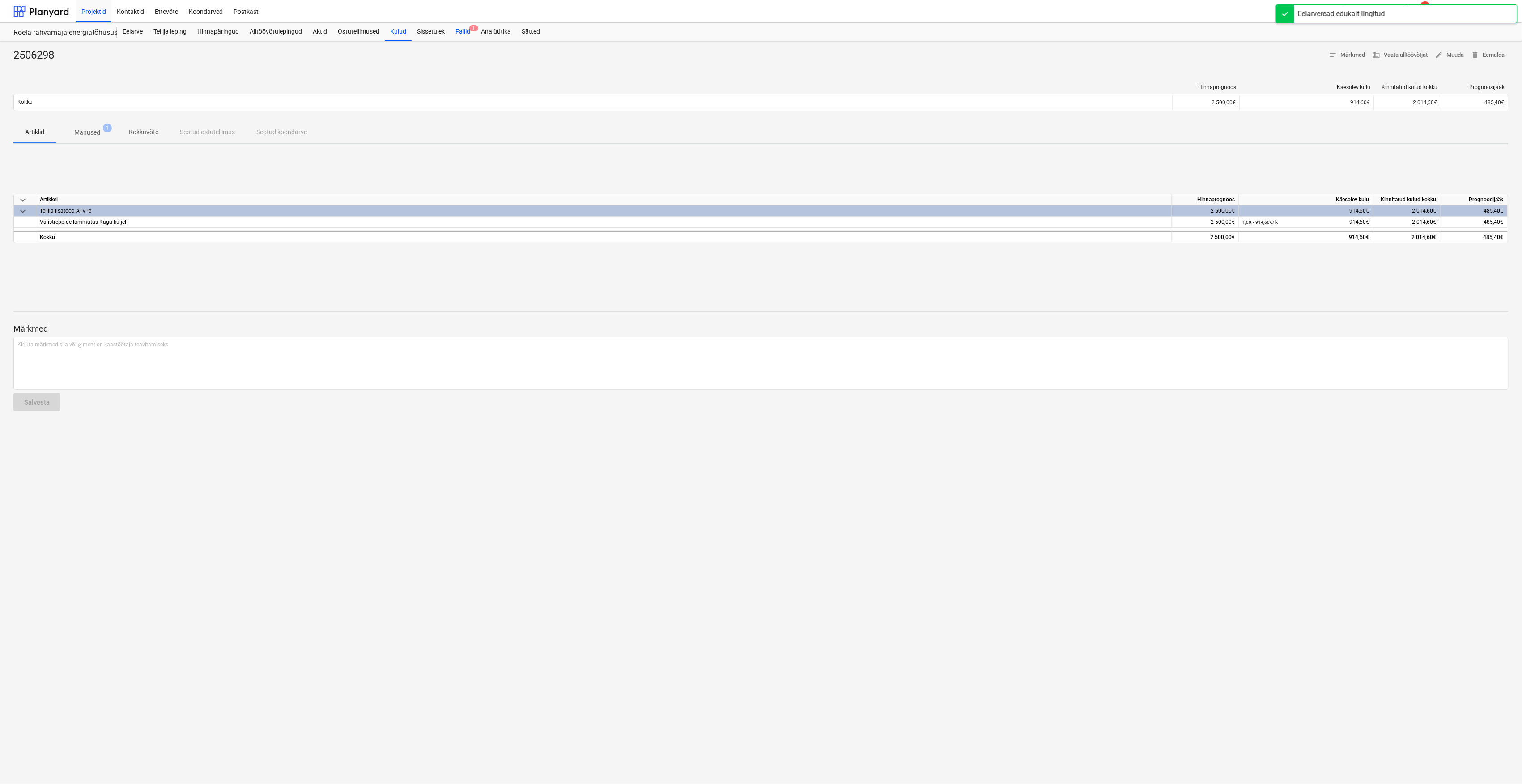
click at [471, 33] on div "Failid 1" at bounding box center [463, 32] width 25 height 18
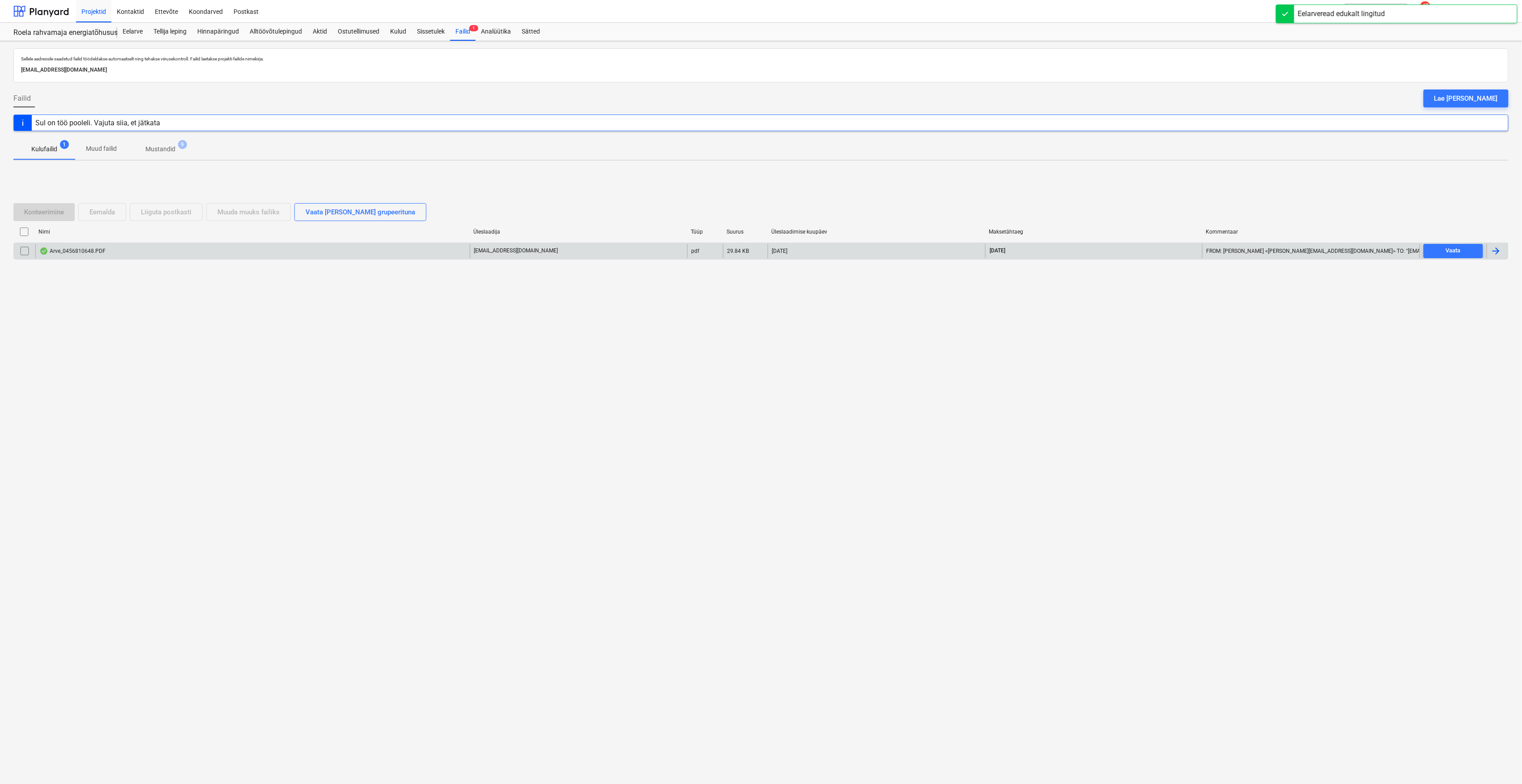
click at [84, 255] on div "Arve_0456810648.PDF" at bounding box center [252, 251] width 434 height 14
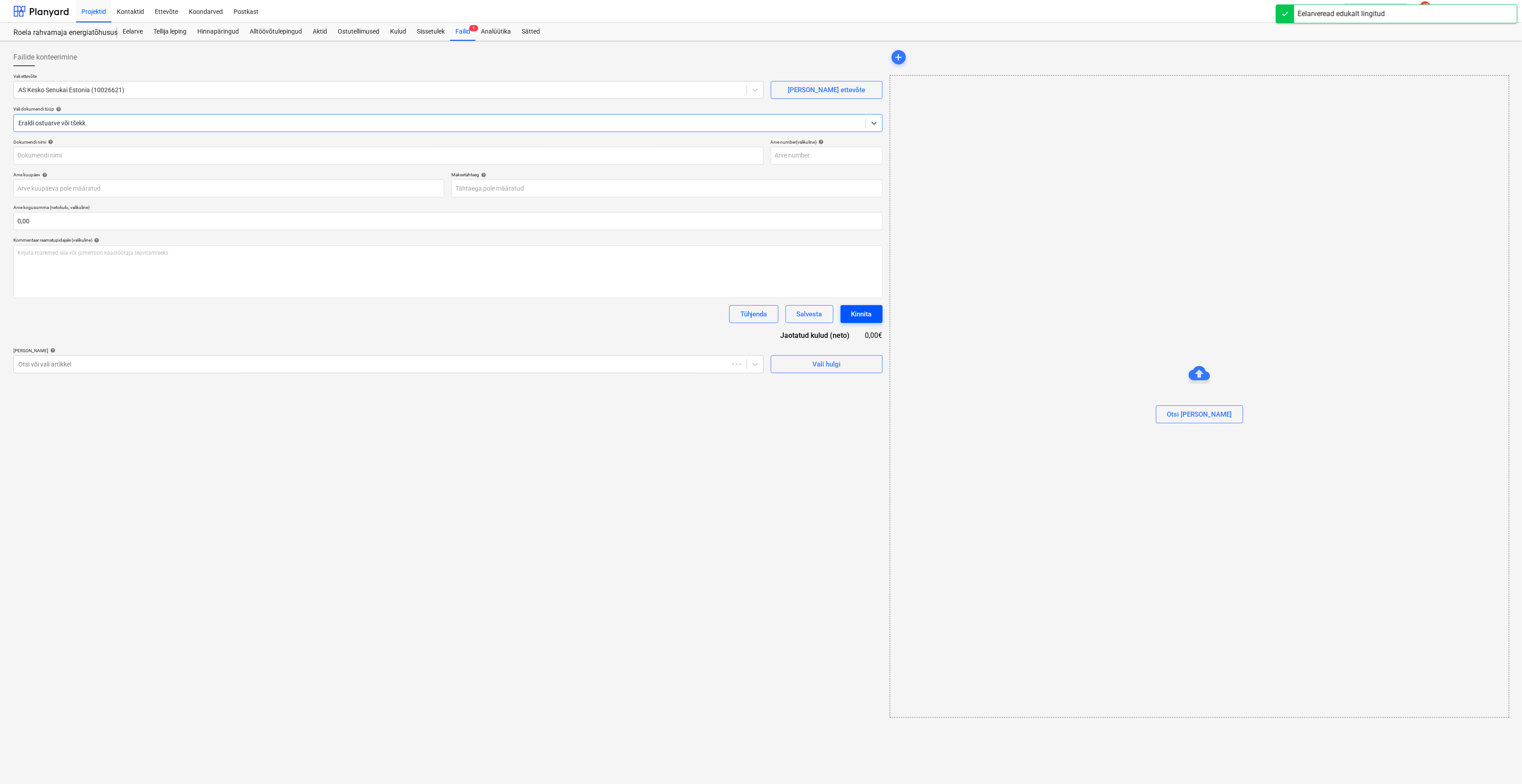
type input "456810648"
type input "[DATE]"
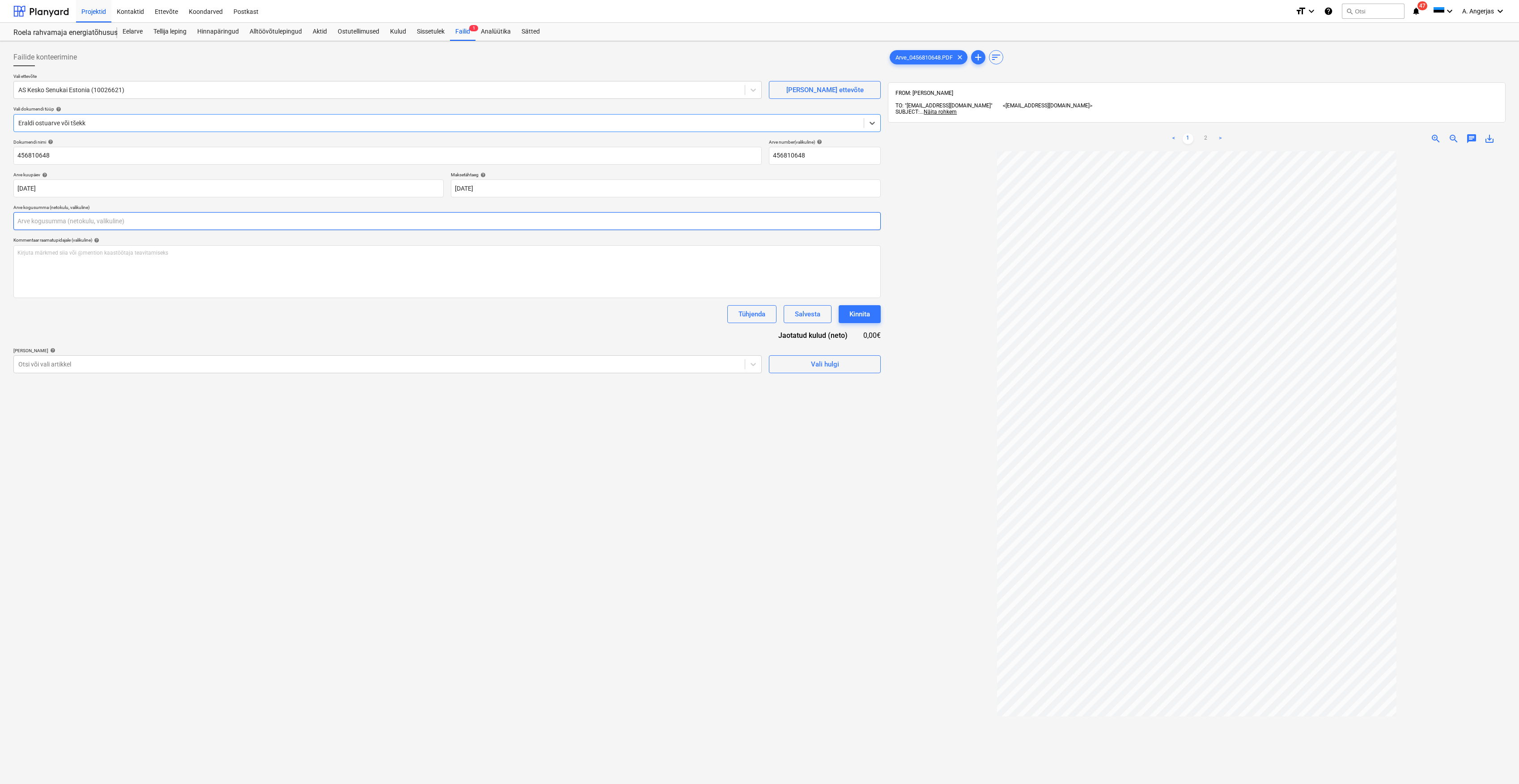
click at [332, 221] on input "text" at bounding box center [447, 221] width 867 height 18
type input "0,00"
click at [1205, 135] on link "2" at bounding box center [1206, 139] width 11 height 11
click at [61, 227] on input "text" at bounding box center [447, 221] width 867 height 18
type input "27,01"
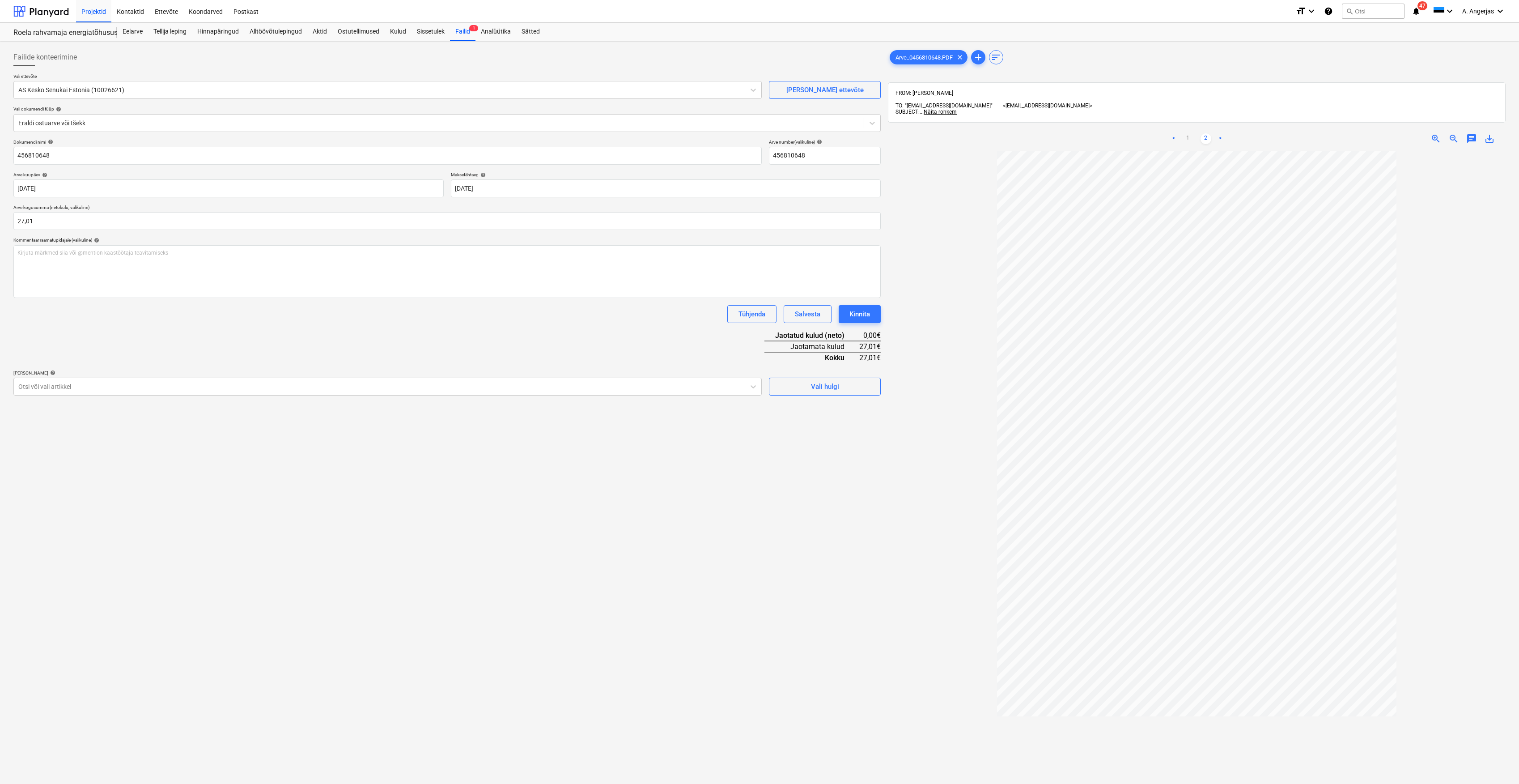
click at [86, 319] on div "Tühjenda Salvesta Kinnita" at bounding box center [447, 314] width 867 height 18
click at [821, 384] on div "Vali hulgi" at bounding box center [825, 386] width 28 height 12
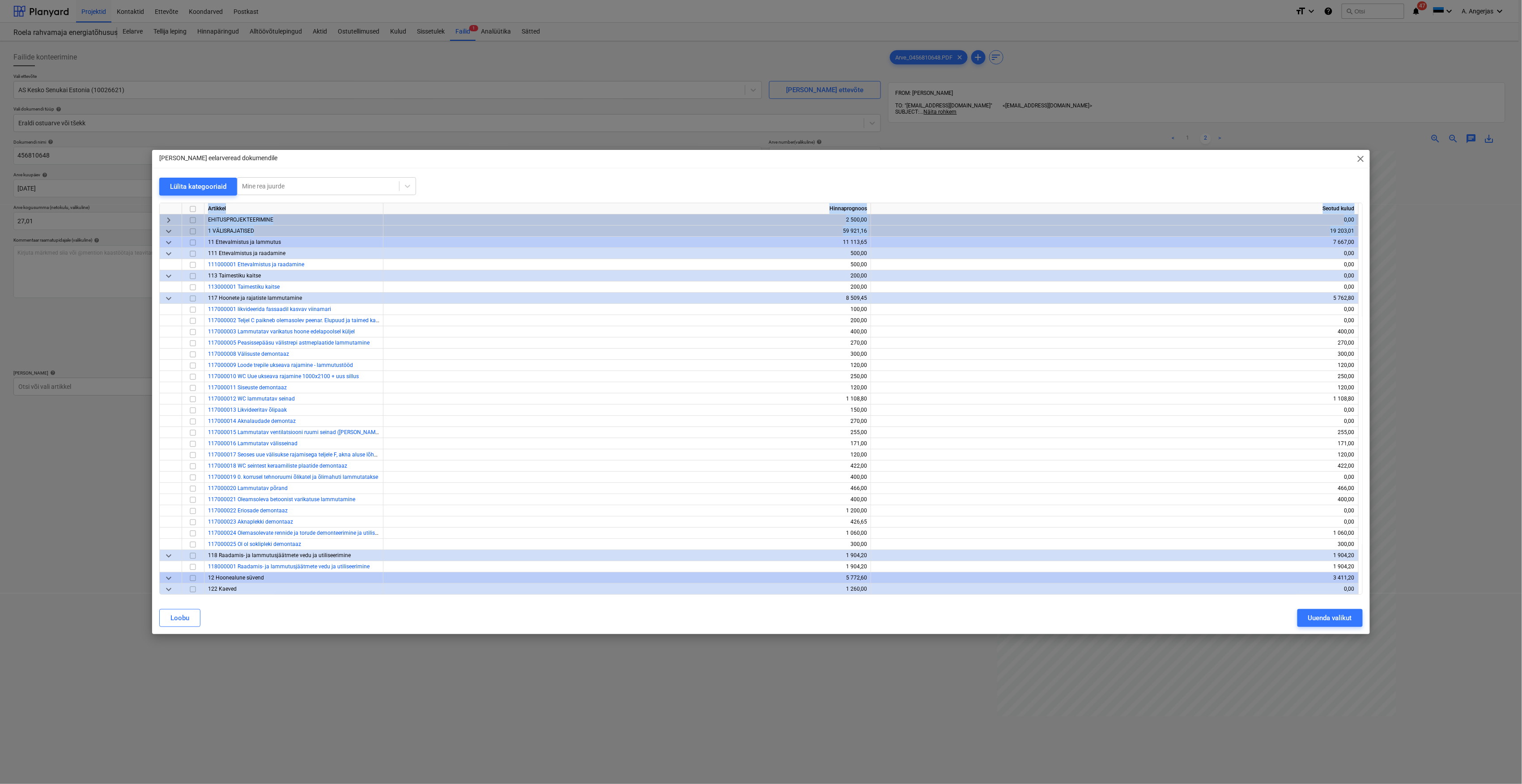
drag, startPoint x: 1359, startPoint y: 231, endPoint x: 1360, endPoint y: 246, distance: 15.0
click at [1360, 246] on div "Artikkel Hinnaprognoos Seotud kulud keyboard_arrow_right EHITUSPROJEKTEERIMINE …" at bounding box center [761, 398] width 1204 height 392
drag, startPoint x: 1360, startPoint y: 246, endPoint x: 1284, endPoint y: 187, distance: 96.2
click at [1284, 187] on div "Lülita kategooriaid Mine rea juurde" at bounding box center [761, 186] width 1204 height 18
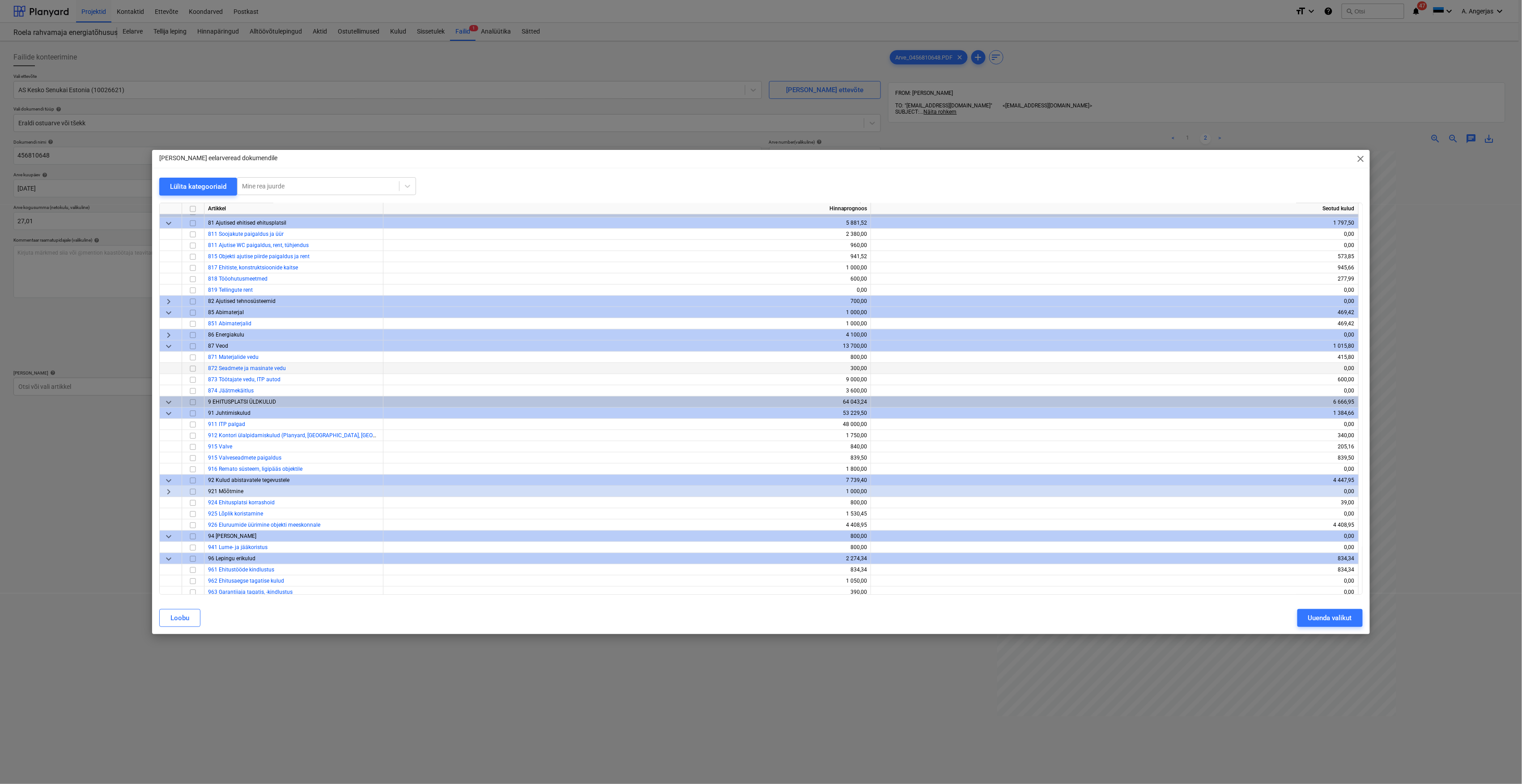
scroll to position [2666, 0]
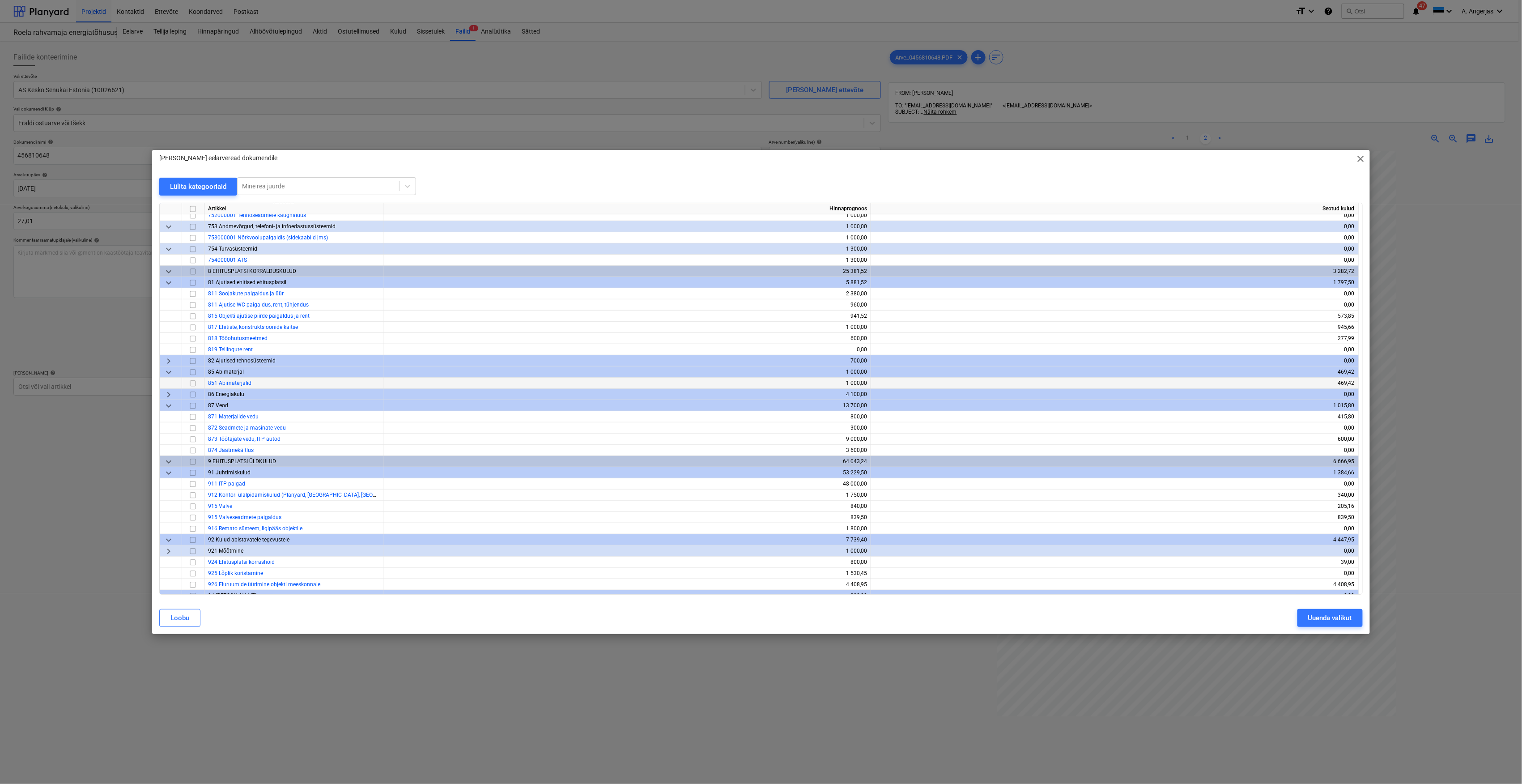
click at [191, 382] on input "checkbox" at bounding box center [193, 383] width 11 height 11
click at [1328, 618] on div "Uuenda valikut" at bounding box center [1330, 618] width 44 height 12
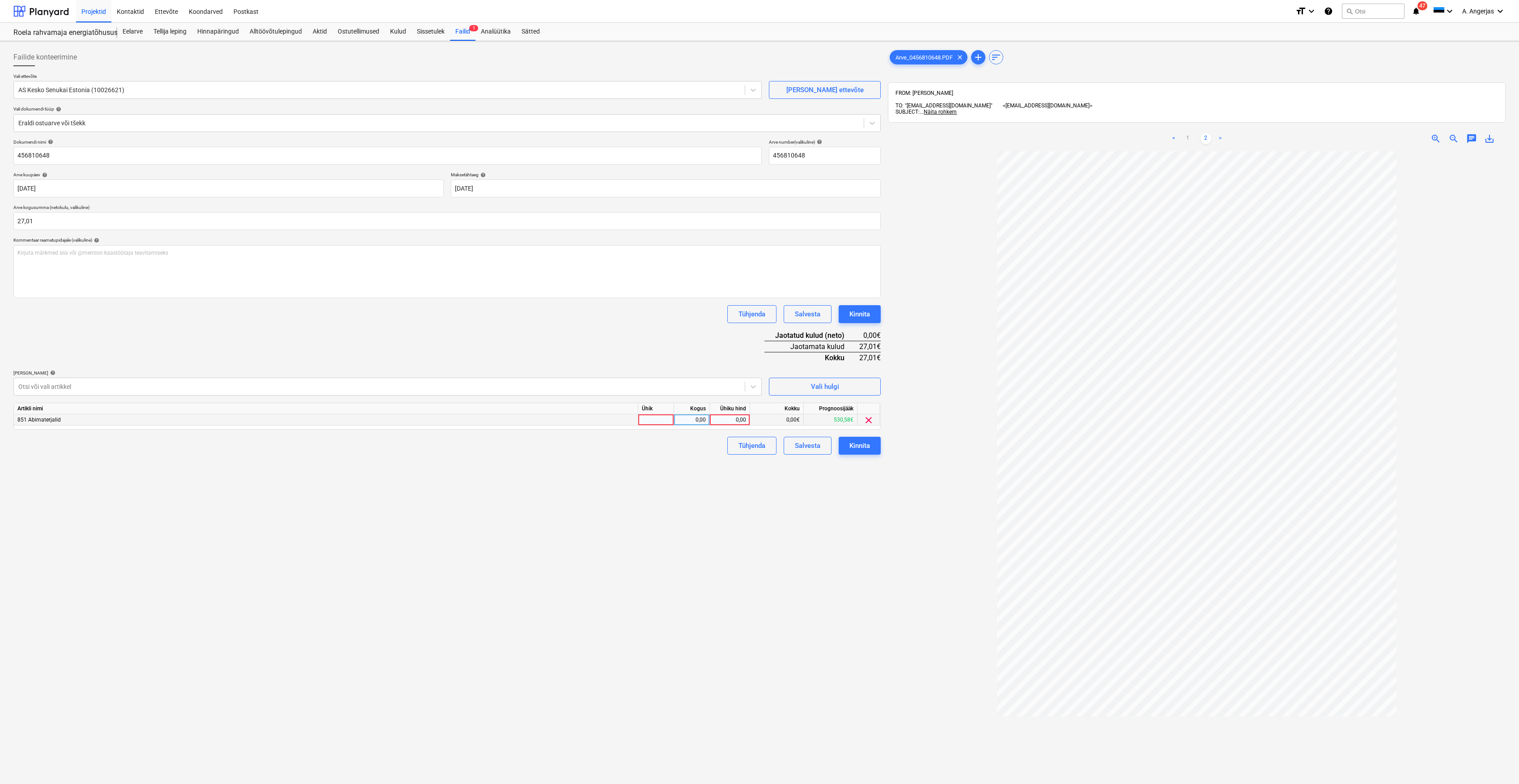
click at [665, 419] on div at bounding box center [656, 419] width 36 height 11
type input "tk"
click at [688, 418] on div "0,00" at bounding box center [692, 419] width 28 height 11
type input "1"
click at [727, 421] on div "0,00" at bounding box center [730, 419] width 32 height 11
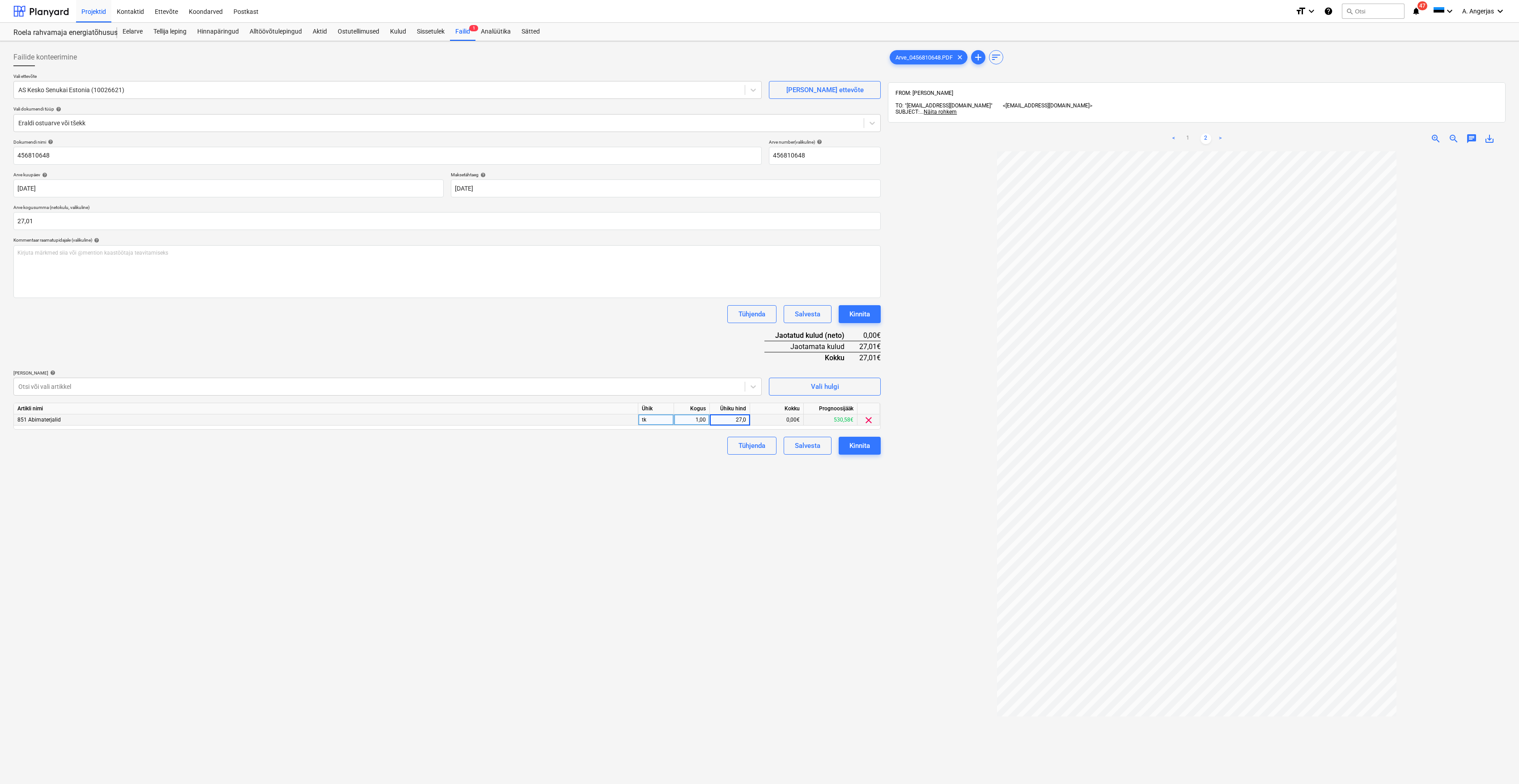
type input "27,01"
click at [818, 501] on div "Failide konteerimine Vali ettevõte AS Kesko Senukai Estonia (10026621) [PERSON_…" at bounding box center [447, 479] width 874 height 868
click at [870, 447] on button "Kinnita" at bounding box center [860, 445] width 42 height 18
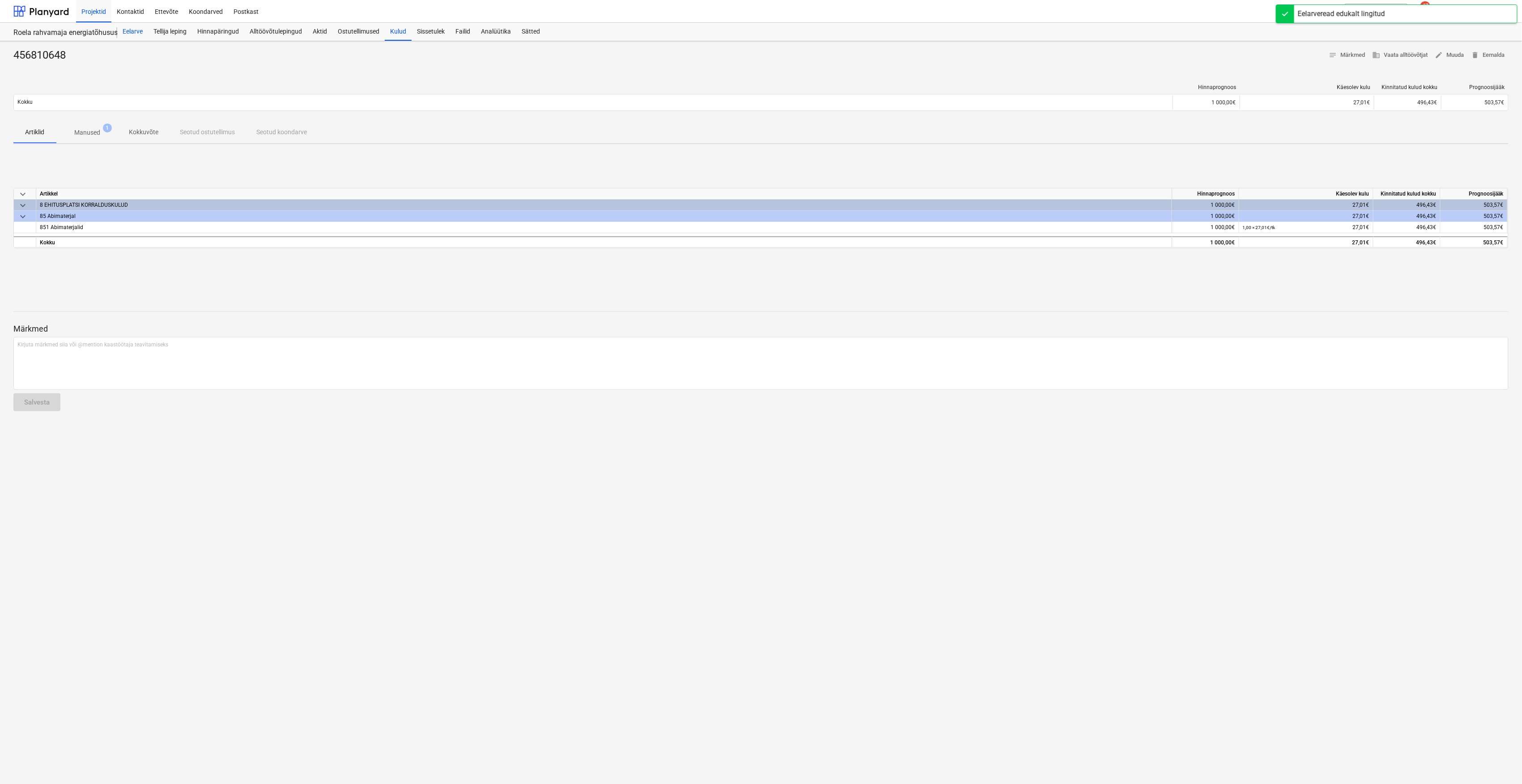
click at [137, 28] on div "Eelarve" at bounding box center [132, 32] width 31 height 18
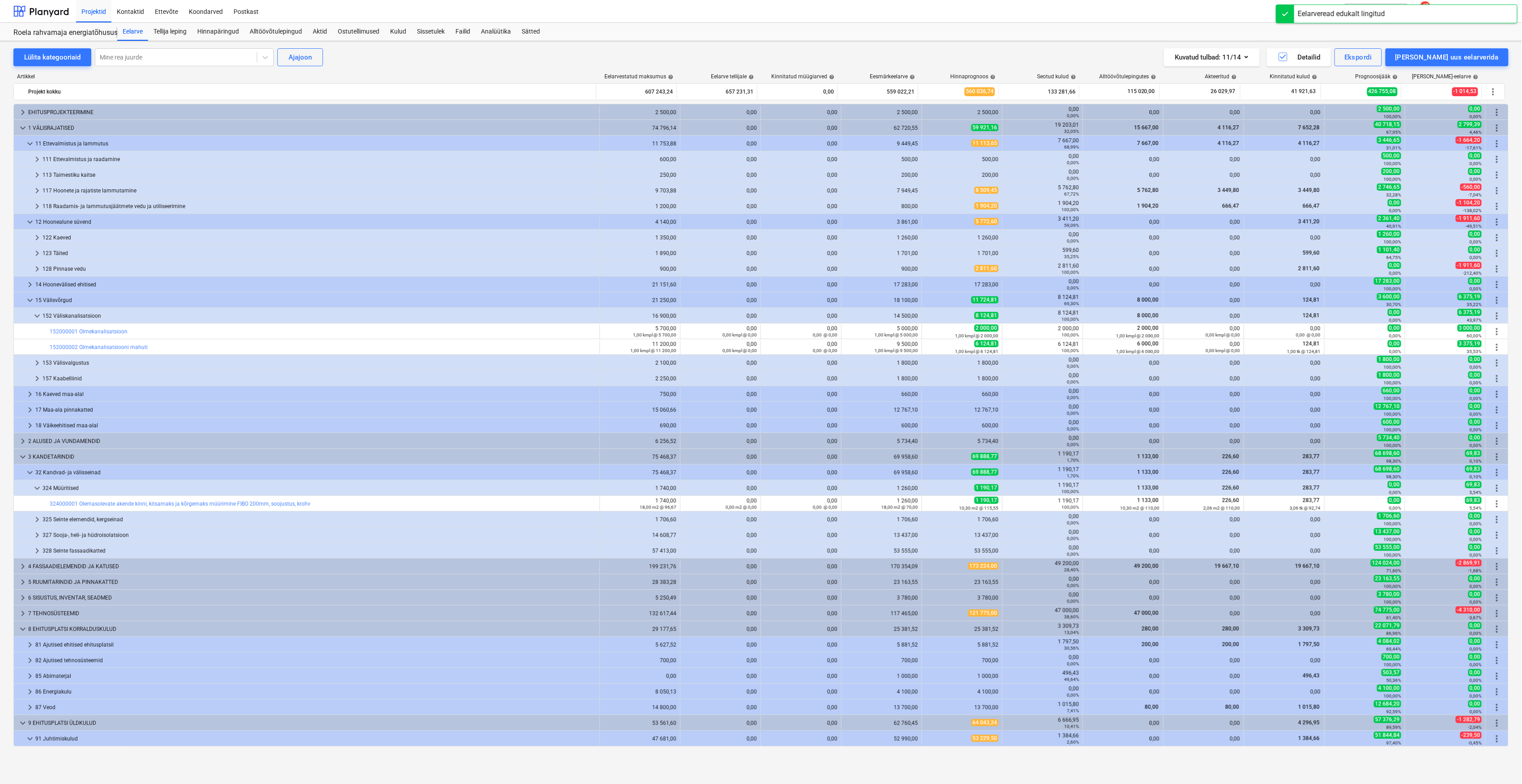
scroll to position [249, 0]
